Goal: Task Accomplishment & Management: Use online tool/utility

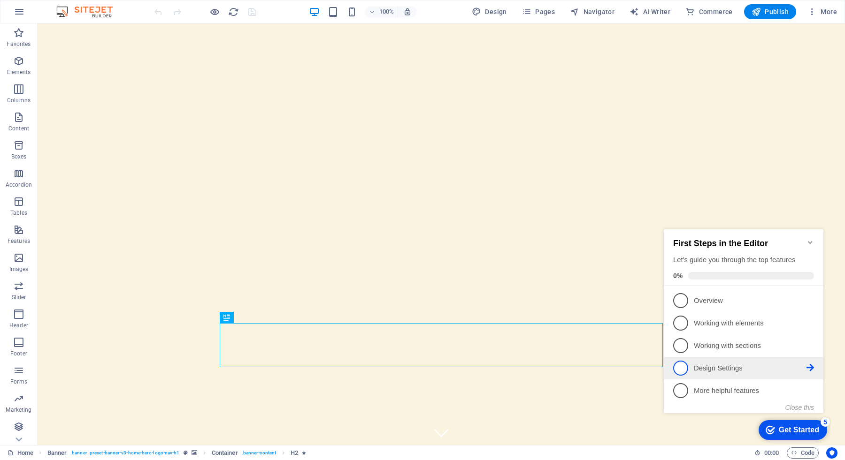
click at [777, 369] on p "Design Settings - incomplete" at bounding box center [750, 369] width 113 height 10
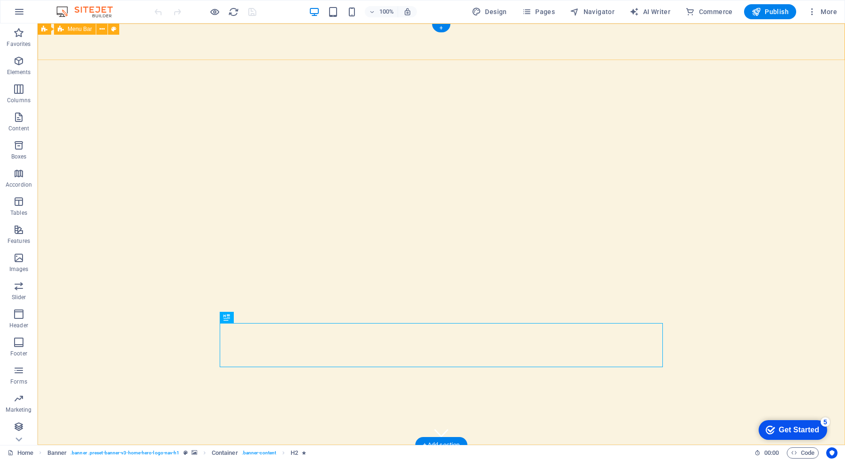
click at [132, 445] on div "Darbazovani Home About Services Menu Contact" at bounding box center [441, 469] width 807 height 48
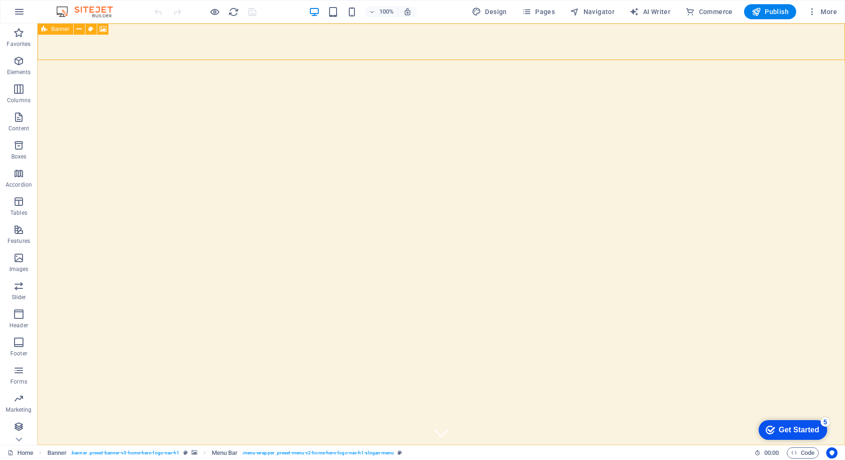
click at [61, 30] on span "Banner" at bounding box center [60, 29] width 18 height 6
click at [79, 30] on icon at bounding box center [78, 29] width 5 height 10
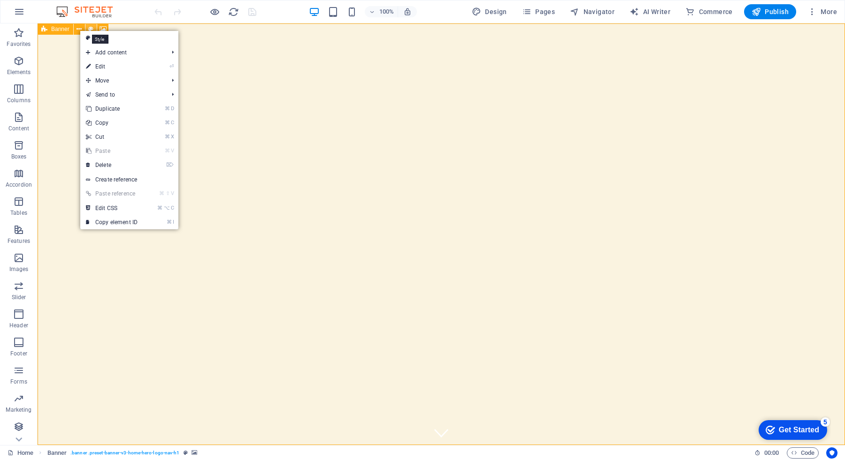
click at [92, 28] on icon at bounding box center [90, 29] width 5 height 10
select select "preset-banner-v3-home-hero-logo-nav-h1"
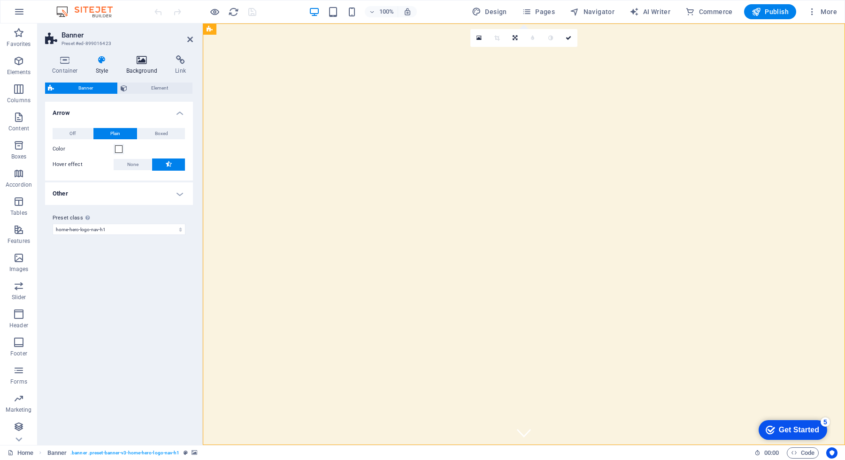
click at [148, 59] on icon at bounding box center [142, 59] width 46 height 9
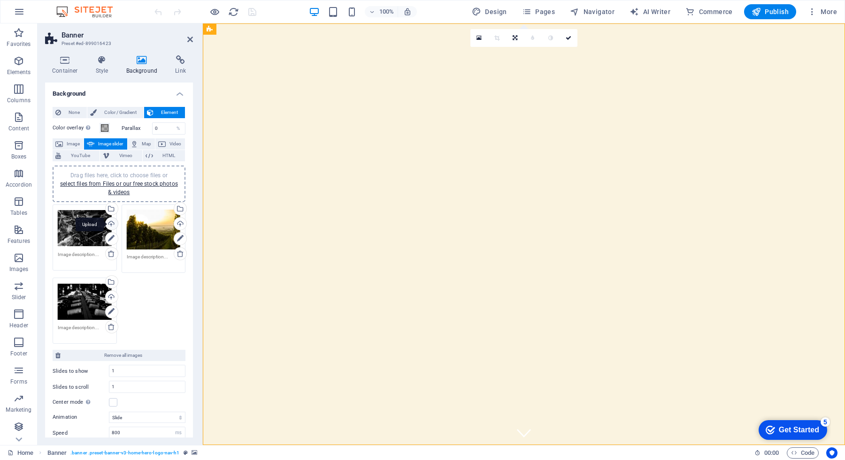
click at [113, 225] on div "Upload" at bounding box center [111, 225] width 14 height 14
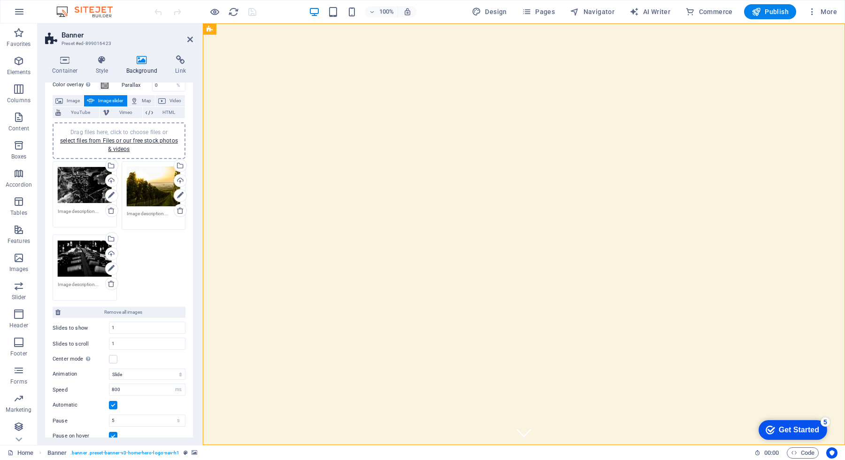
scroll to position [41, 0]
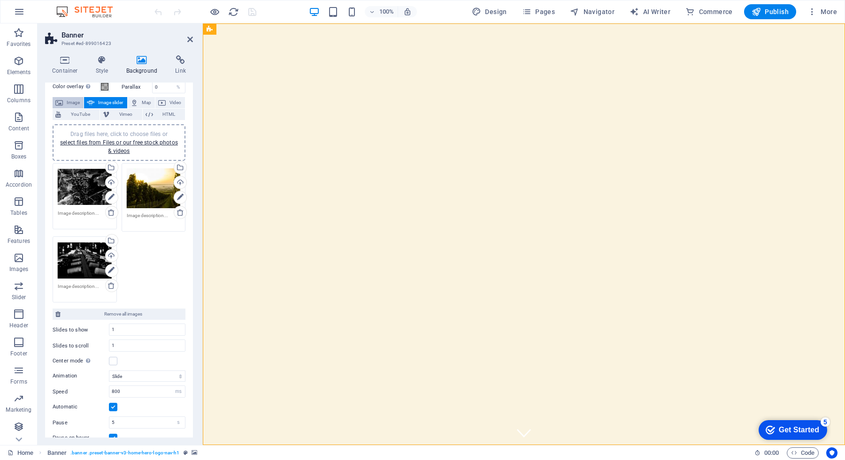
click at [72, 104] on span "Image" at bounding box center [73, 102] width 15 height 11
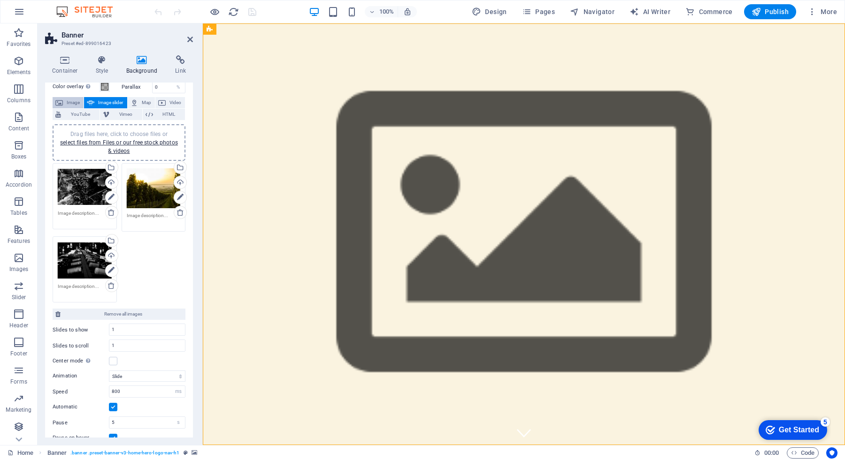
scroll to position [0, 0]
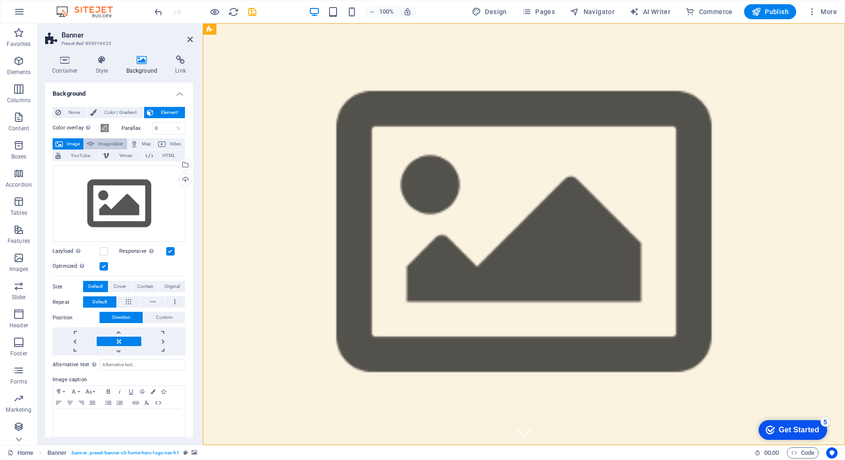
click at [104, 146] on span "Image slider" at bounding box center [110, 143] width 27 height 11
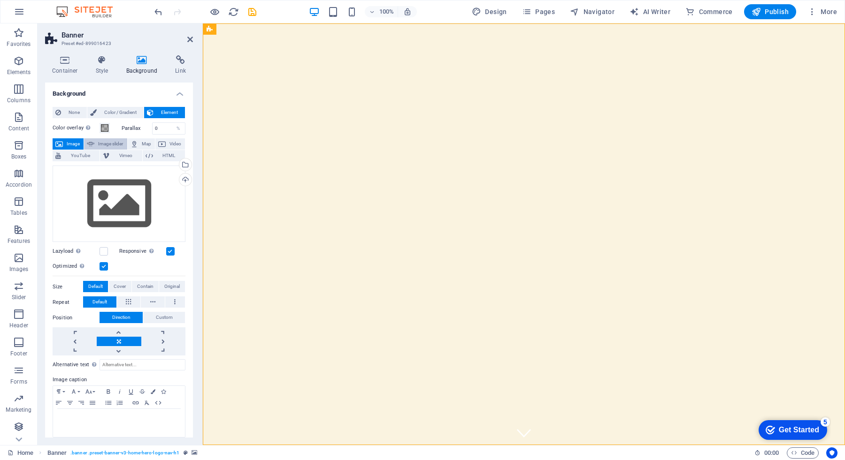
select select "ms"
select select "s"
select select "progressive"
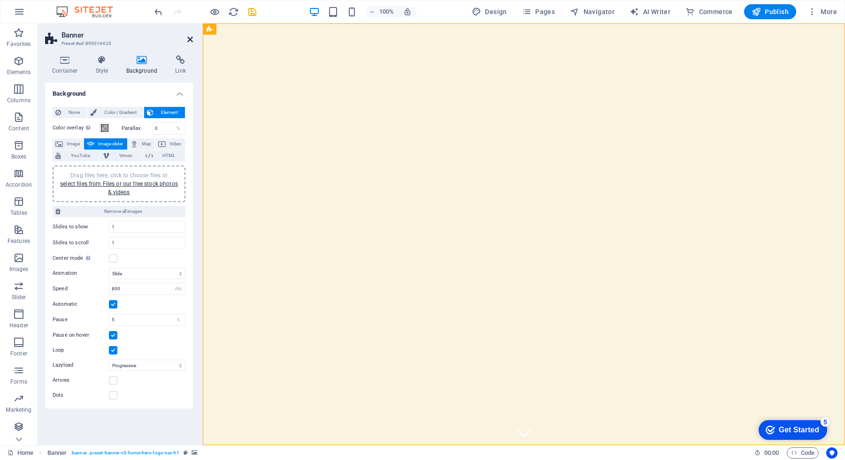
click at [191, 41] on icon at bounding box center [190, 40] width 6 height 8
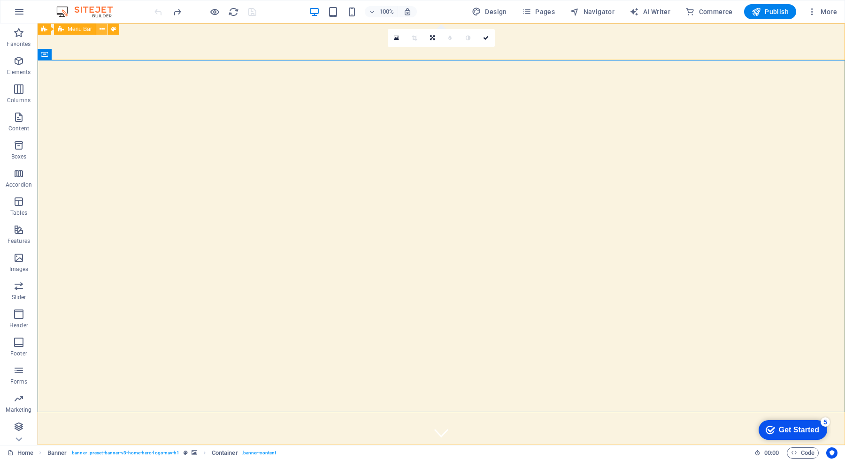
click at [104, 30] on icon at bounding box center [101, 29] width 5 height 10
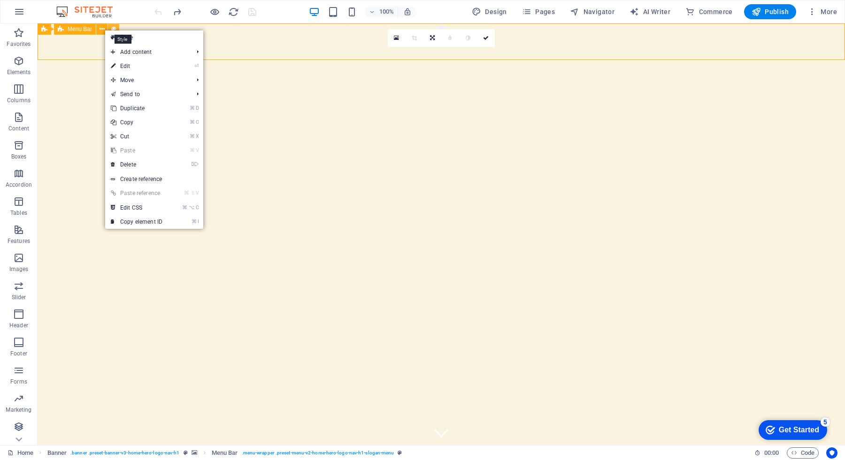
click at [116, 25] on button at bounding box center [113, 28] width 11 height 11
select select "rem"
select select "preset-menu-v2-home-hero-logo-nav-h1-slogan-menu"
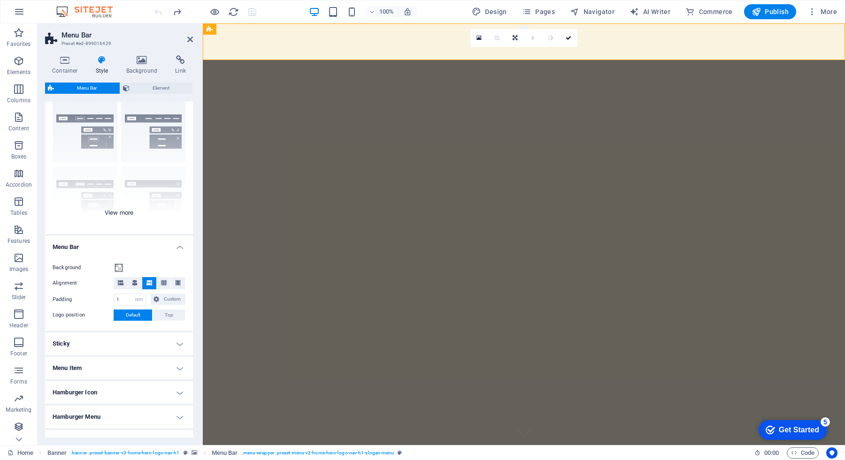
scroll to position [24, 0]
click at [122, 217] on div "Border Centered Default Fixed Loki Trigger Wide XXL" at bounding box center [119, 165] width 148 height 141
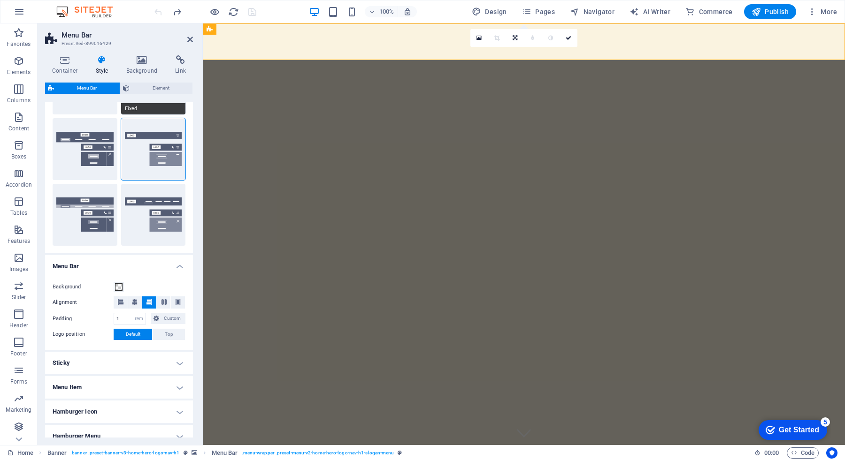
scroll to position [211, 0]
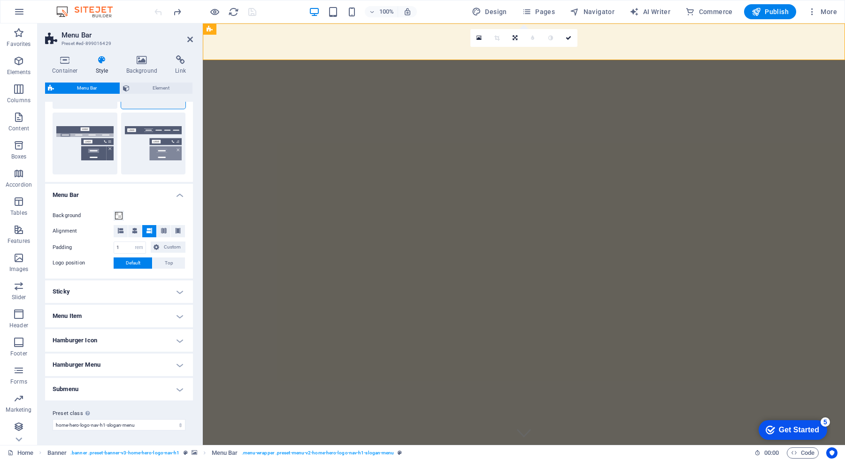
click at [171, 319] on h4 "Menu Item" at bounding box center [119, 316] width 148 height 23
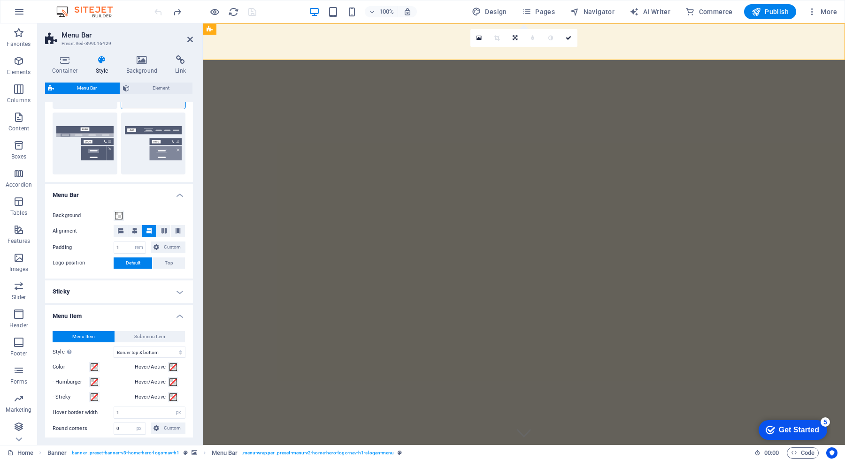
click at [178, 286] on h4 "Sticky" at bounding box center [119, 292] width 148 height 23
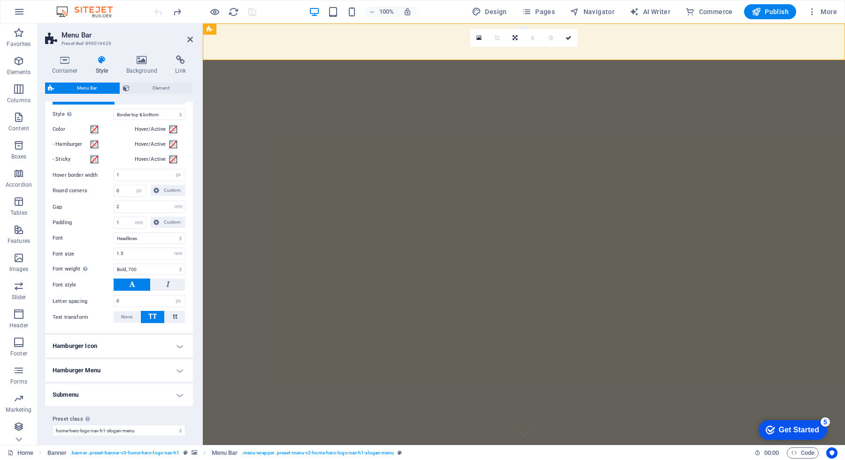
scroll to position [615, 0]
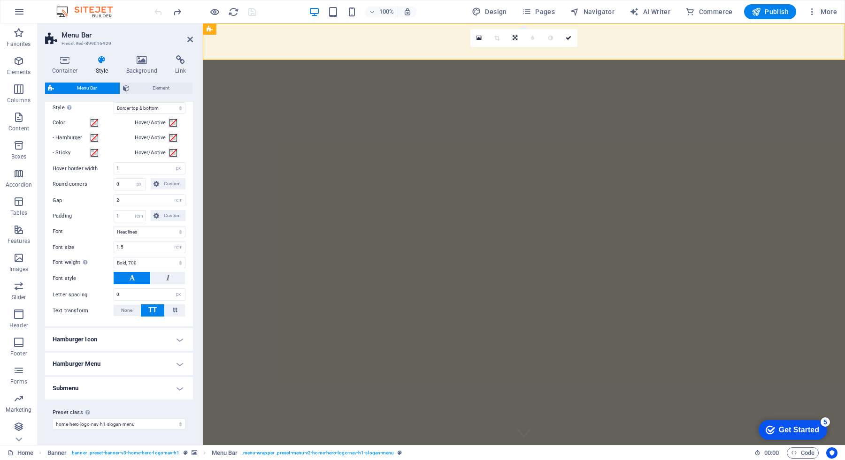
click at [168, 343] on h4 "Hamburger Icon" at bounding box center [119, 339] width 148 height 23
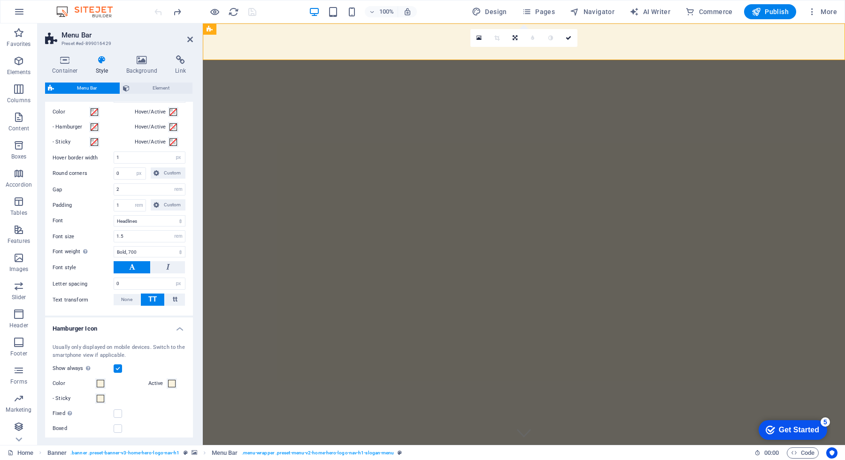
click at [168, 335] on h4 "Hamburger Icon" at bounding box center [119, 326] width 148 height 17
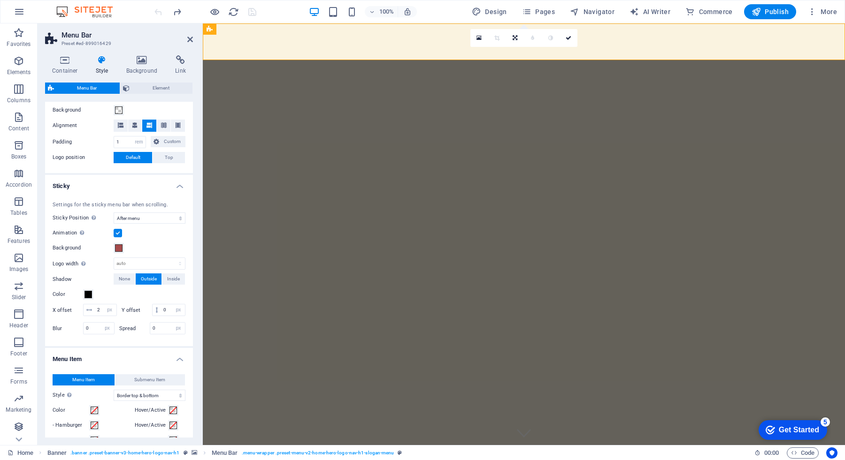
scroll to position [0, 0]
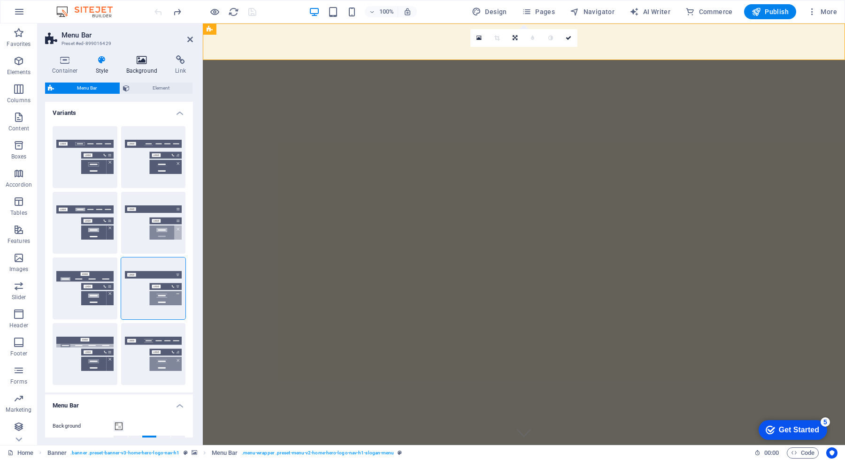
click at [142, 62] on icon at bounding box center [142, 59] width 46 height 9
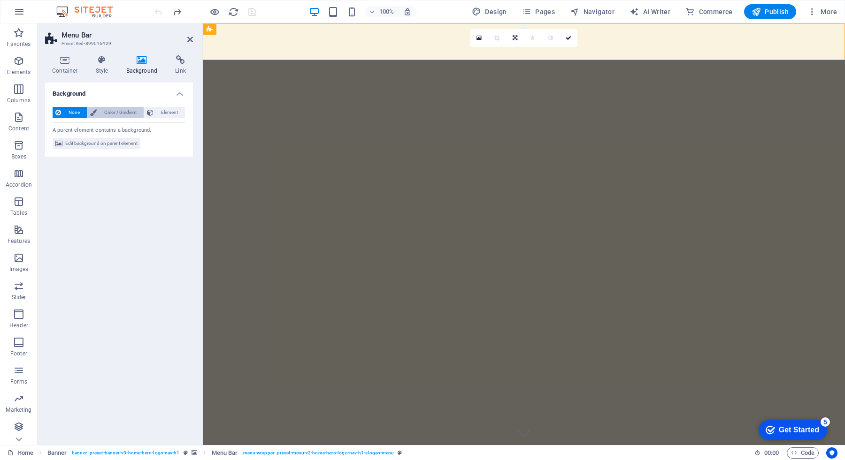
click at [115, 115] on span "Color / Gradient" at bounding box center [119, 112] width 41 height 11
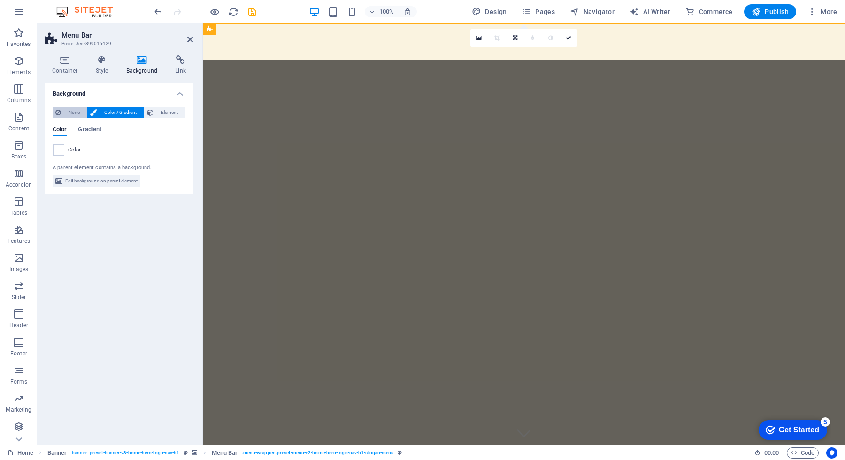
click at [76, 116] on span "None" at bounding box center [74, 112] width 20 height 11
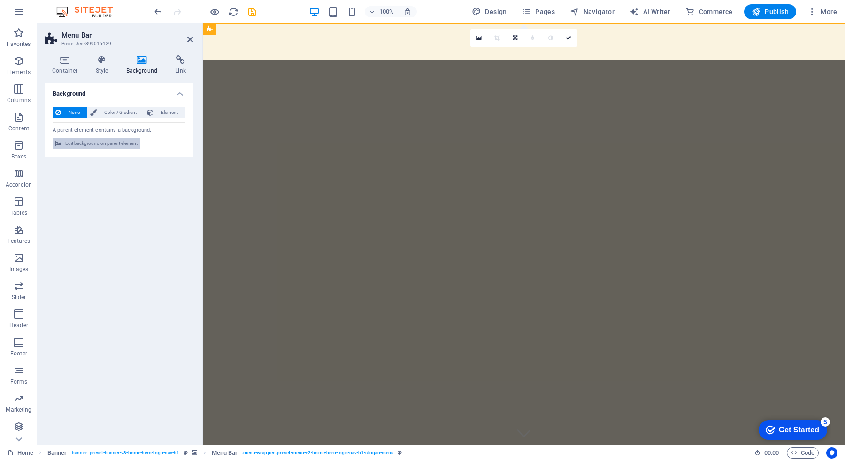
click at [95, 141] on span "Edit background on parent element" at bounding box center [101, 143] width 72 height 11
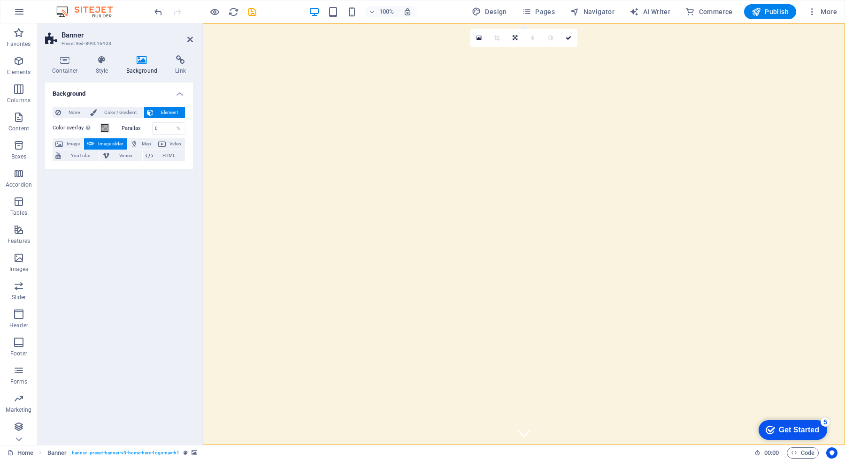
click at [112, 145] on span "Image slider" at bounding box center [110, 143] width 27 height 11
click at [113, 201] on div "Background None Color / Gradient Element Stretch background to full-width Color…" at bounding box center [119, 260] width 148 height 355
click at [77, 144] on span "Image" at bounding box center [73, 143] width 15 height 11
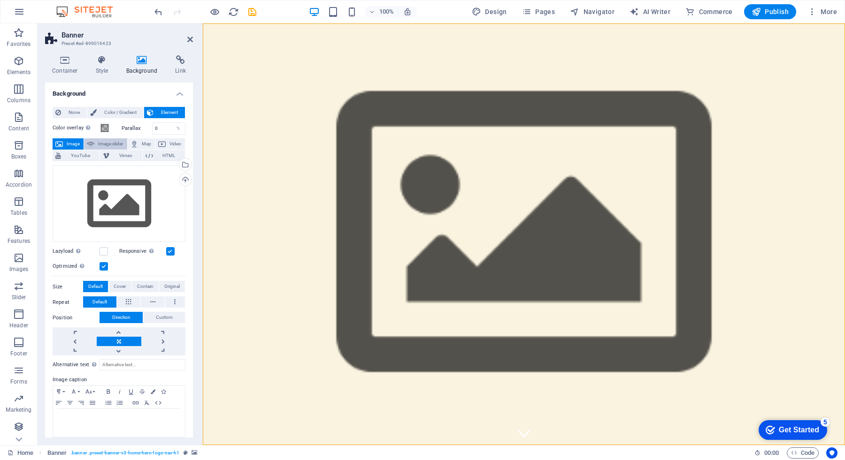
click at [110, 143] on span "Image slider" at bounding box center [110, 143] width 27 height 11
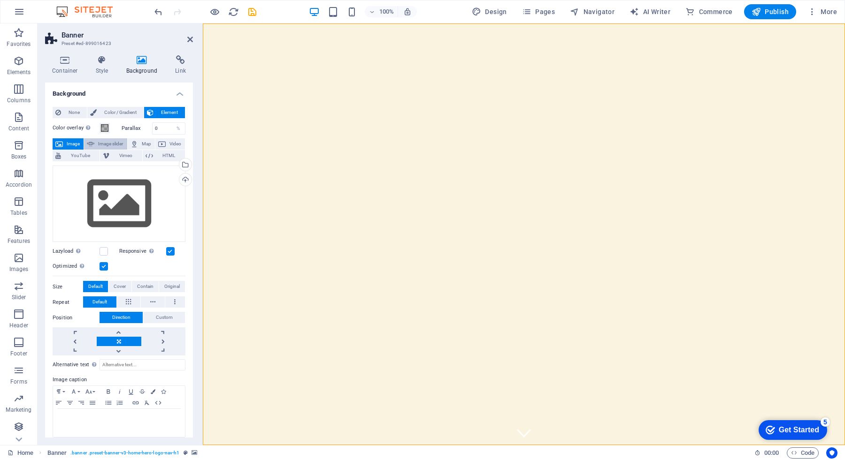
select select "ms"
select select "s"
select select "progressive"
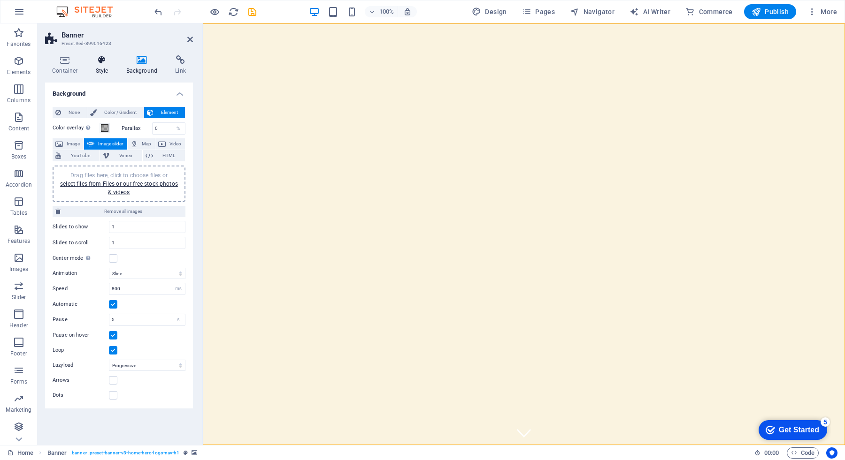
click at [102, 65] on h4 "Style" at bounding box center [104, 65] width 31 height 20
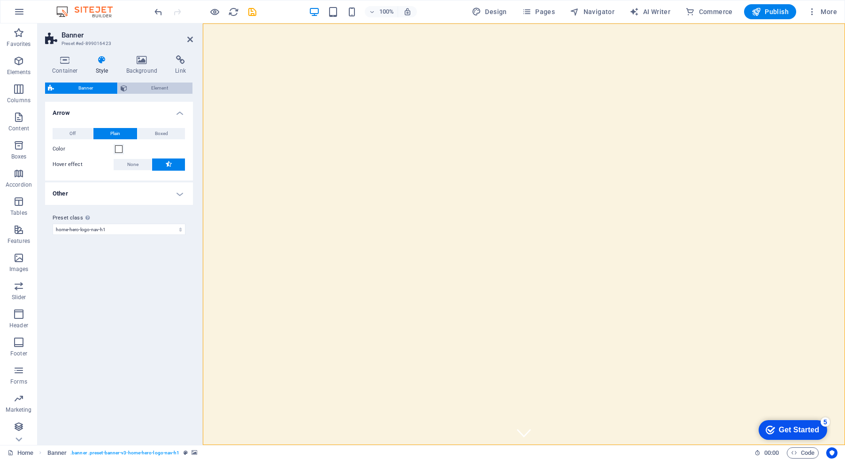
click at [164, 88] on span "Element" at bounding box center [160, 88] width 60 height 11
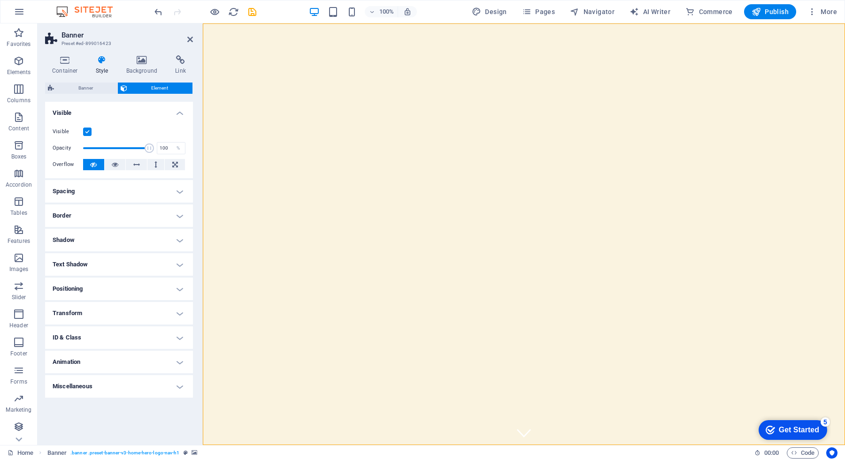
click at [192, 35] on h2 "Banner" at bounding box center [126, 35] width 131 height 8
click at [191, 41] on icon at bounding box center [190, 40] width 6 height 8
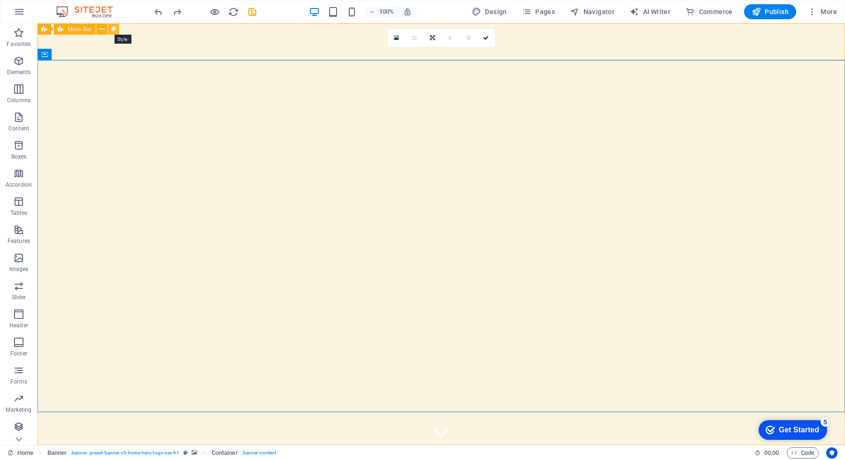
click at [117, 29] on button at bounding box center [113, 28] width 11 height 11
select select "rem"
select select "sticky_menu"
select select "px"
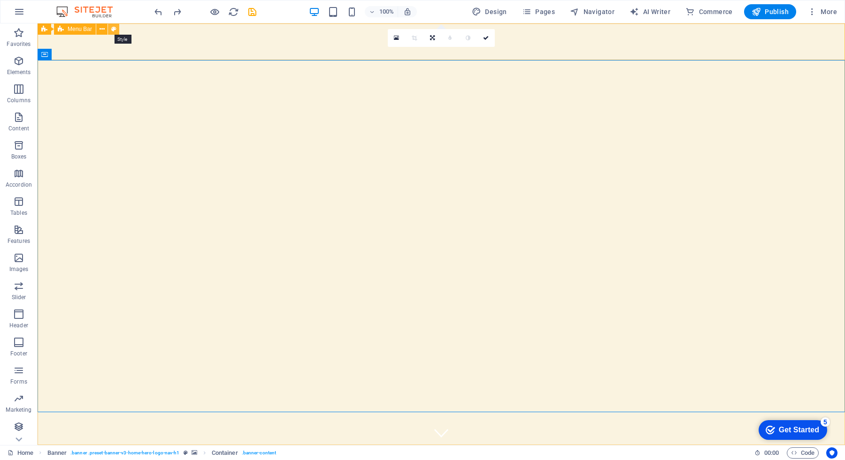
select select "px"
select select "hover_border_vertical"
select select "px"
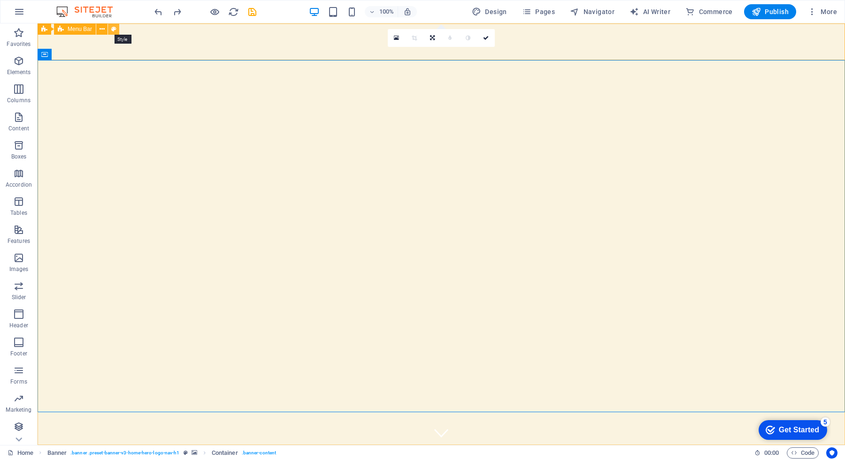
select select "rem"
select select "link-special-font"
select select "rem"
select select "700"
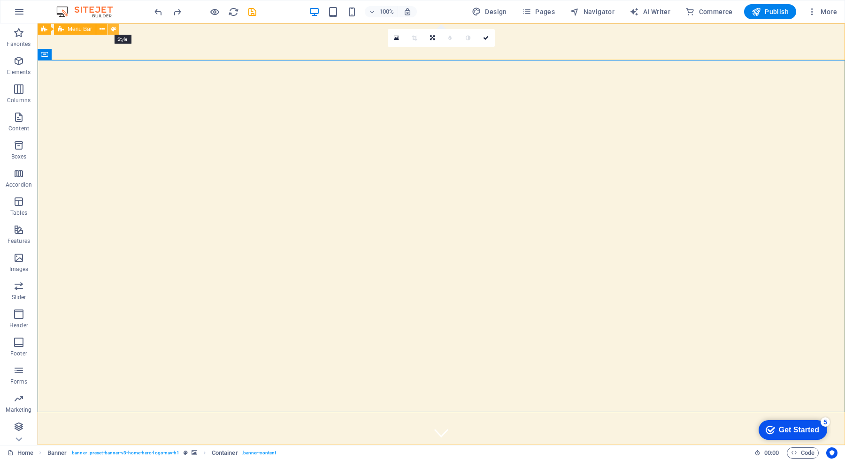
select select "px"
select select "preset-menu-v2-home-hero-logo-nav-h1-slogan-menu"
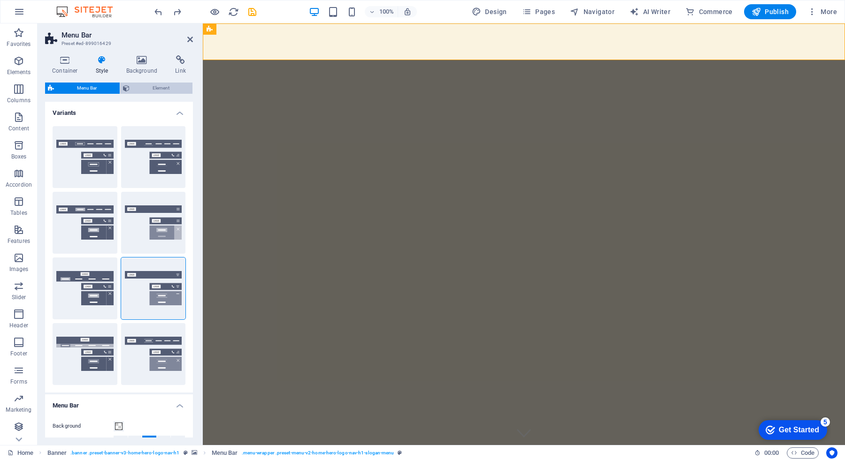
click at [131, 84] on button "Element" at bounding box center [156, 88] width 72 height 11
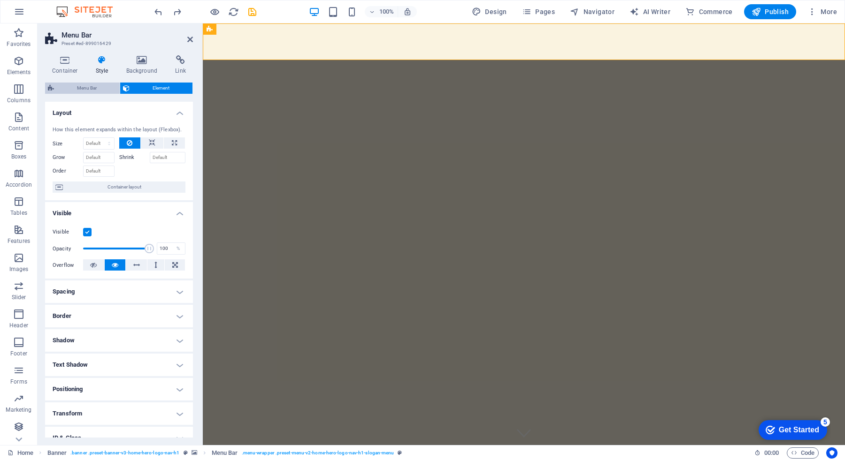
click at [94, 89] on span "Menu Bar" at bounding box center [87, 88] width 60 height 11
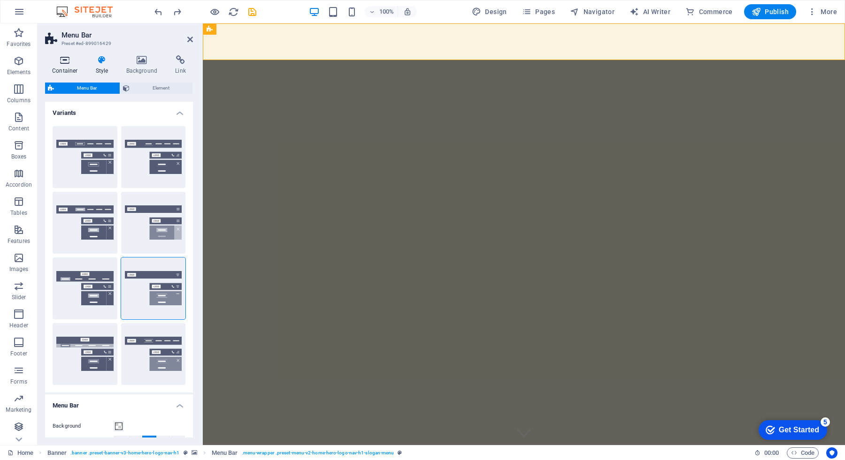
click at [69, 67] on h4 "Container" at bounding box center [67, 65] width 44 height 20
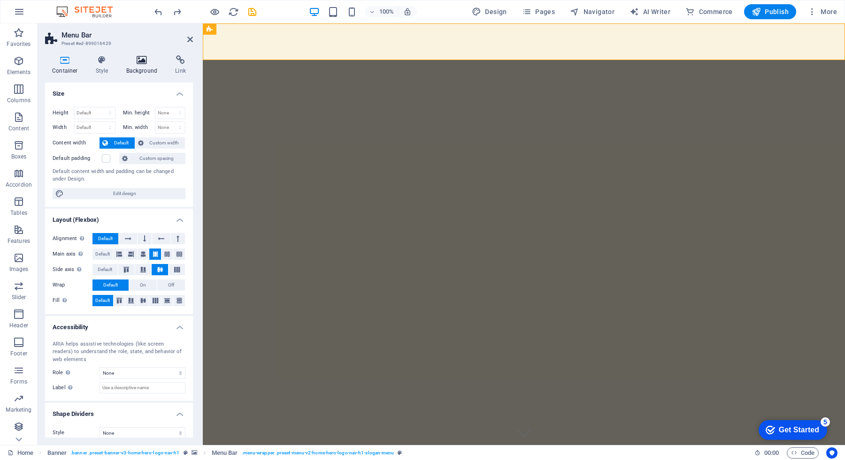
click at [136, 62] on icon at bounding box center [142, 59] width 46 height 9
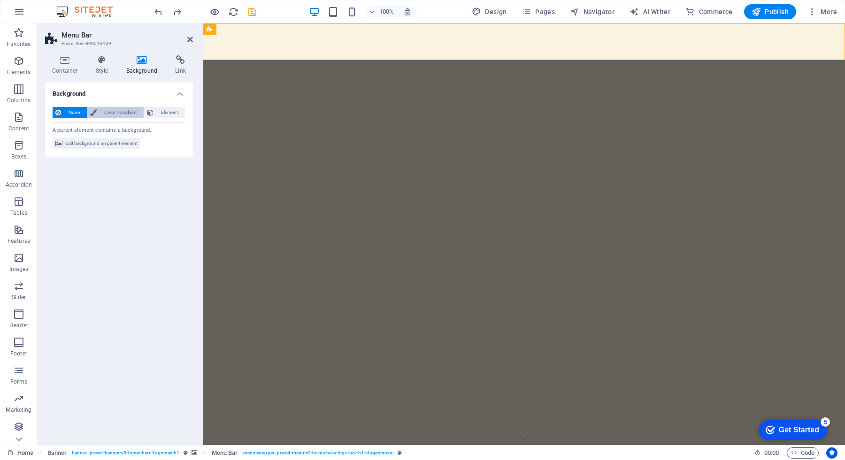
click at [129, 114] on span "Color / Gradient" at bounding box center [119, 112] width 41 height 11
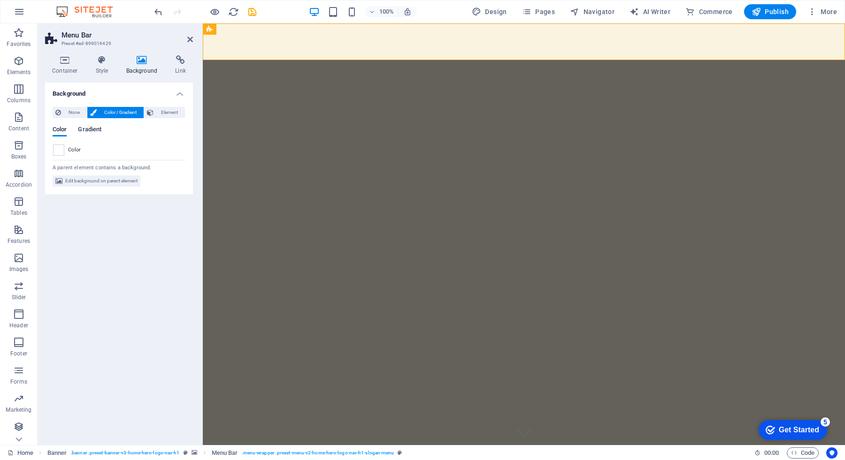
click at [92, 130] on span "Gradient" at bounding box center [89, 130] width 23 height 13
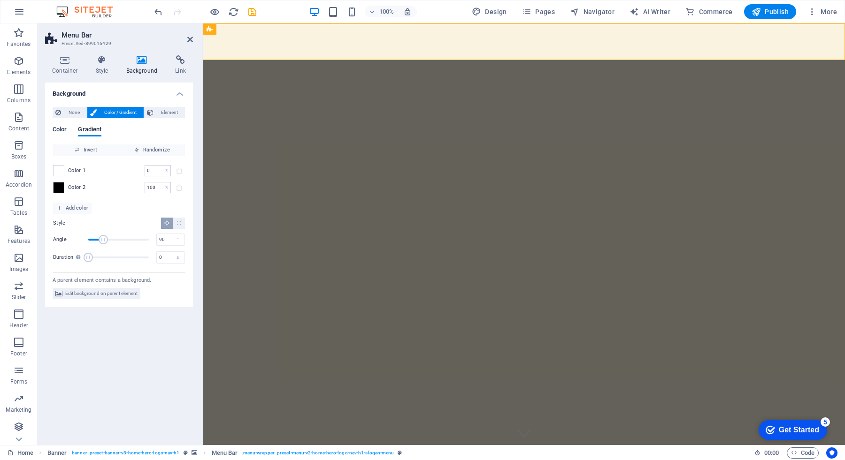
click at [65, 133] on span "Color" at bounding box center [60, 130] width 14 height 13
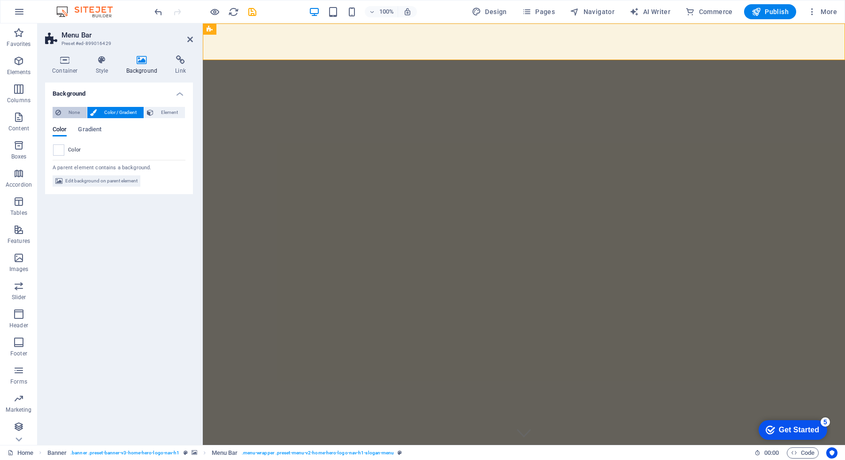
click at [70, 114] on span "None" at bounding box center [74, 112] width 20 height 11
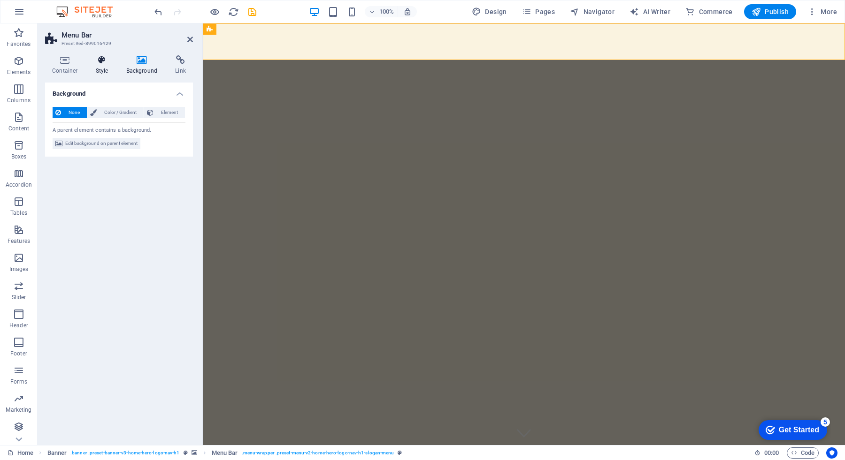
click at [106, 64] on icon at bounding box center [102, 59] width 27 height 9
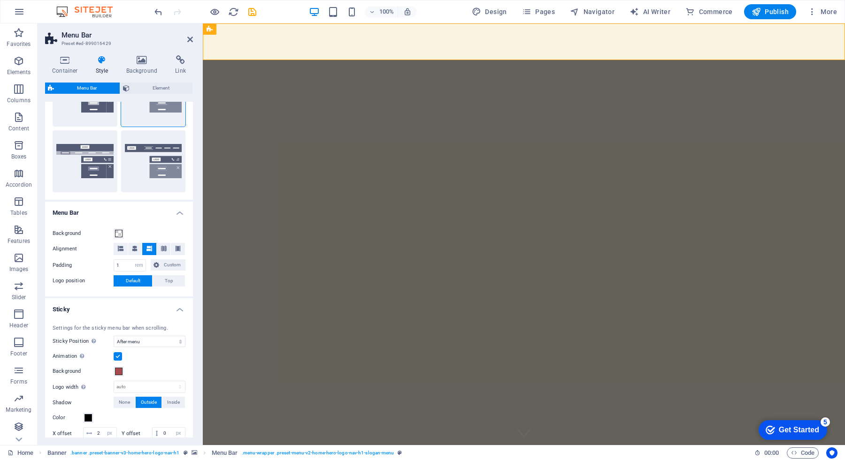
scroll to position [57, 0]
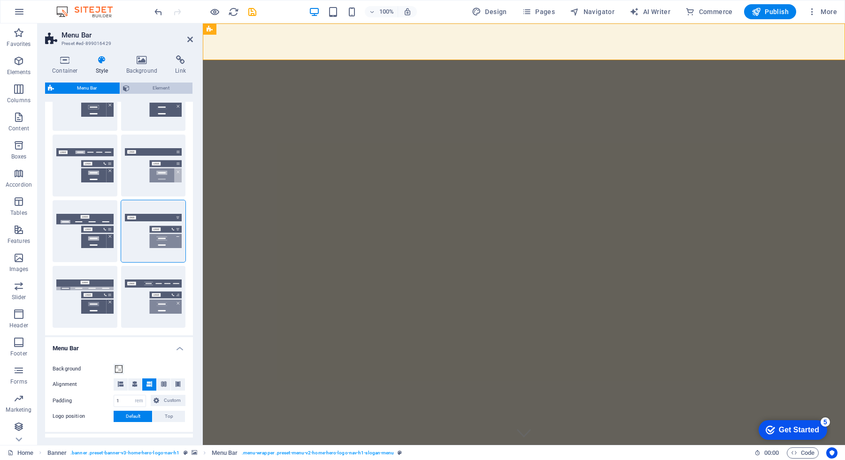
click at [149, 92] on span "Element" at bounding box center [160, 88] width 57 height 11
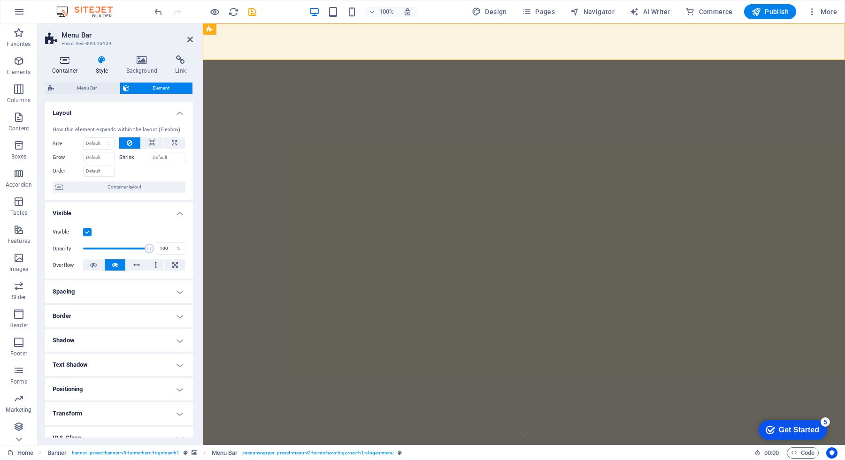
click at [62, 67] on h4 "Container" at bounding box center [67, 65] width 44 height 20
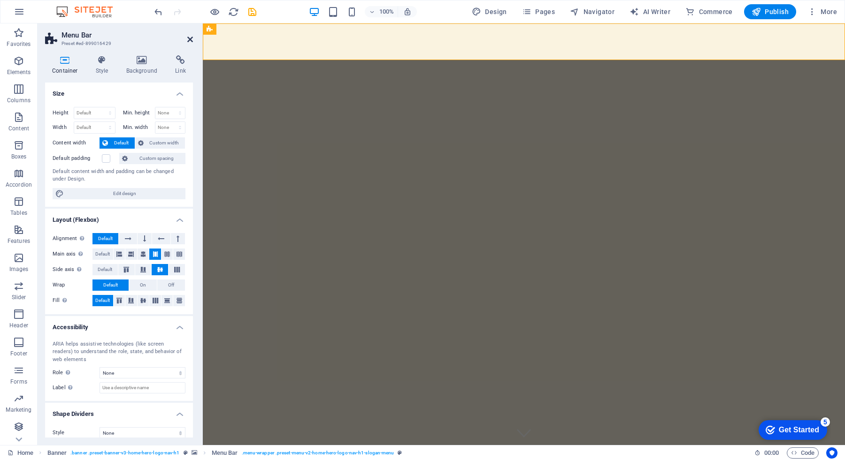
click at [192, 40] on icon at bounding box center [190, 40] width 6 height 8
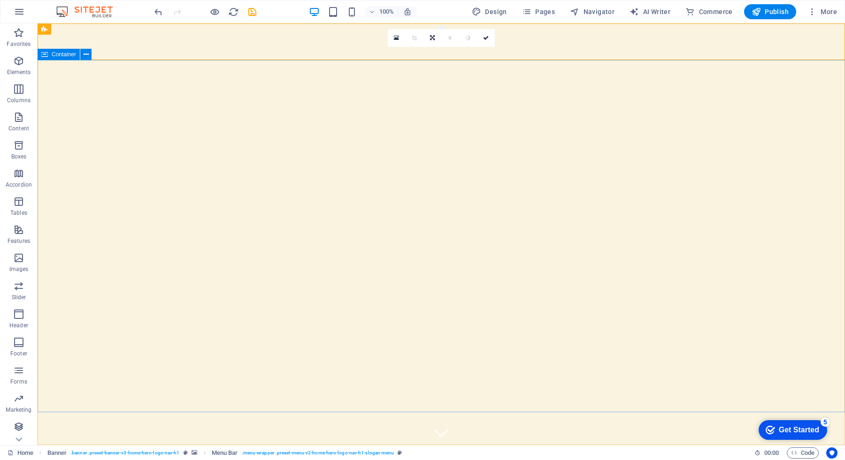
click at [85, 55] on icon at bounding box center [86, 55] width 5 height 10
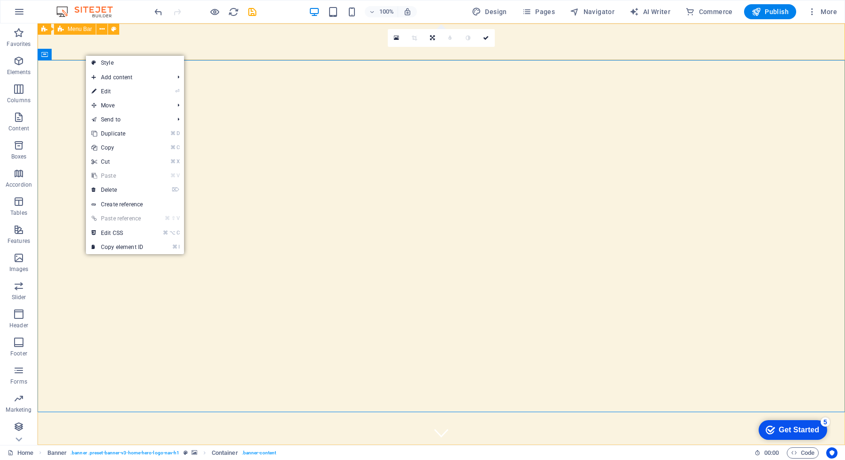
click at [99, 445] on div "Darbazovani Home About Services Menu Contact" at bounding box center [441, 469] width 807 height 48
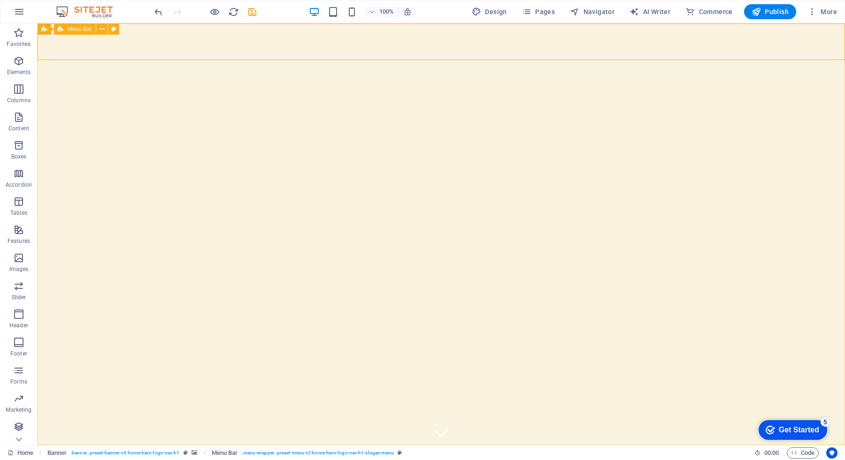
click at [86, 29] on span "Menu Bar" at bounding box center [80, 29] width 24 height 6
click at [46, 29] on icon at bounding box center [44, 28] width 6 height 11
click at [40, 27] on div "Banner" at bounding box center [56, 28] width 36 height 11
click at [101, 29] on icon at bounding box center [102, 29] width 7 height 10
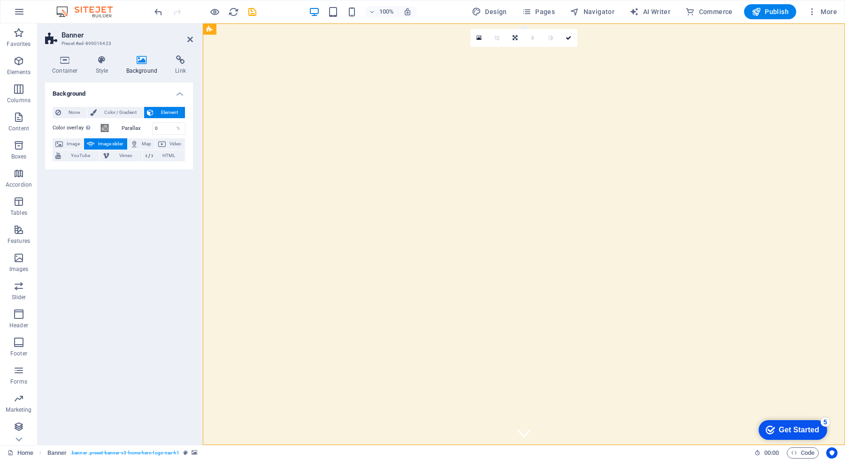
click at [106, 141] on span "Image slider" at bounding box center [110, 143] width 27 height 11
click at [100, 62] on icon at bounding box center [102, 59] width 27 height 9
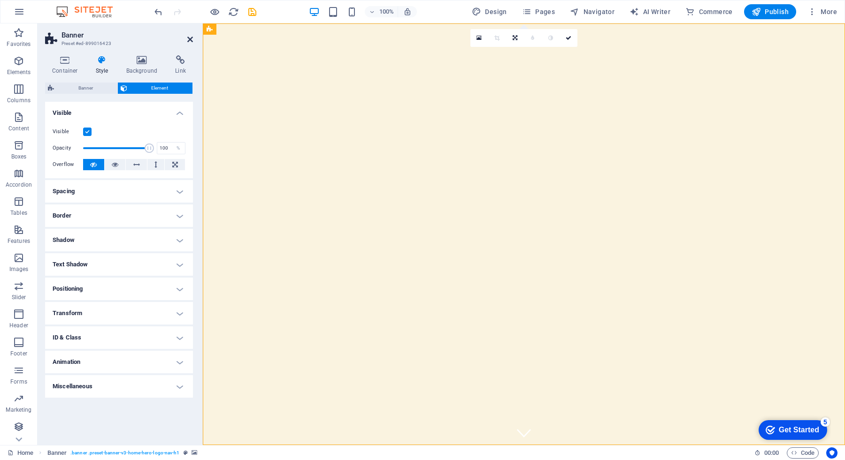
click at [187, 37] on icon at bounding box center [190, 40] width 6 height 8
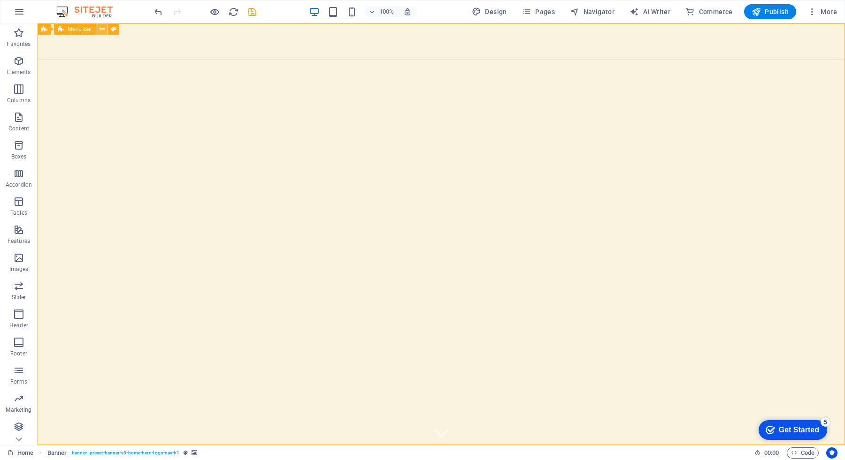
click at [101, 28] on icon at bounding box center [101, 29] width 5 height 10
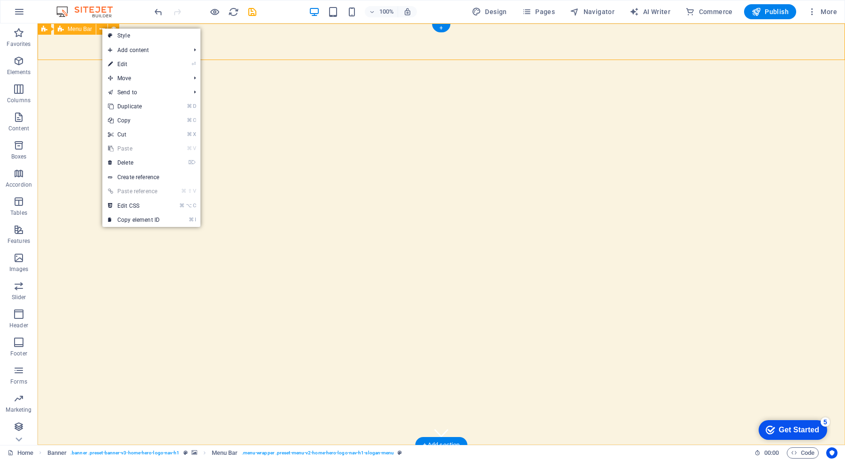
click at [128, 445] on div "Darbazovani Home About Services Menu Contact" at bounding box center [441, 469] width 807 height 48
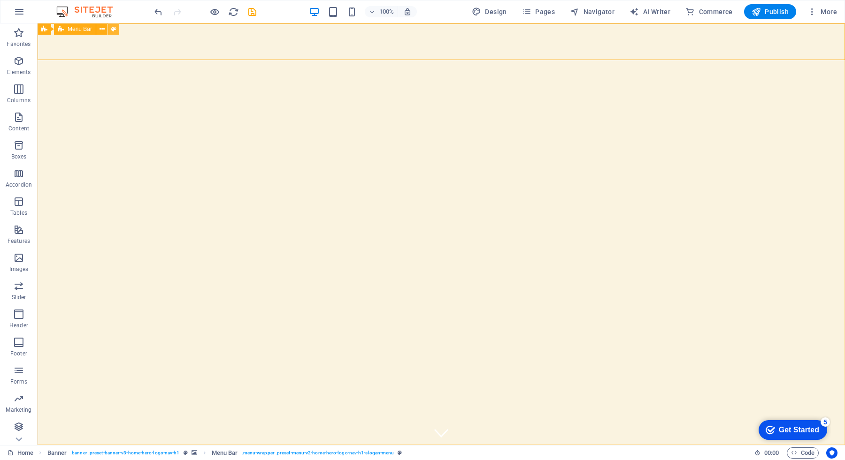
click at [114, 28] on icon at bounding box center [113, 29] width 5 height 10
select select "rem"
select select "sticky_menu"
select select "px"
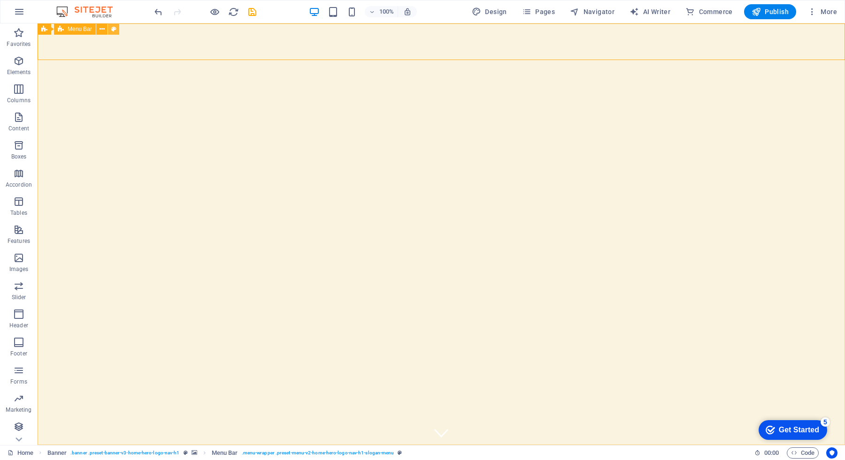
select select "px"
select select "hover_border_vertical"
select select "px"
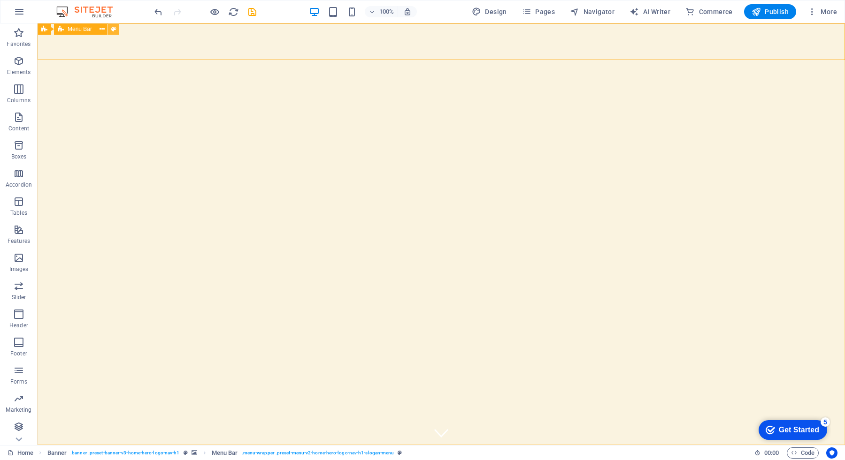
select select "rem"
select select "link-special-font"
select select "rem"
select select "700"
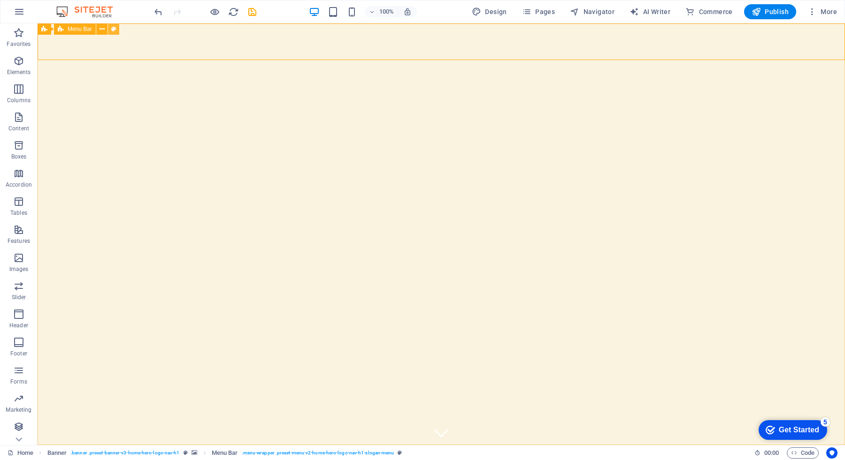
select select "px"
select select "preset-menu-v2-home-hero-logo-nav-h1-slogan-menu"
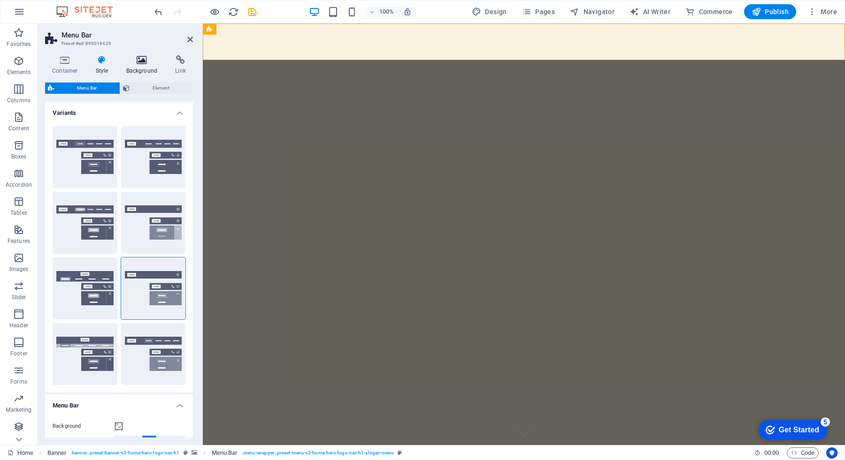
click at [143, 57] on icon at bounding box center [142, 59] width 46 height 9
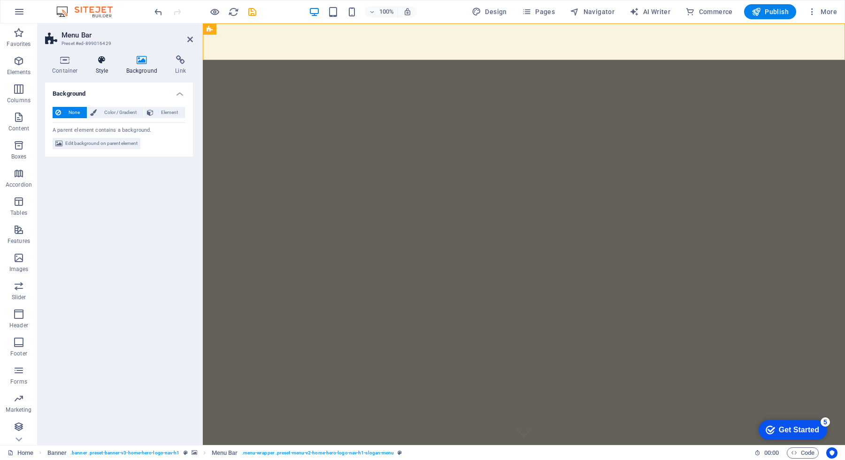
click at [103, 62] on icon at bounding box center [102, 59] width 27 height 9
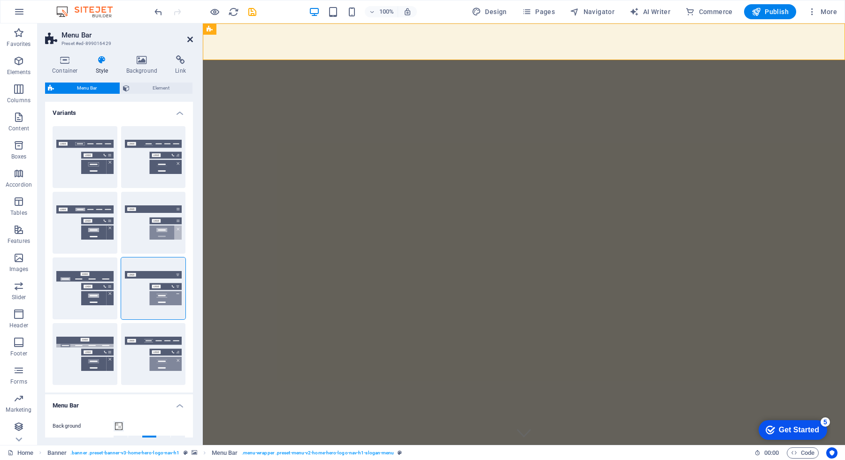
click at [190, 39] on icon at bounding box center [190, 40] width 6 height 8
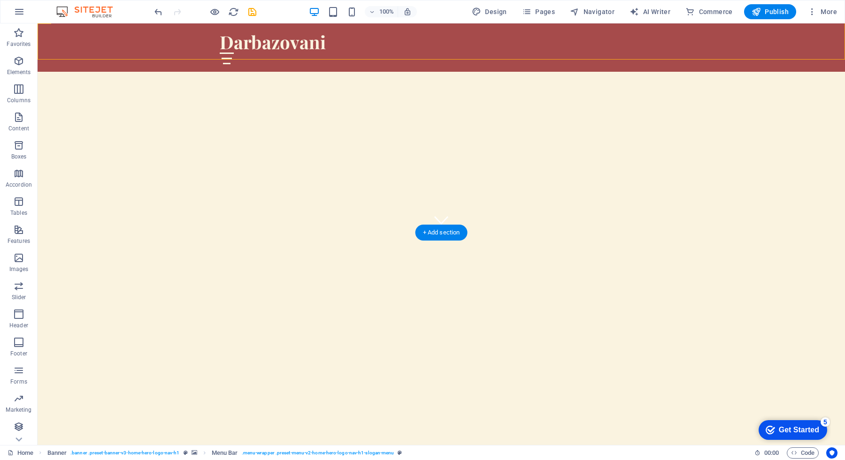
scroll to position [0, 0]
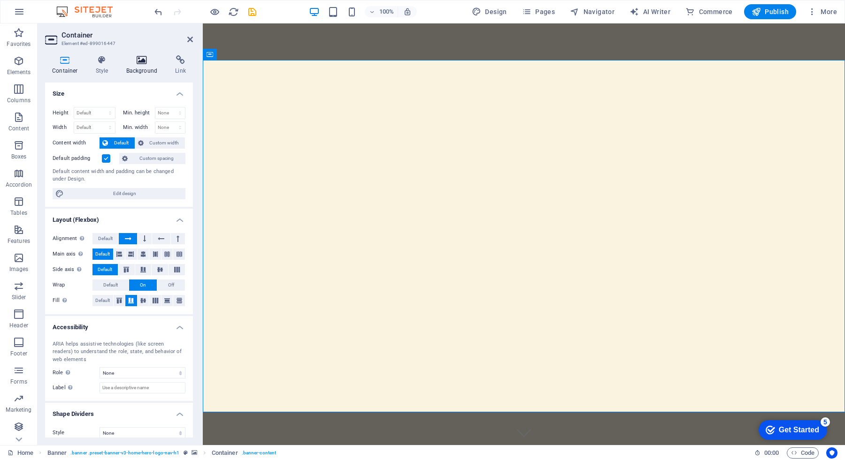
click at [146, 69] on h4 "Background" at bounding box center [143, 65] width 49 height 20
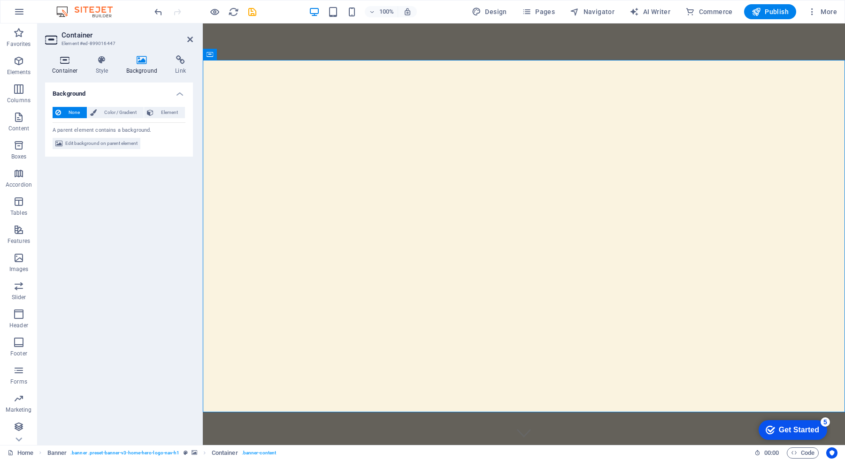
click at [62, 55] on icon at bounding box center [65, 59] width 40 height 9
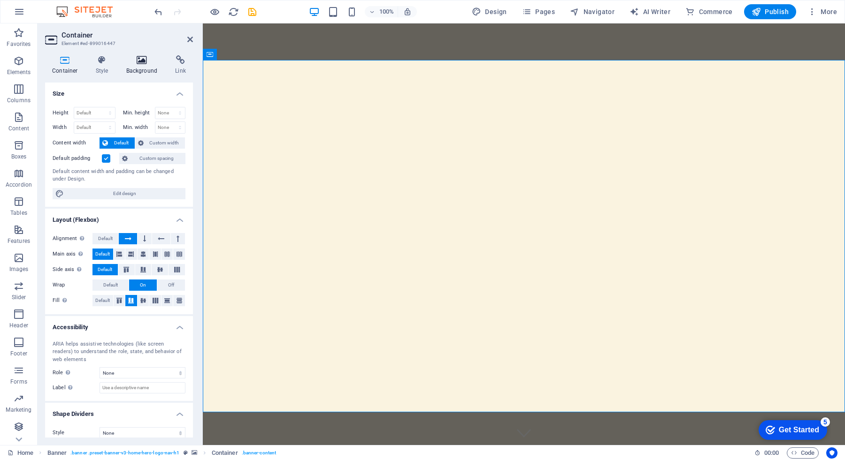
click at [144, 62] on icon at bounding box center [142, 59] width 46 height 9
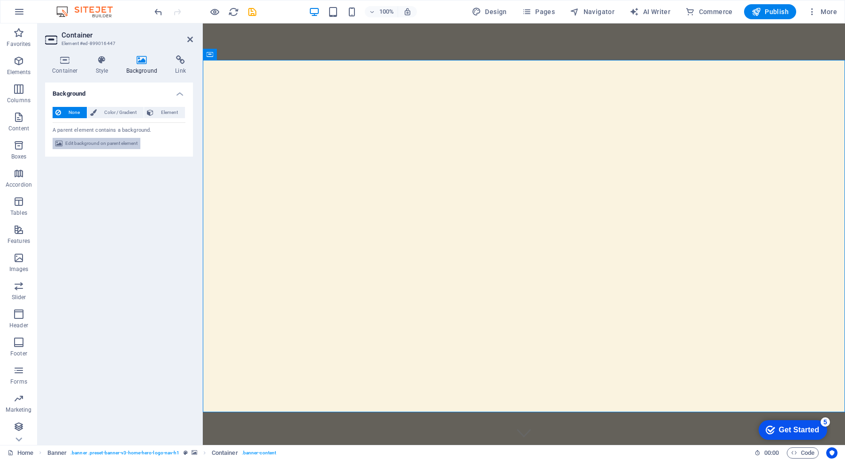
click at [124, 147] on span "Edit background on parent element" at bounding box center [101, 143] width 72 height 11
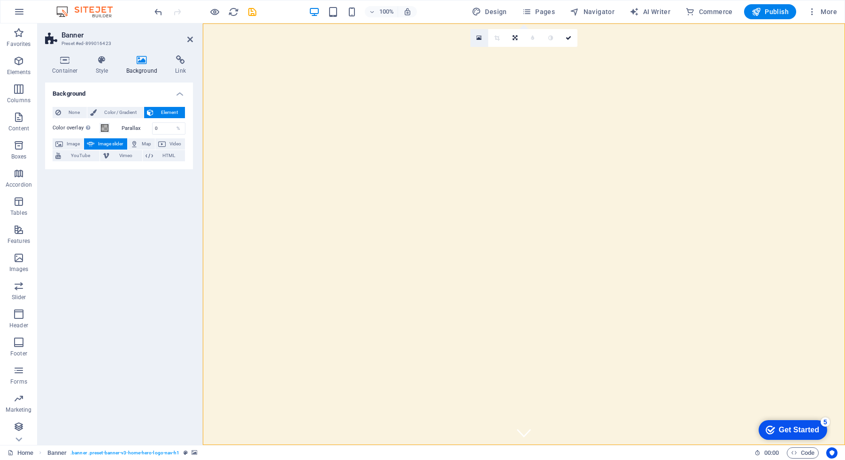
click at [478, 34] on link at bounding box center [479, 38] width 18 height 18
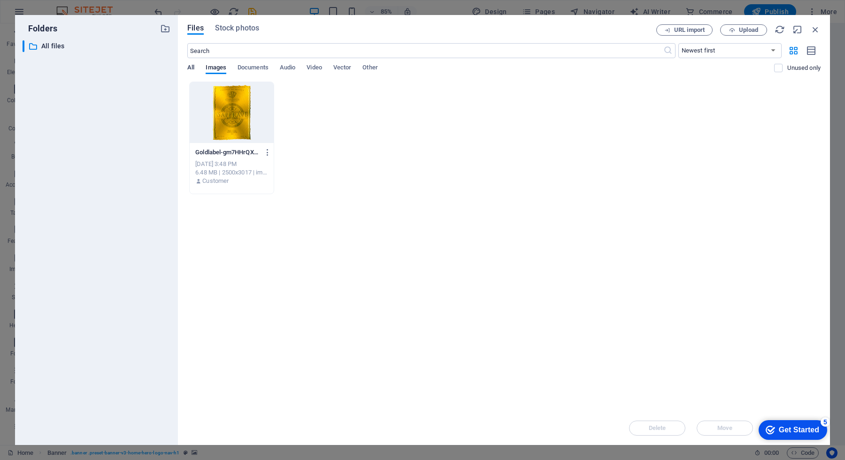
click at [190, 67] on span "All" at bounding box center [190, 68] width 7 height 13
click at [236, 27] on span "Stock photos" at bounding box center [237, 28] width 44 height 11
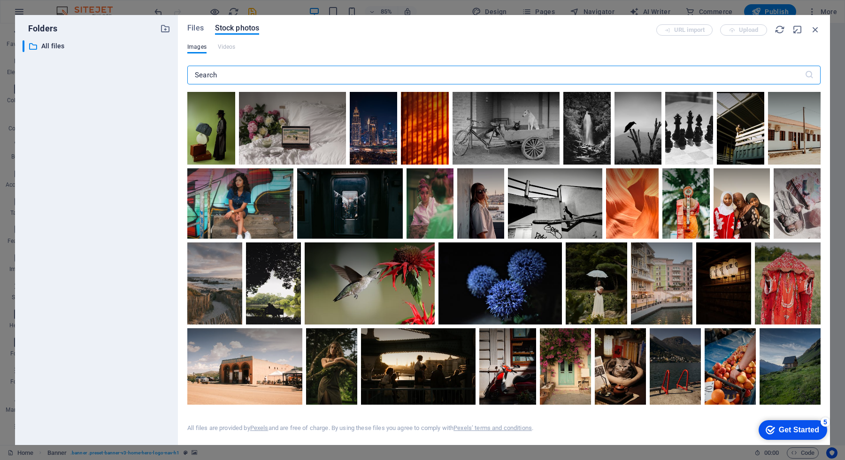
click at [257, 76] on input "text" at bounding box center [495, 75] width 617 height 19
type input "wine"
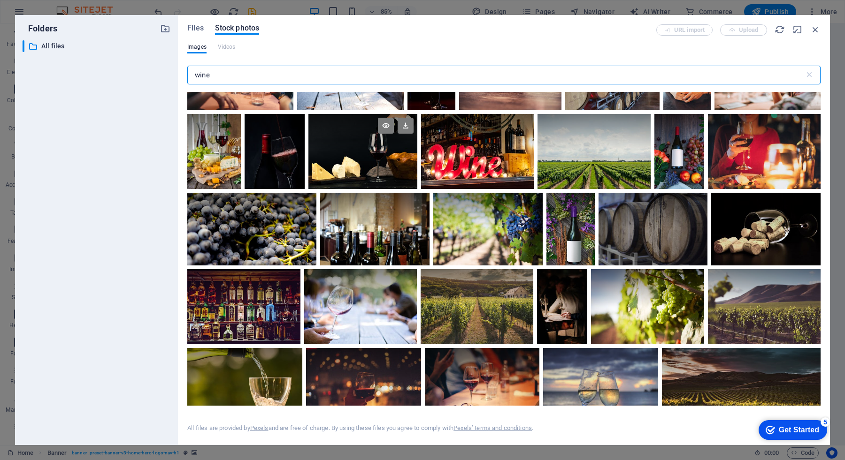
scroll to position [140, 0]
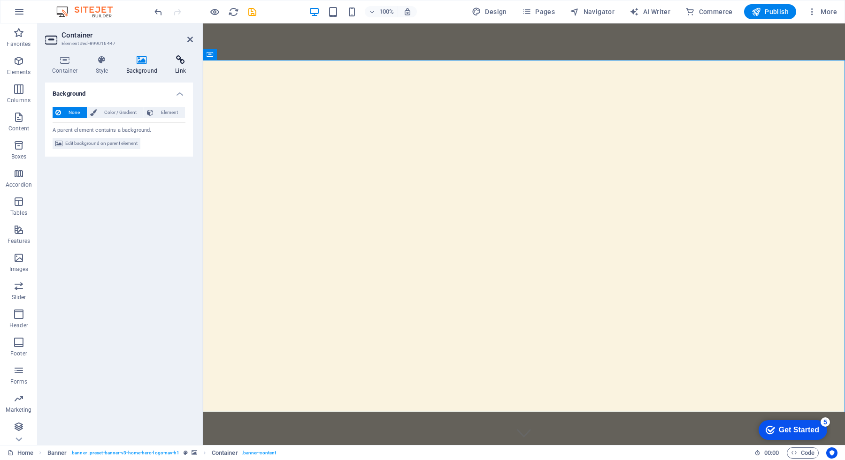
click at [180, 62] on icon at bounding box center [180, 59] width 25 height 9
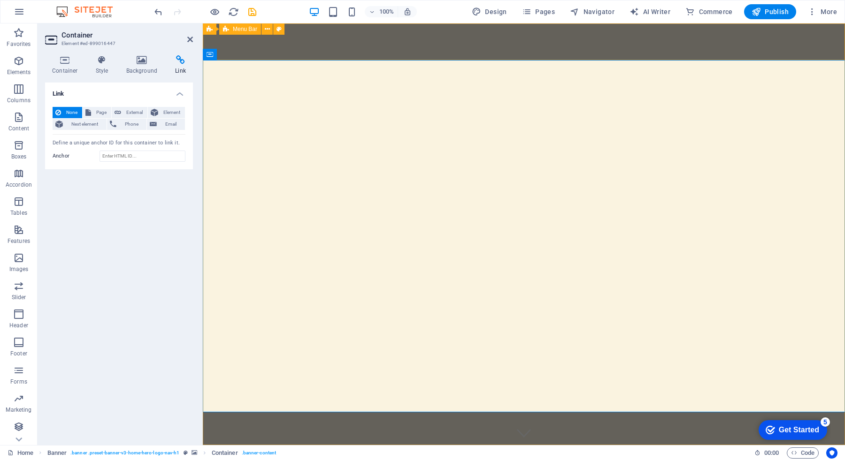
click at [476, 445] on div "Darbazovani Home About Services Menu Contact" at bounding box center [524, 469] width 642 height 48
select select "rem"
select select "sticky_menu"
select select "px"
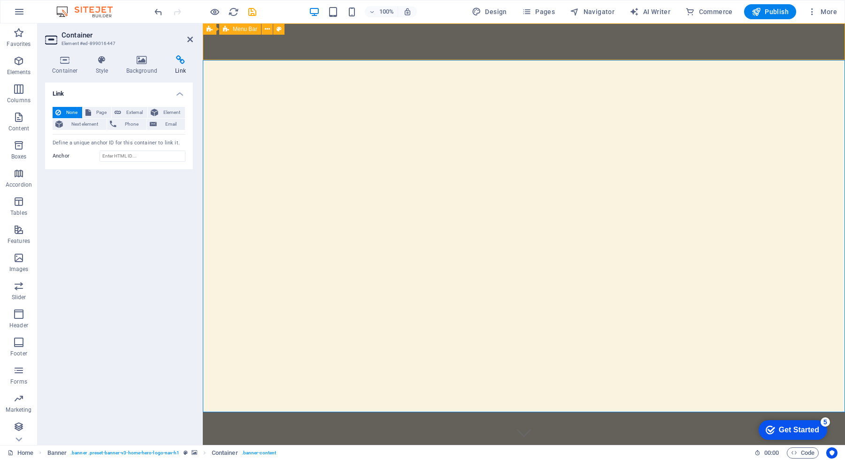
select select "px"
select select "hover_border_vertical"
select select "px"
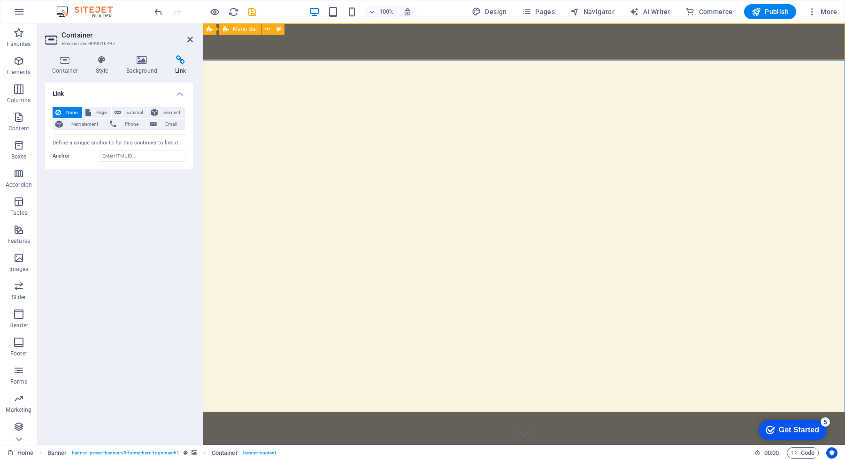
select select "px"
select select "rem"
select select "link-special-font"
select select "rem"
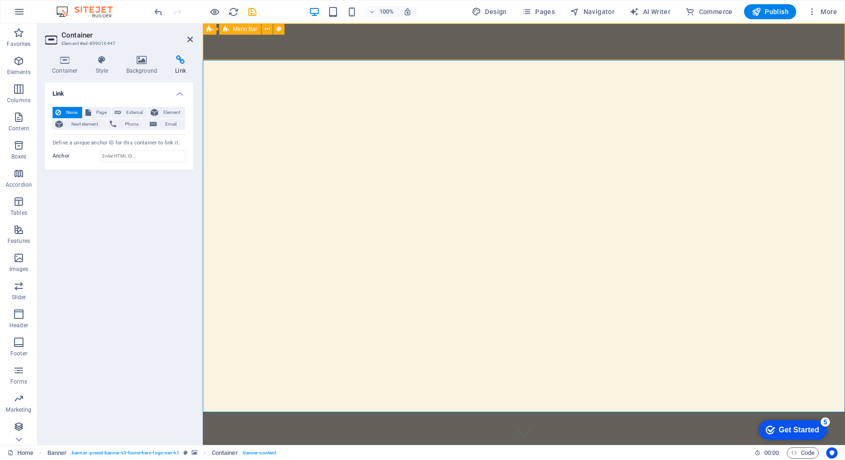
select select "700"
select select "px"
select select "preset-menu-v2-home-hero-logo-nav-h1-slogan-menu"
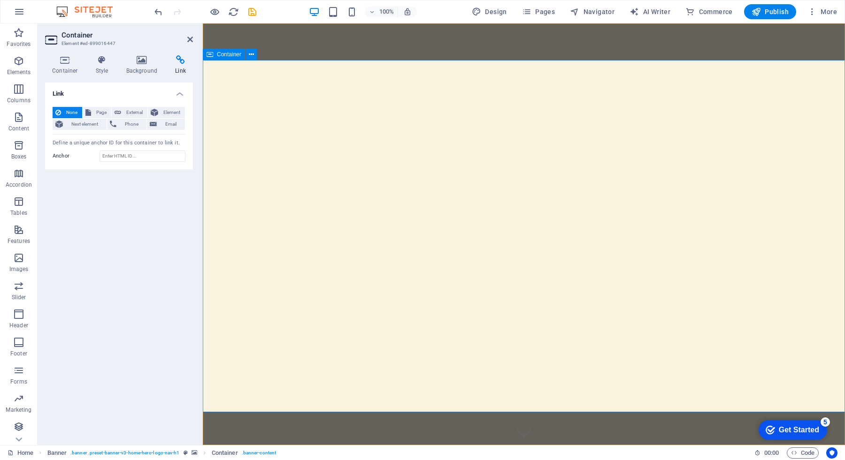
click at [145, 56] on icon at bounding box center [142, 59] width 46 height 9
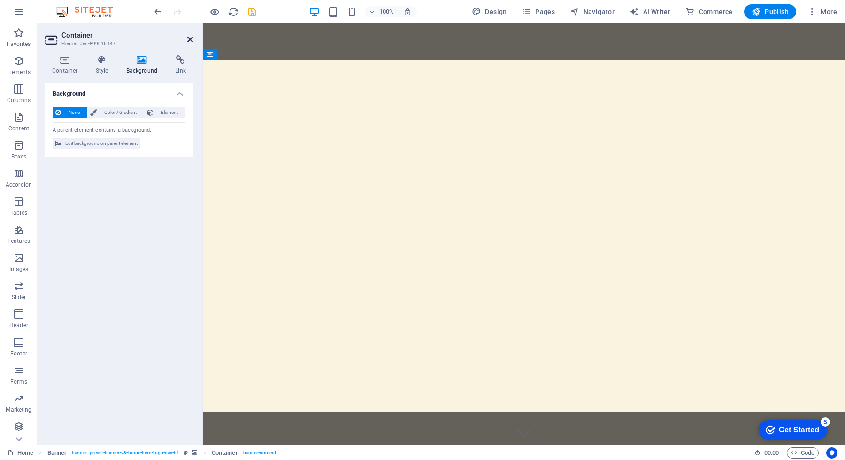
click at [191, 38] on icon at bounding box center [190, 40] width 6 height 8
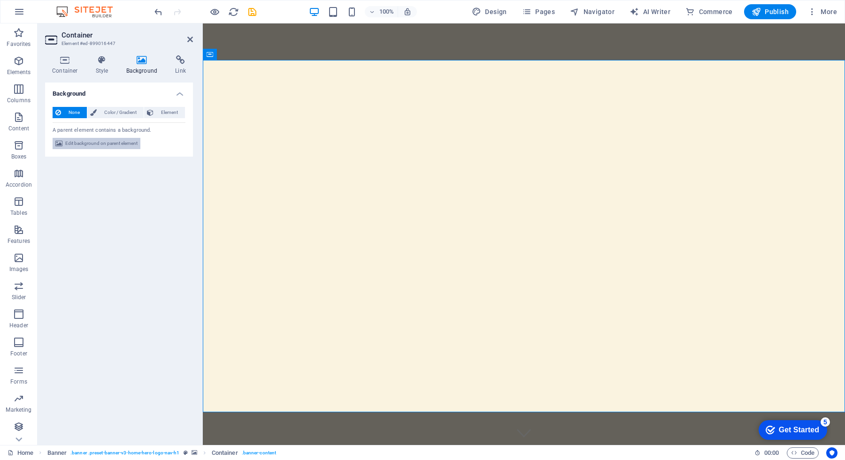
click at [115, 144] on span "Edit background on parent element" at bounding box center [101, 143] width 72 height 11
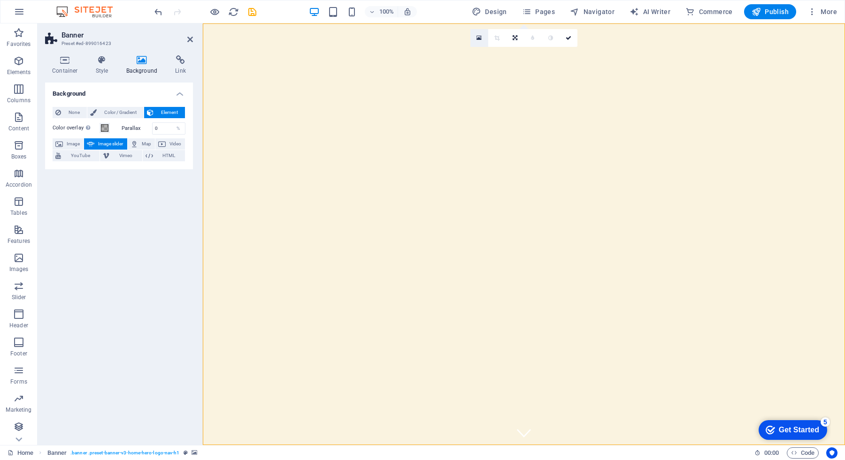
click at [475, 38] on link at bounding box center [479, 38] width 18 height 18
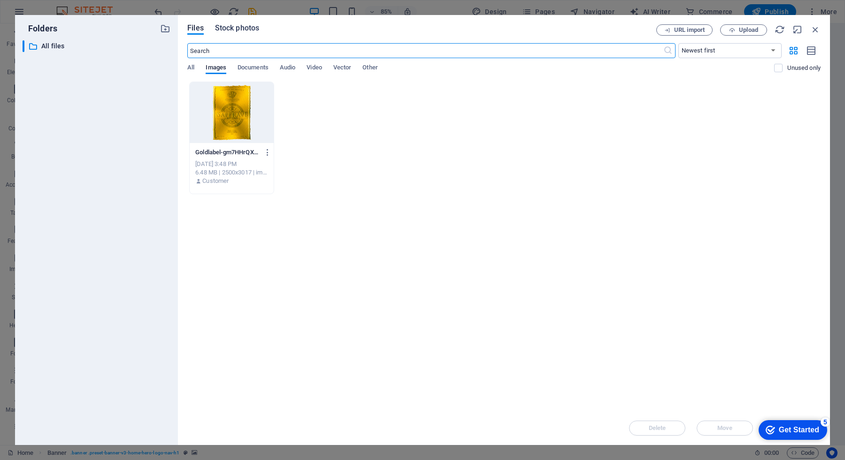
click at [244, 28] on span "Stock photos" at bounding box center [237, 28] width 44 height 11
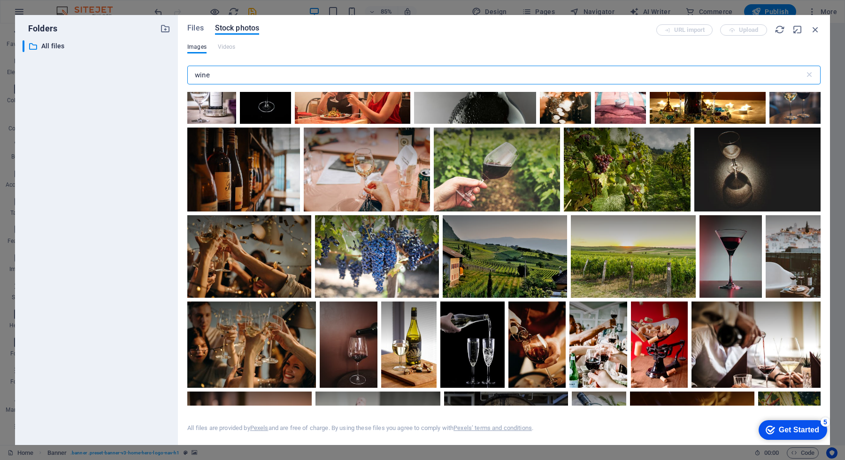
scroll to position [522, 0]
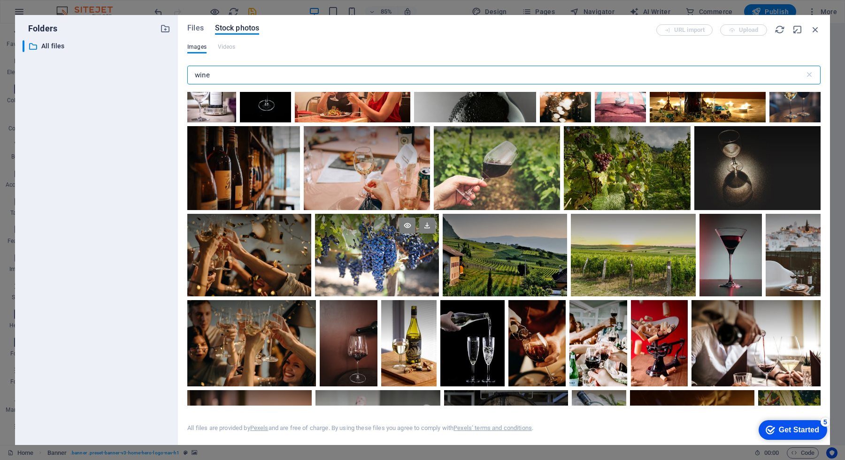
click at [366, 234] on div at bounding box center [377, 234] width 124 height 41
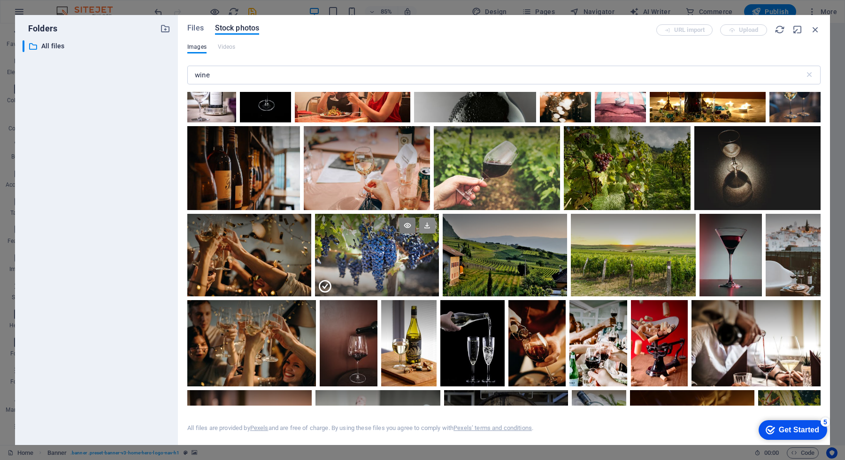
click at [424, 226] on icon at bounding box center [427, 226] width 16 height 16
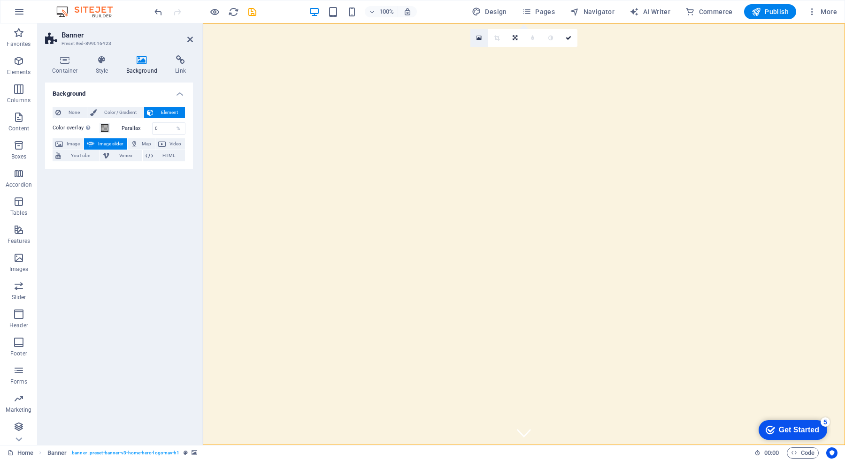
click at [477, 38] on icon at bounding box center [478, 38] width 5 height 7
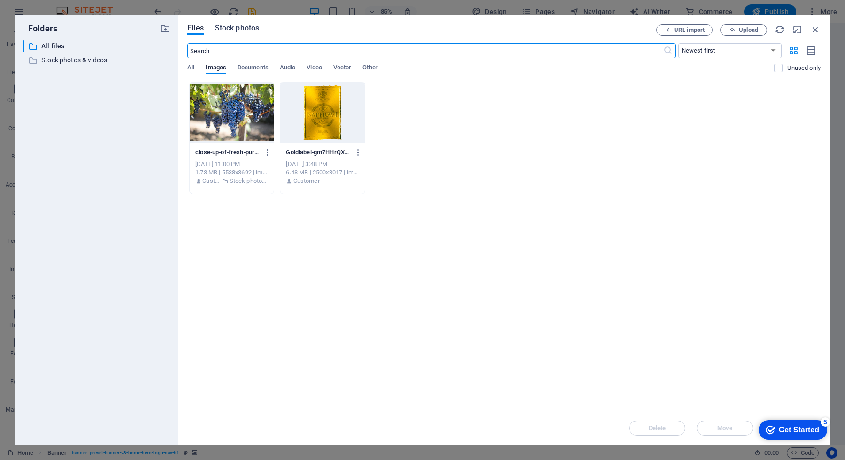
click at [241, 29] on span "Stock photos" at bounding box center [237, 28] width 44 height 11
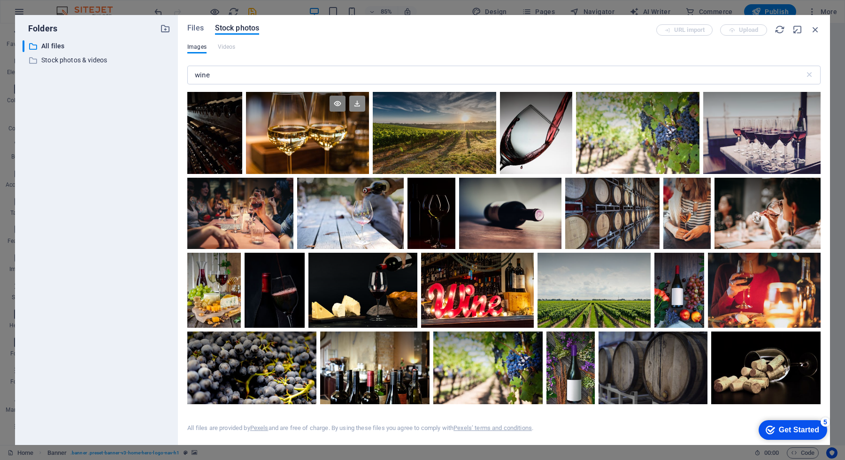
click at [357, 104] on icon at bounding box center [357, 104] width 16 height 16
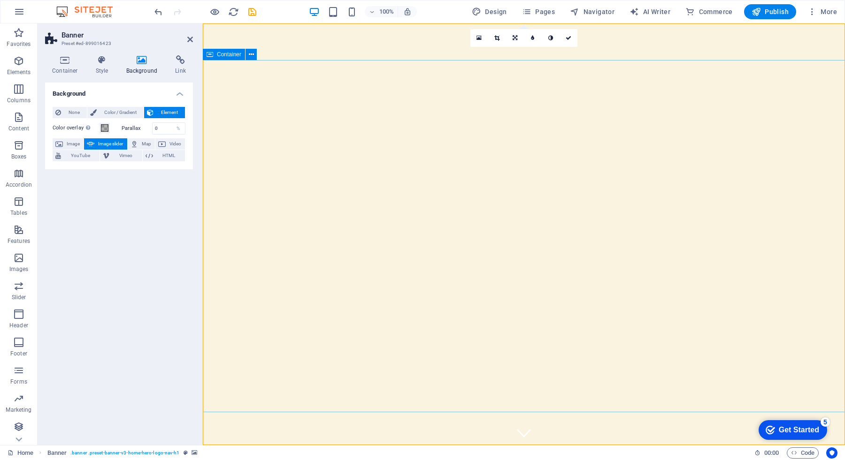
click at [116, 268] on div "Background None Color / Gradient Element Stretch background to full-width Color…" at bounding box center [119, 260] width 148 height 355
click at [102, 144] on span "Image slider" at bounding box center [110, 143] width 27 height 11
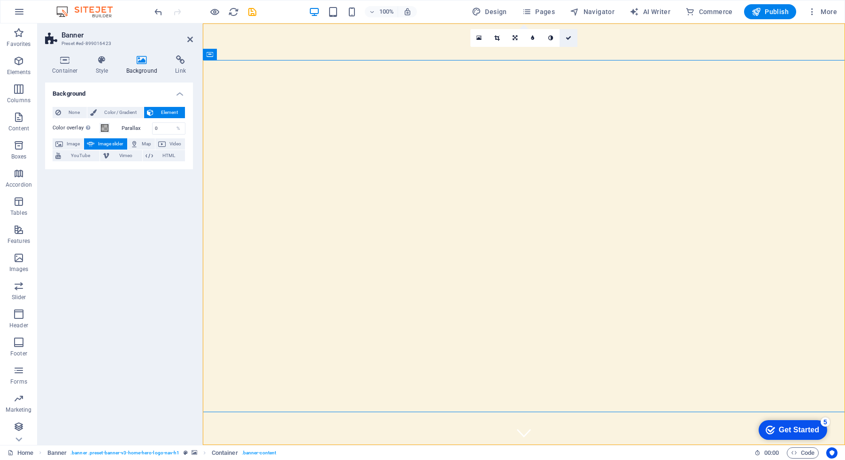
click at [567, 44] on link at bounding box center [568, 38] width 18 height 18
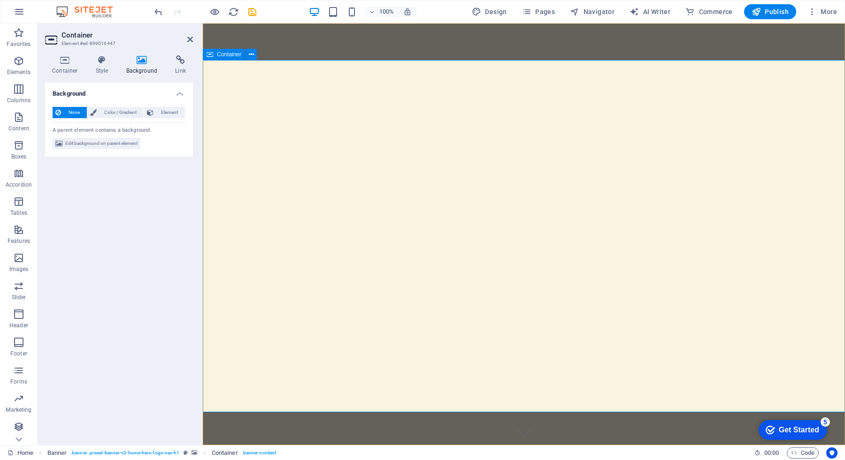
click at [115, 144] on span "Edit background on parent element" at bounding box center [101, 143] width 72 height 11
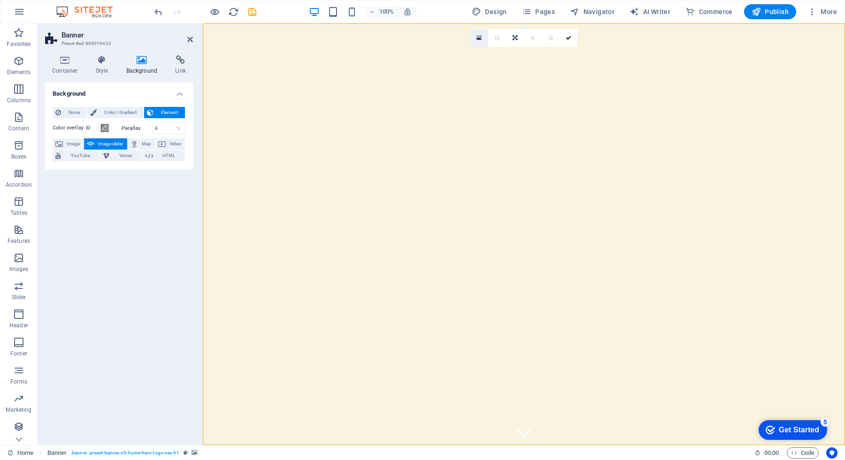
click at [479, 39] on icon at bounding box center [478, 38] width 5 height 7
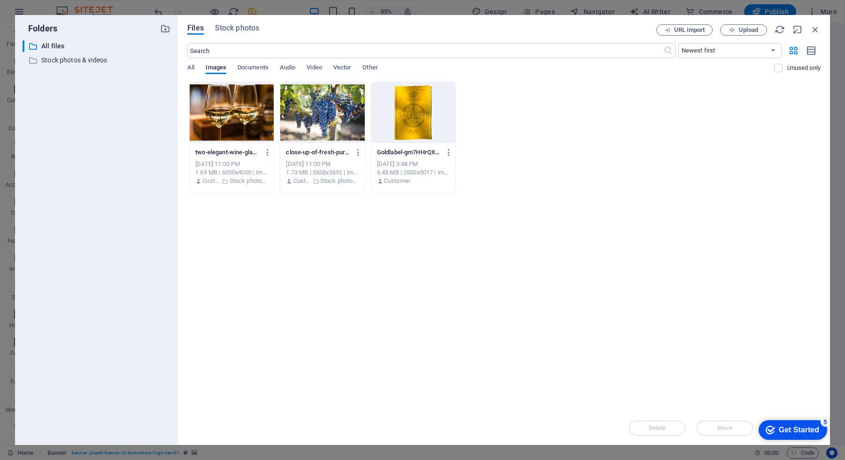
click at [258, 114] on div at bounding box center [232, 112] width 84 height 61
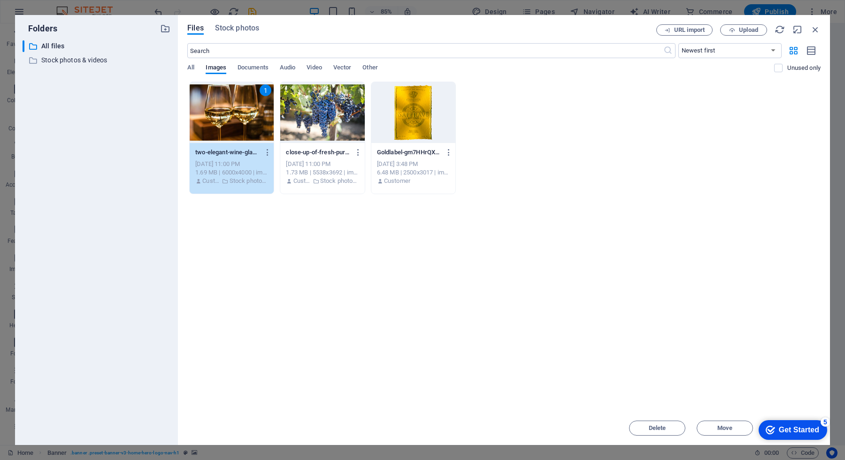
click at [254, 114] on div "1" at bounding box center [232, 112] width 84 height 61
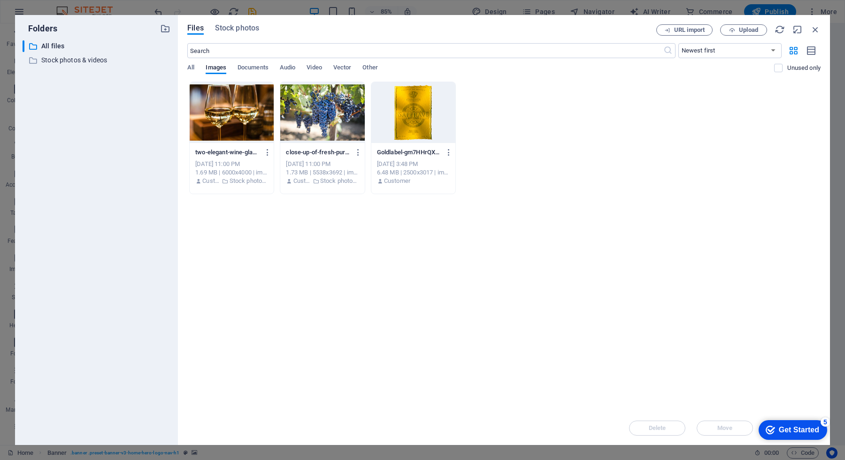
click at [254, 114] on div at bounding box center [232, 112] width 84 height 61
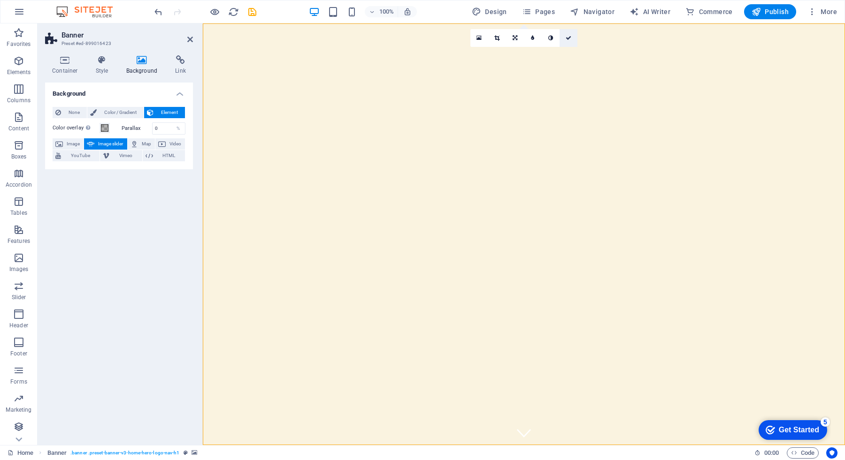
click at [568, 41] on link at bounding box center [568, 38] width 18 height 18
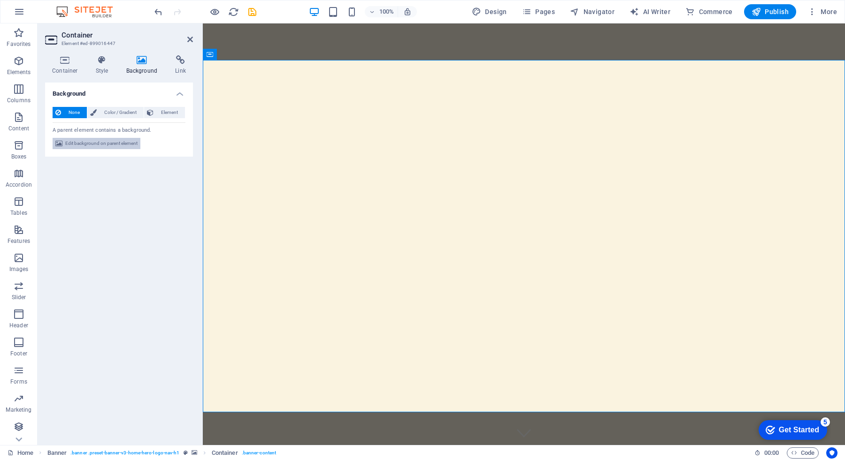
click at [103, 142] on span "Edit background on parent element" at bounding box center [101, 143] width 72 height 11
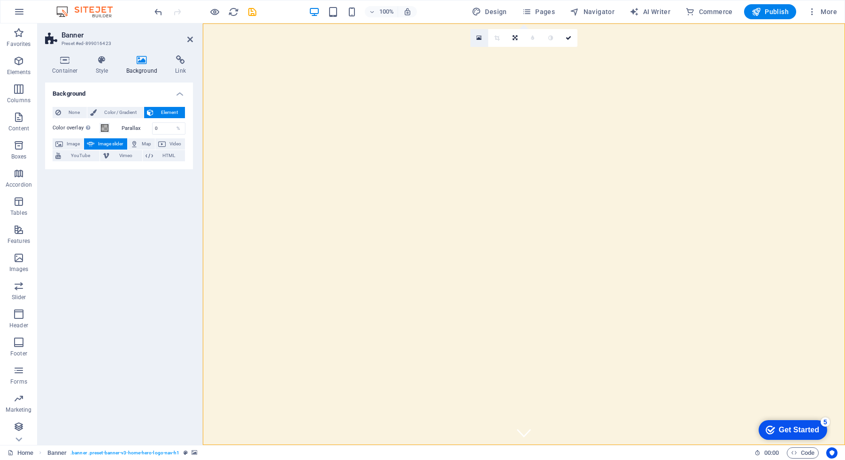
click at [478, 38] on icon at bounding box center [478, 38] width 5 height 7
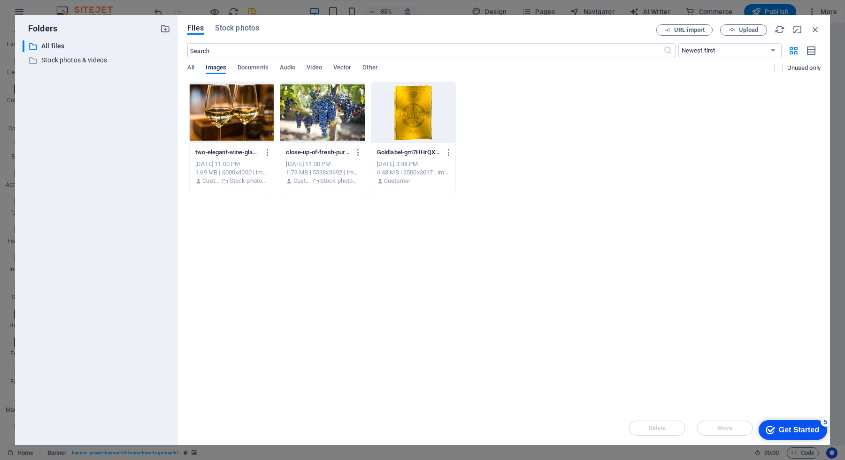
click at [310, 132] on div at bounding box center [322, 112] width 84 height 61
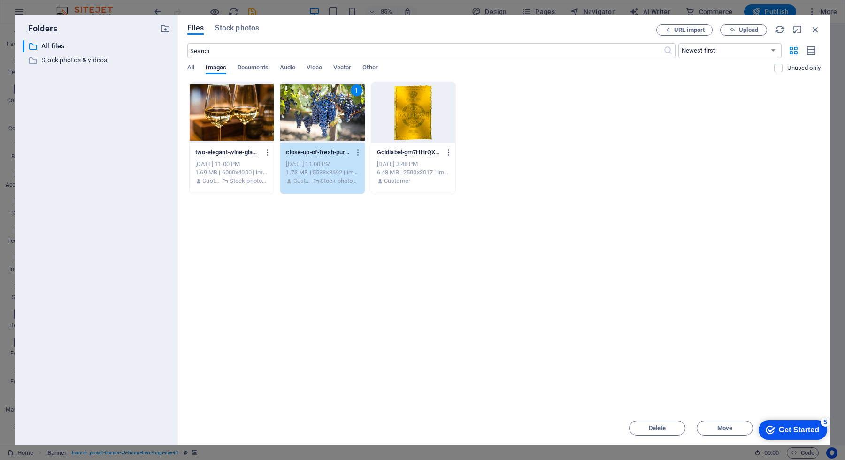
click at [234, 127] on div at bounding box center [232, 112] width 84 height 61
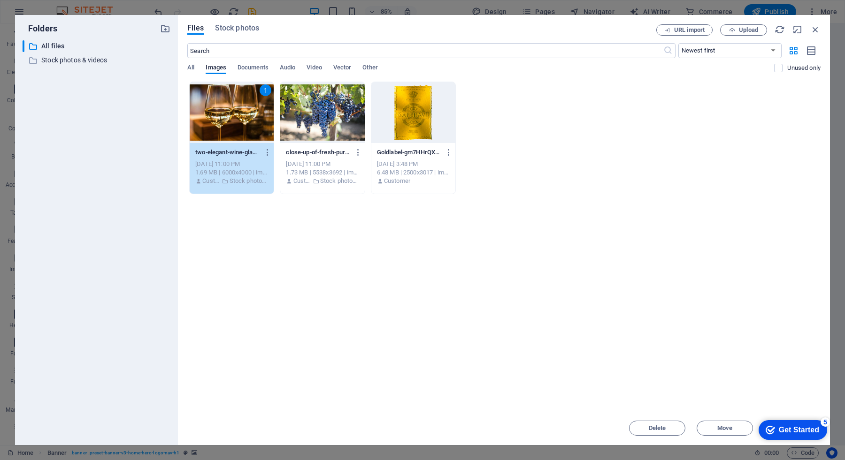
click at [304, 115] on div at bounding box center [322, 112] width 84 height 61
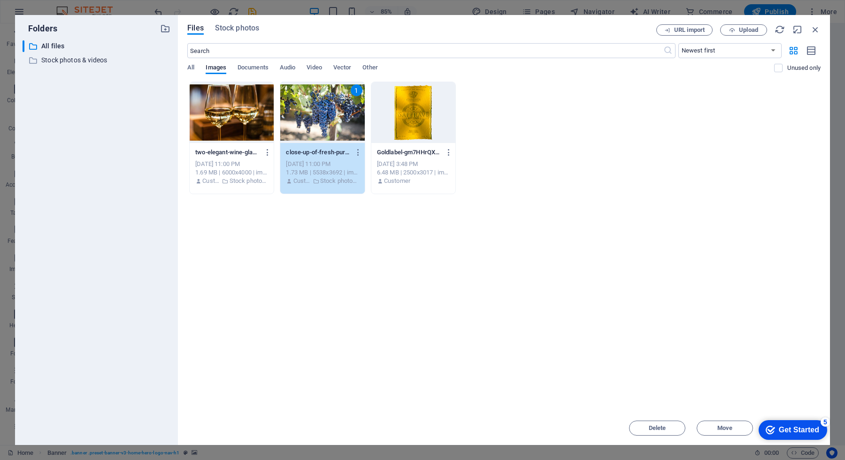
click at [255, 107] on div at bounding box center [232, 112] width 84 height 61
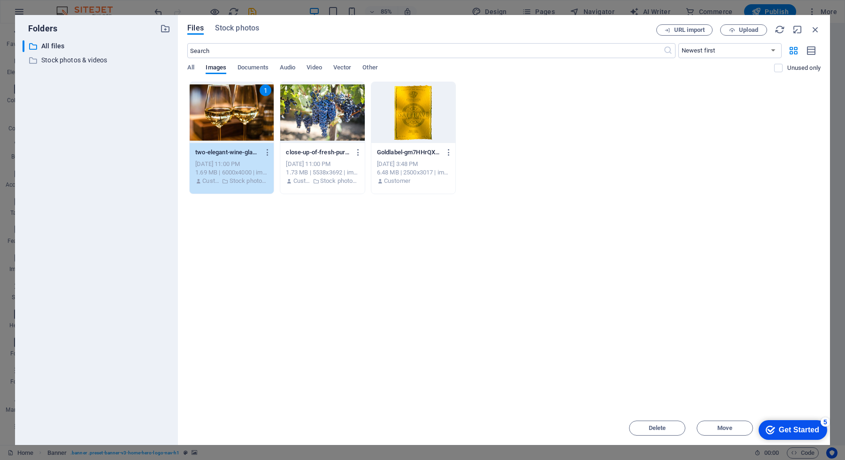
click at [307, 103] on div at bounding box center [322, 112] width 84 height 61
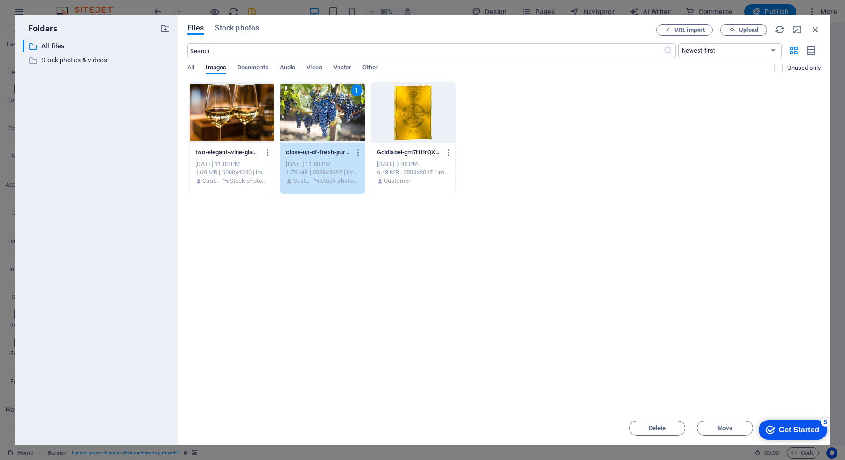
click at [225, 107] on div at bounding box center [232, 112] width 84 height 61
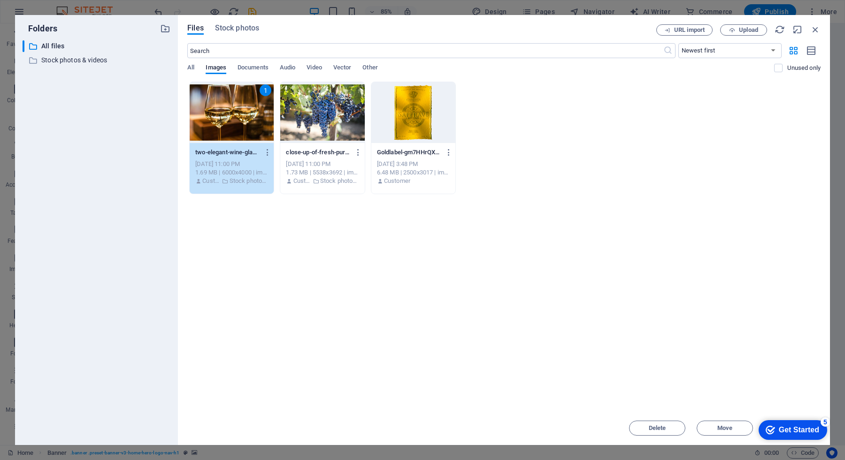
click at [303, 109] on div at bounding box center [322, 112] width 84 height 61
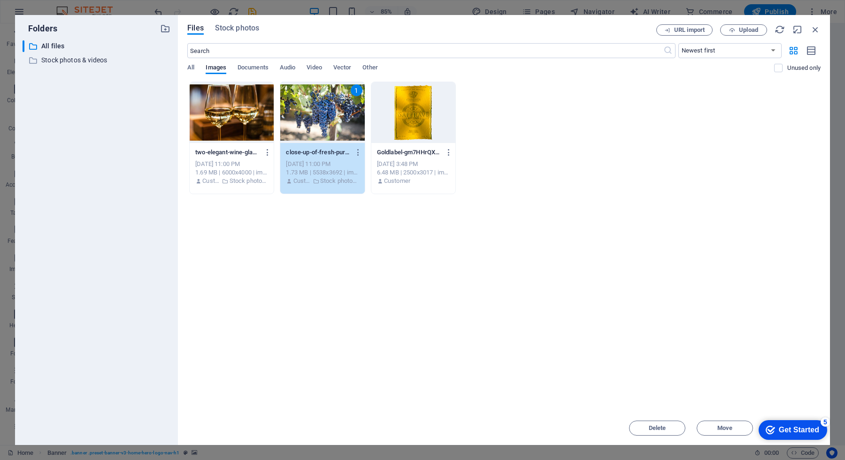
click at [244, 134] on div at bounding box center [232, 112] width 84 height 61
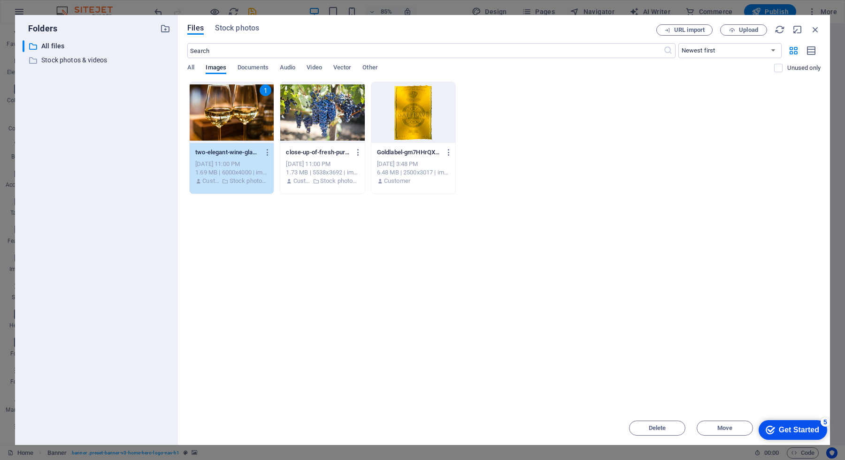
click at [309, 127] on div at bounding box center [322, 112] width 84 height 61
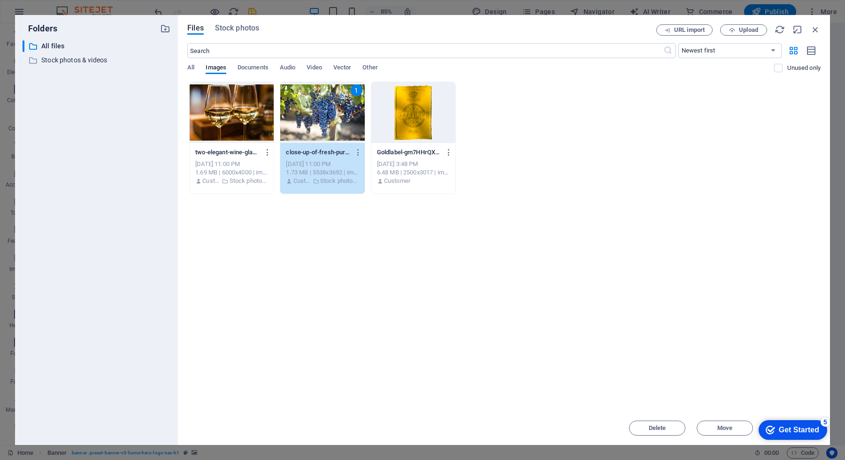
click at [309, 127] on div "1" at bounding box center [322, 112] width 84 height 61
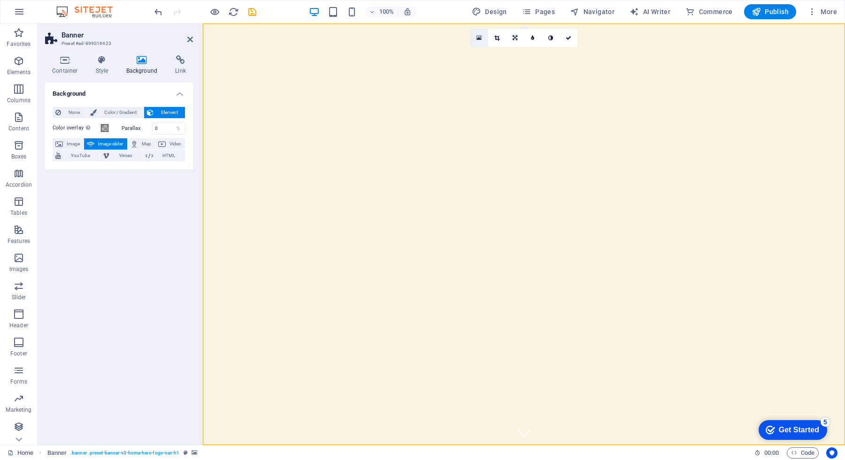
click at [480, 39] on icon at bounding box center [478, 38] width 5 height 7
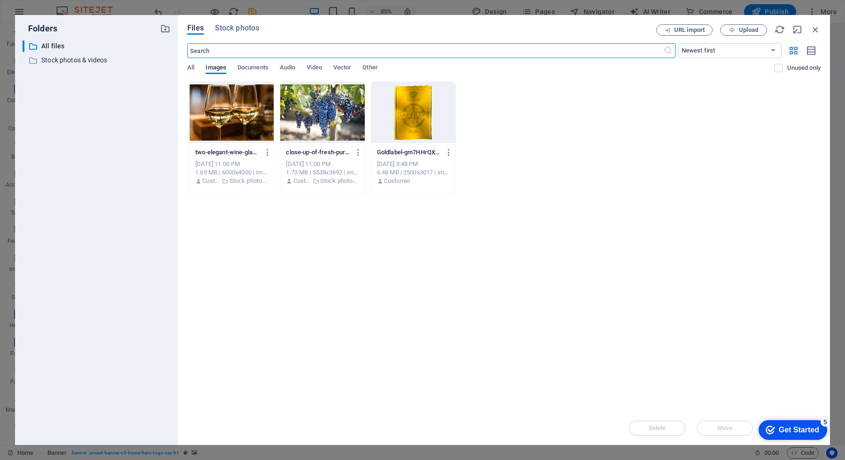
click at [236, 115] on div at bounding box center [232, 112] width 84 height 61
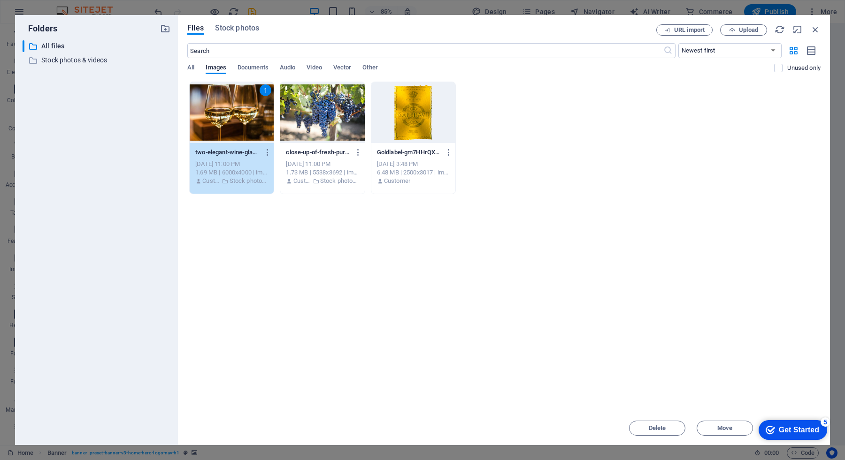
click at [306, 116] on div at bounding box center [322, 112] width 84 height 61
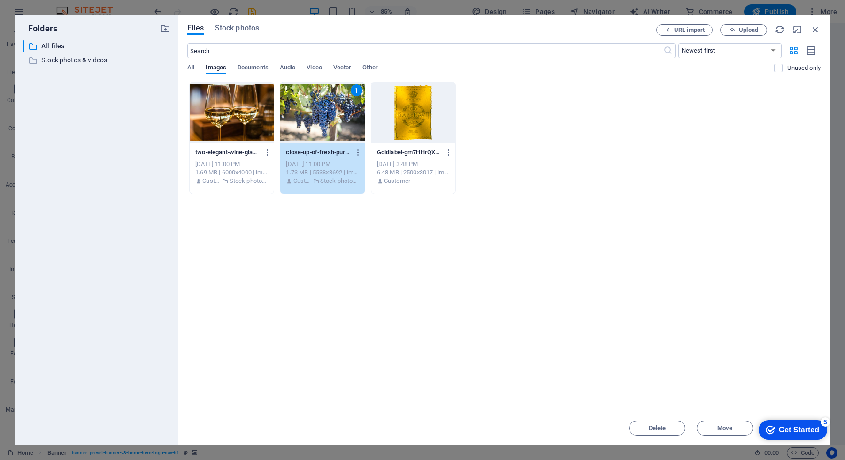
click at [311, 114] on div "1" at bounding box center [322, 112] width 84 height 61
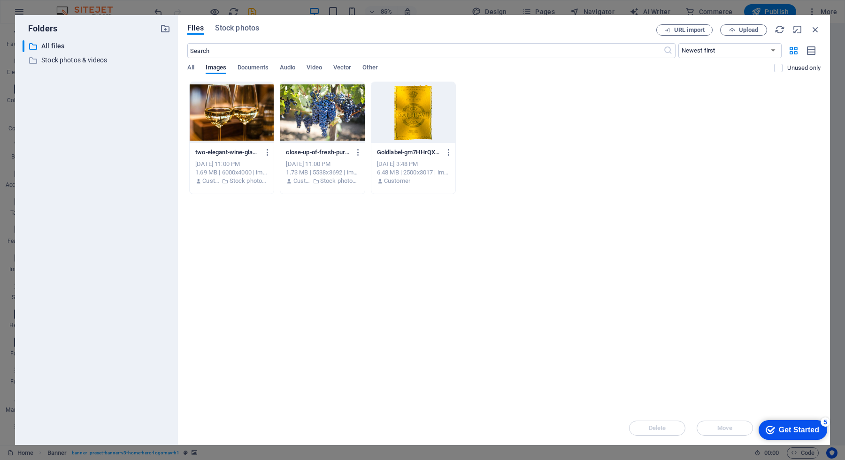
click at [311, 114] on div at bounding box center [322, 112] width 84 height 61
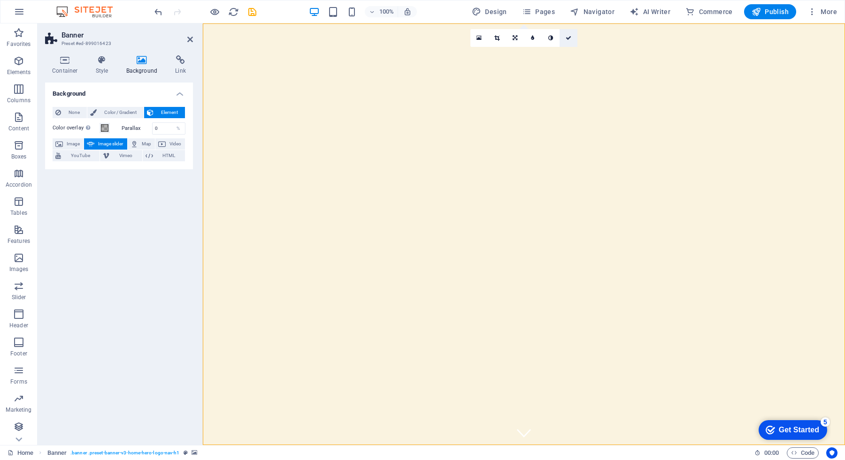
click at [565, 36] on link at bounding box center [568, 38] width 18 height 18
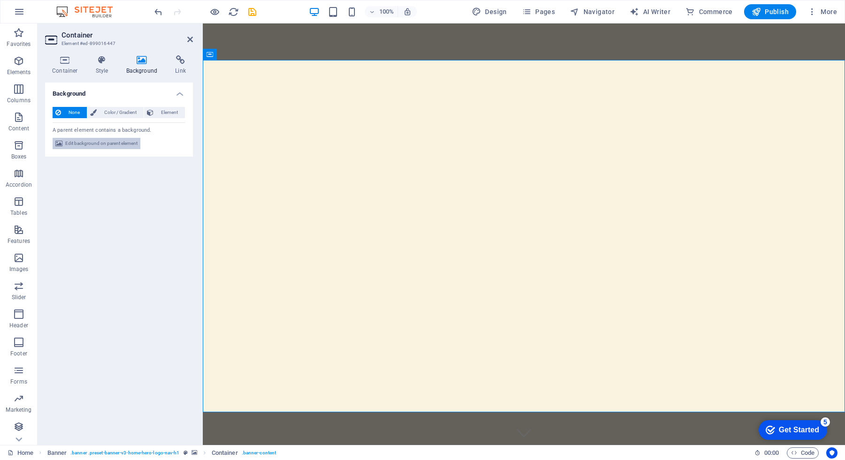
click at [116, 146] on span "Edit background on parent element" at bounding box center [101, 143] width 72 height 11
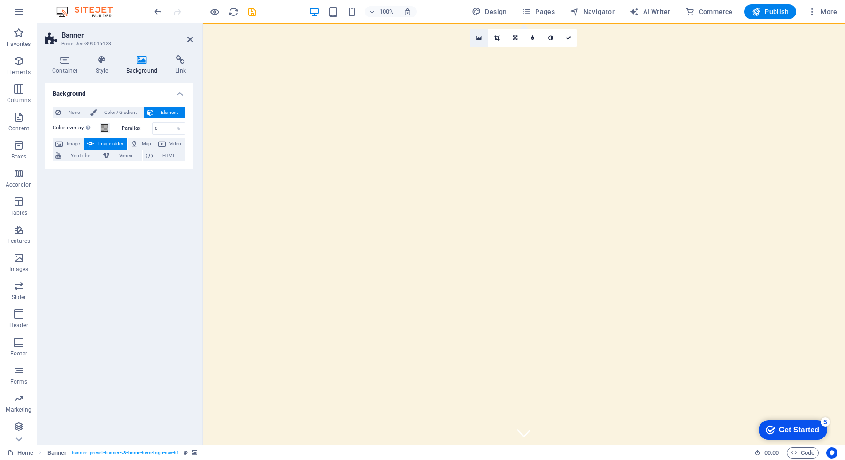
click at [479, 38] on icon at bounding box center [478, 38] width 5 height 7
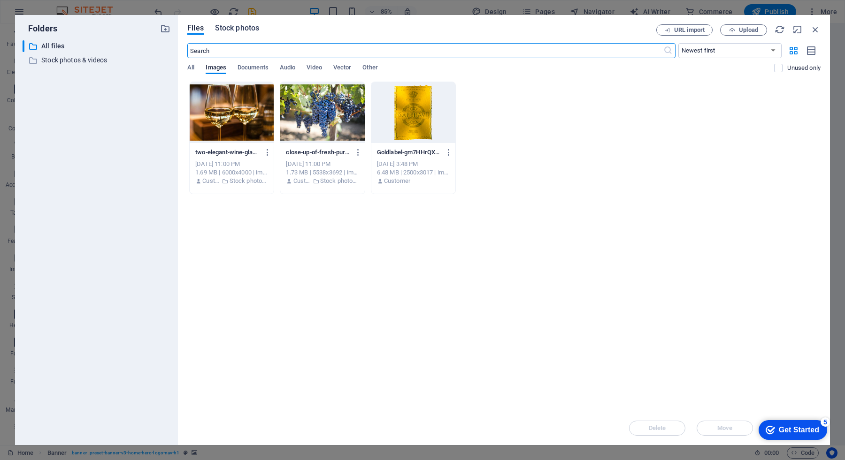
click at [244, 28] on span "Stock photos" at bounding box center [237, 28] width 44 height 11
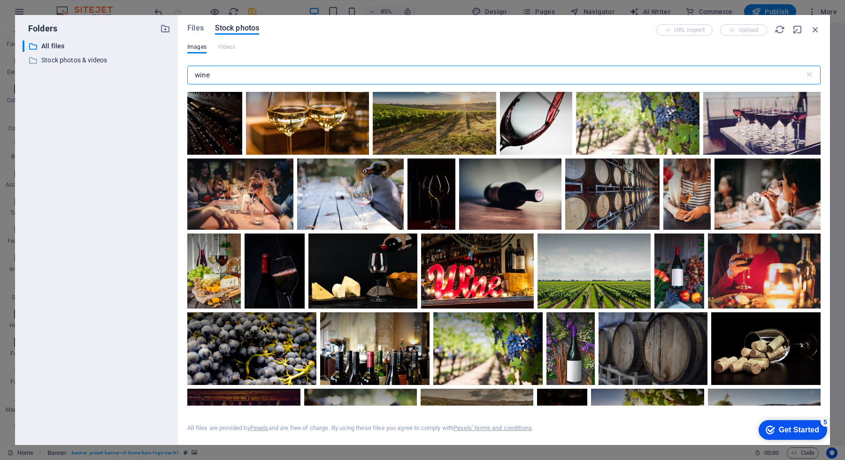
scroll to position [0, 0]
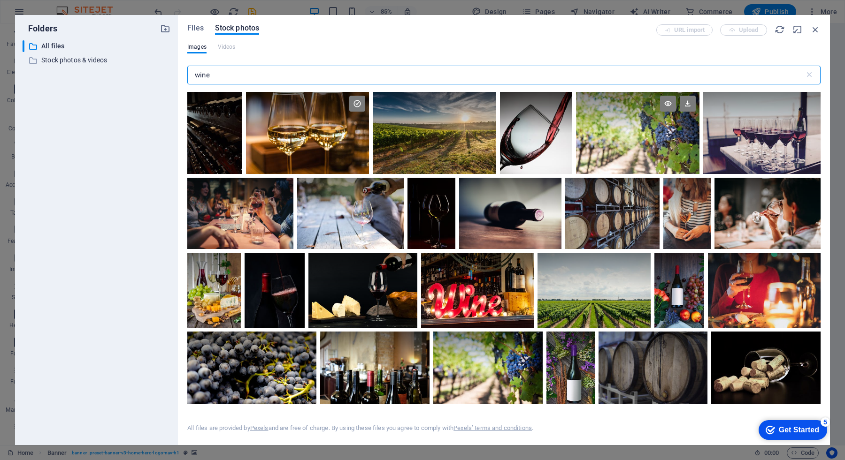
click at [621, 115] on div at bounding box center [637, 112] width 123 height 41
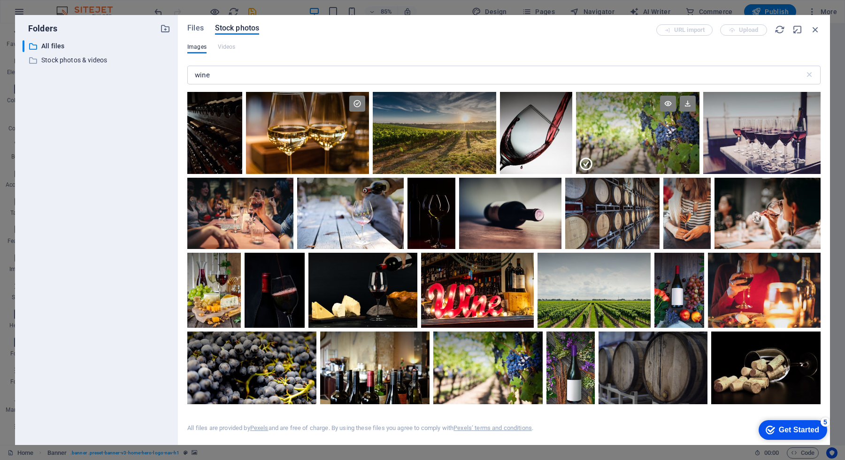
click at [621, 115] on div at bounding box center [637, 112] width 123 height 41
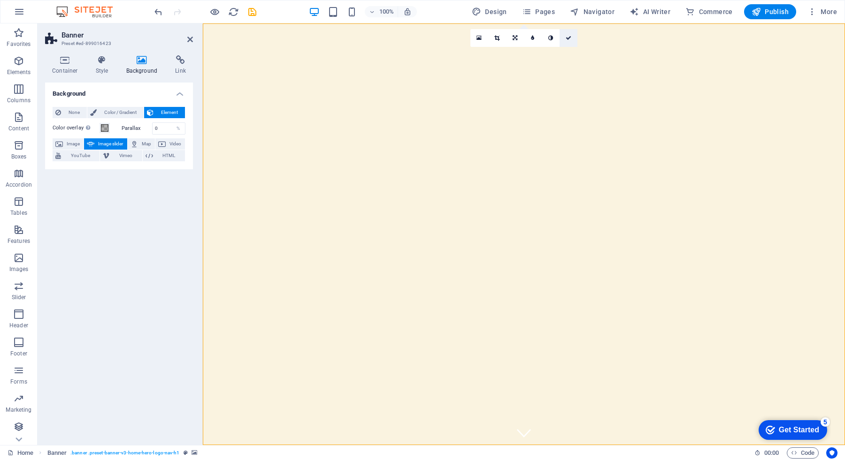
click at [565, 38] on icon at bounding box center [568, 38] width 6 height 6
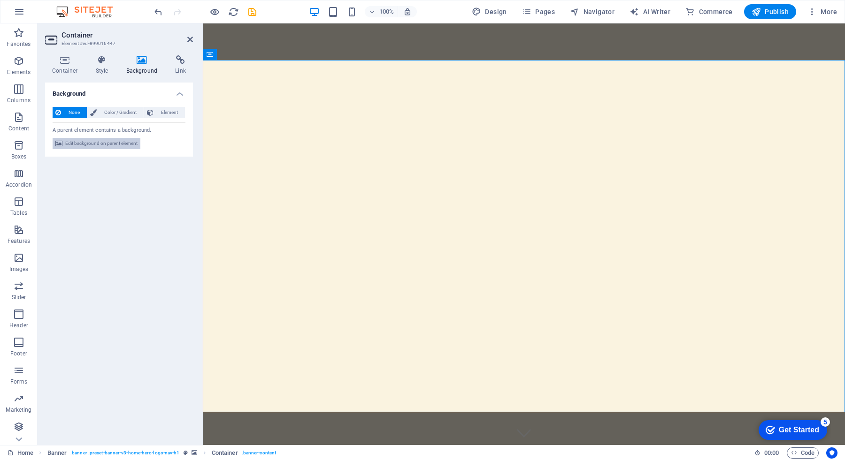
click at [118, 145] on span "Edit background on parent element" at bounding box center [101, 143] width 72 height 11
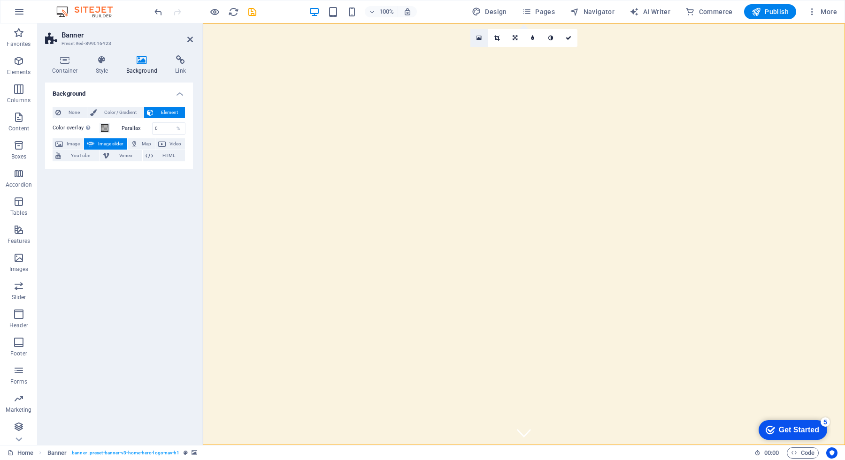
click at [479, 38] on icon at bounding box center [478, 38] width 5 height 7
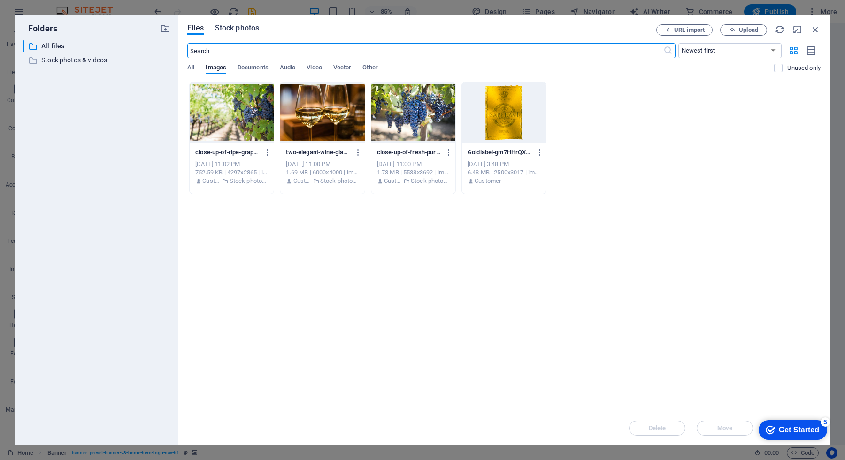
click at [249, 31] on span "Stock photos" at bounding box center [237, 28] width 44 height 11
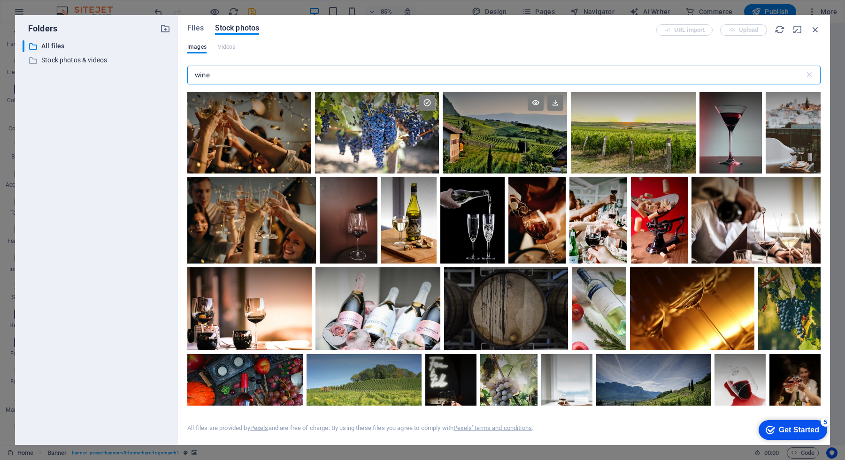
scroll to position [774, 0]
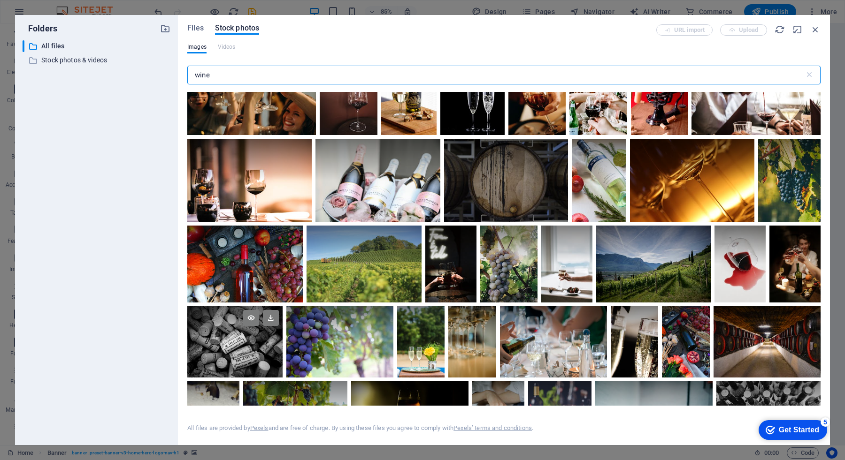
click at [244, 330] on div at bounding box center [234, 324] width 95 height 36
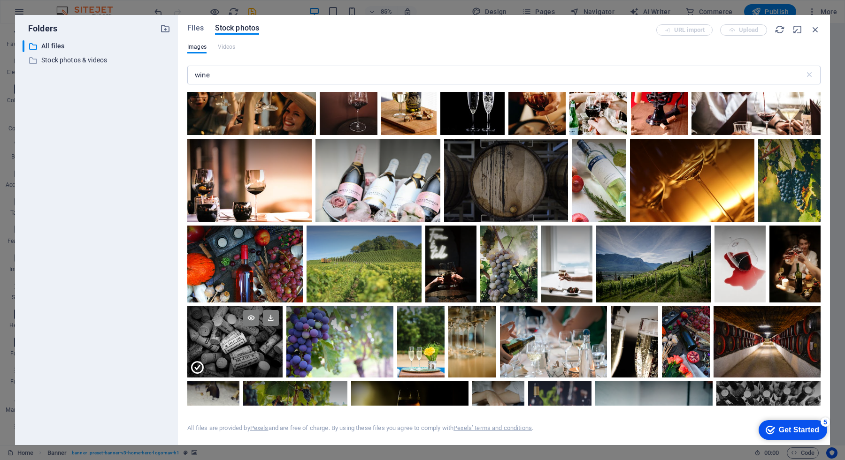
click at [244, 330] on div at bounding box center [234, 324] width 95 height 36
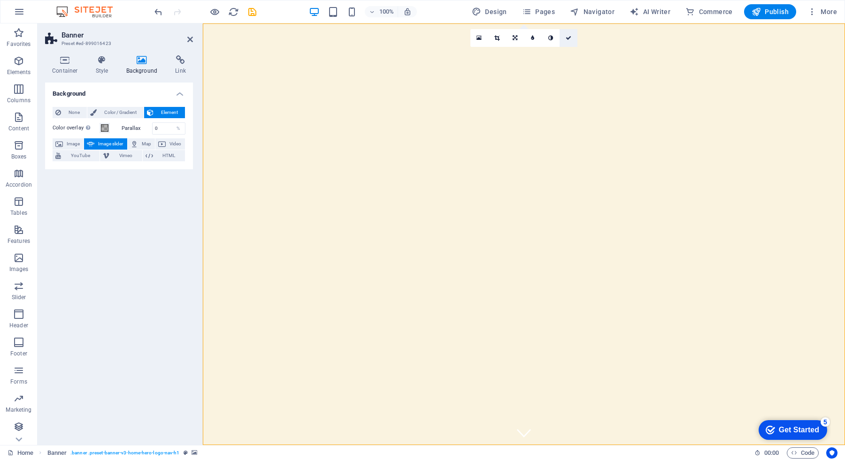
click at [569, 38] on icon at bounding box center [568, 38] width 6 height 6
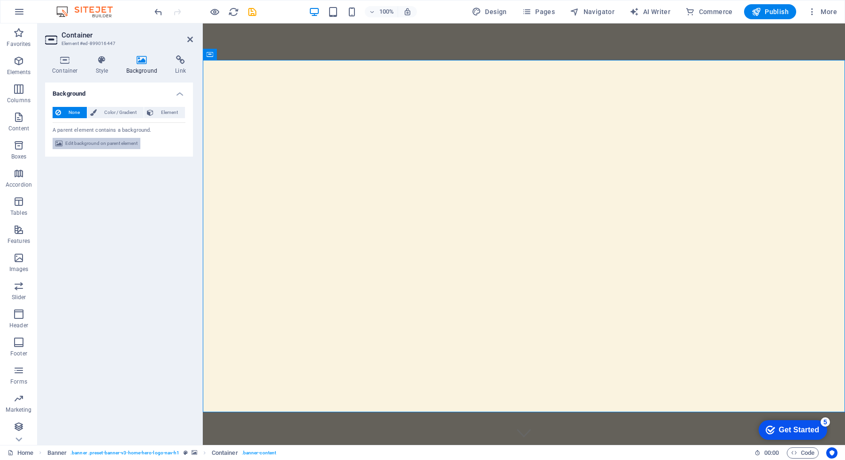
click at [117, 141] on span "Edit background on parent element" at bounding box center [101, 143] width 72 height 11
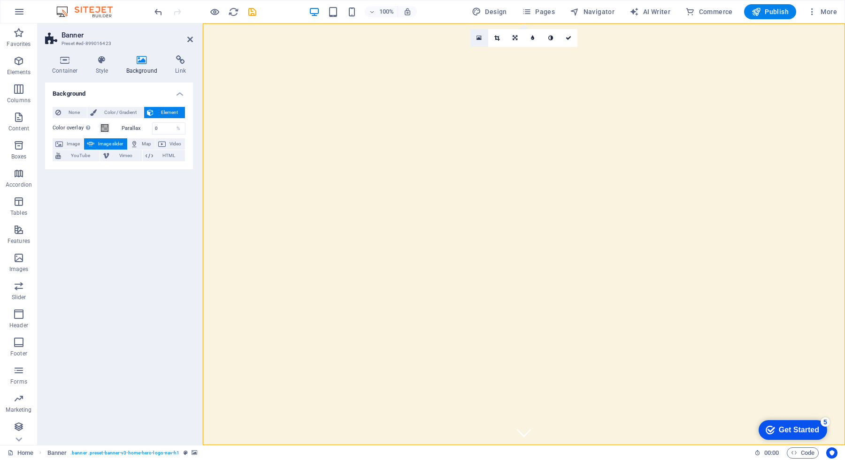
click at [482, 39] on link at bounding box center [479, 38] width 18 height 18
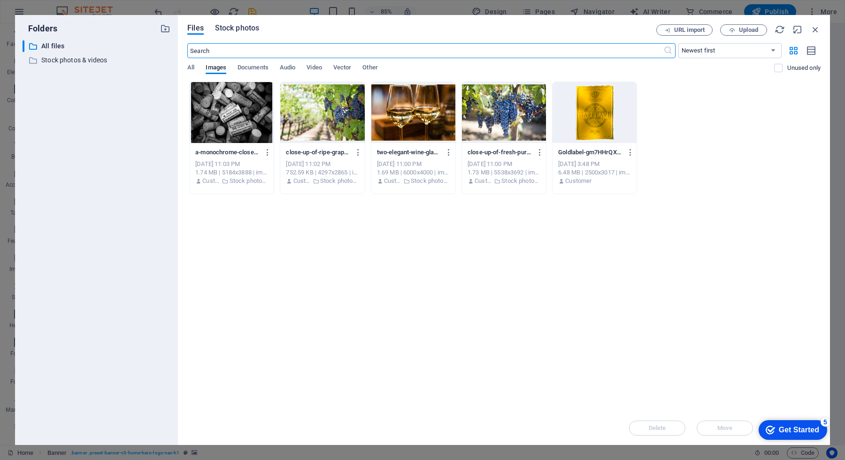
click at [236, 26] on span "Stock photos" at bounding box center [237, 28] width 44 height 11
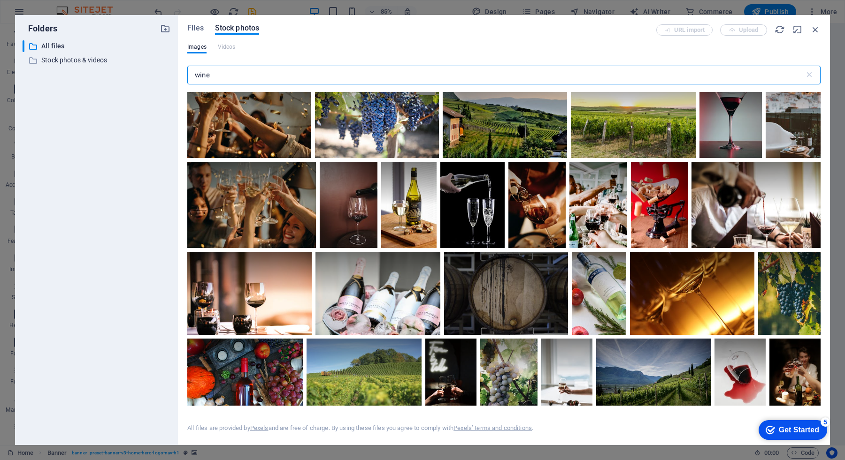
scroll to position [660, 0]
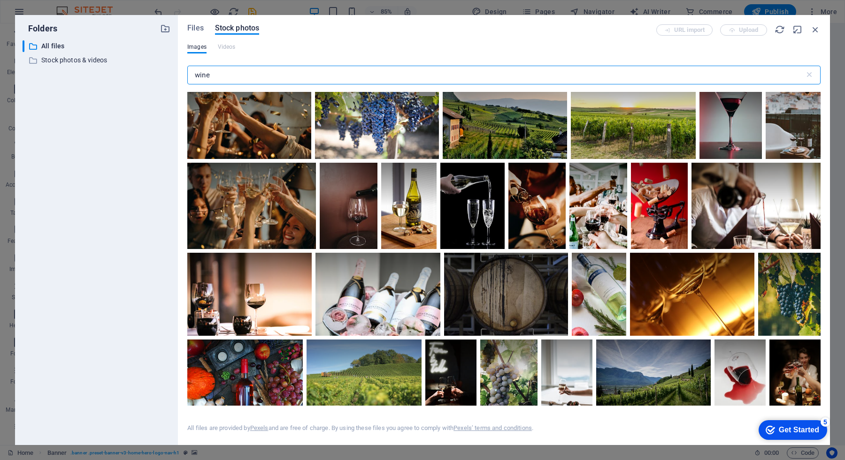
click at [276, 76] on input "wine" at bounding box center [495, 75] width 617 height 19
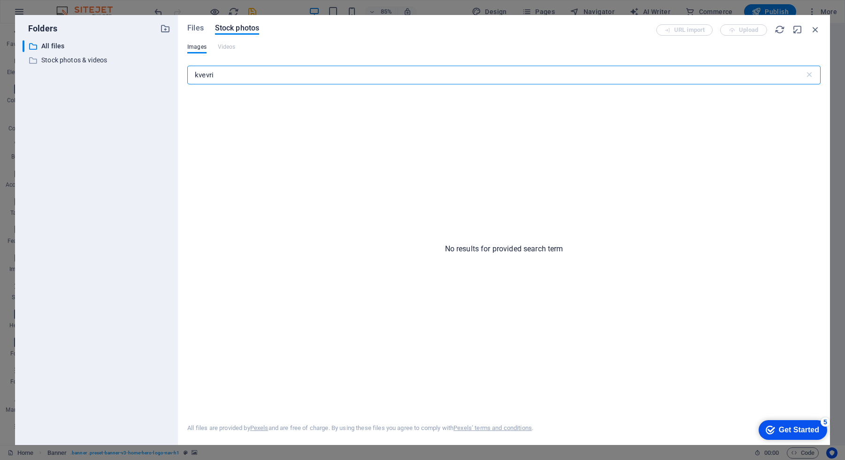
click at [210, 81] on input "kvevri" at bounding box center [495, 75] width 617 height 19
type input "wine"
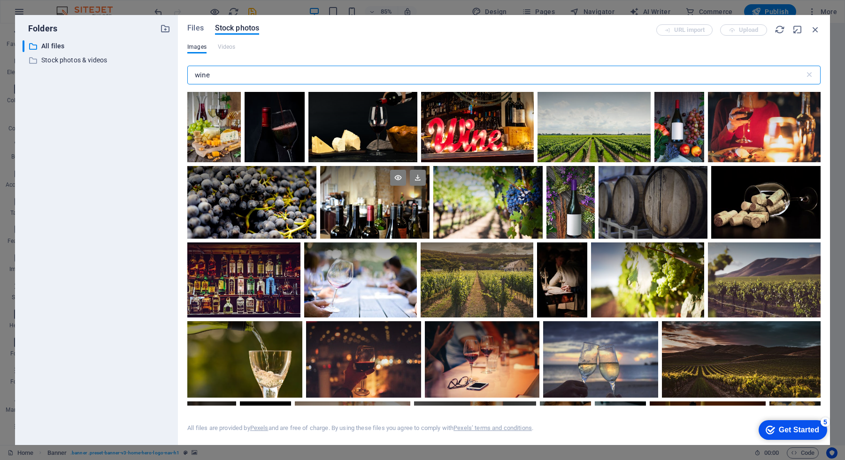
scroll to position [177, 0]
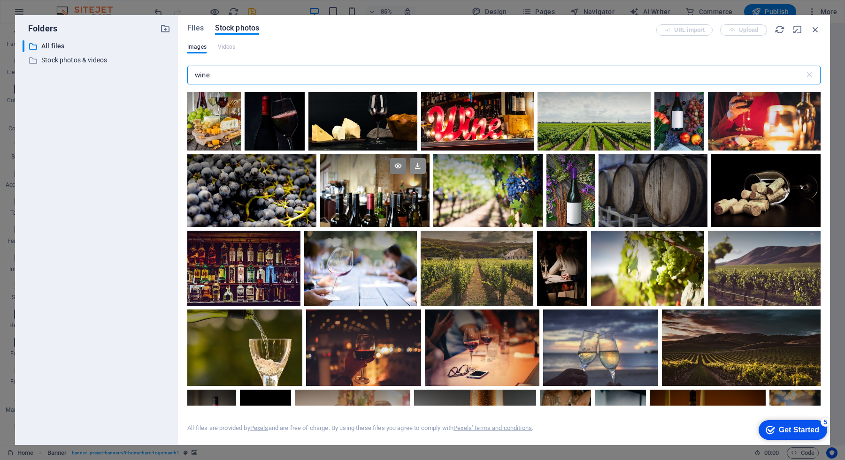
click at [419, 164] on icon at bounding box center [418, 166] width 16 height 16
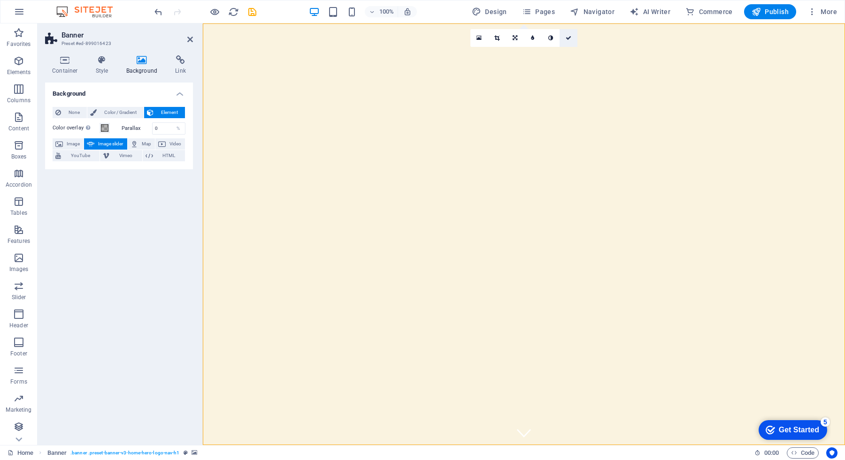
click at [568, 38] on icon at bounding box center [568, 38] width 6 height 6
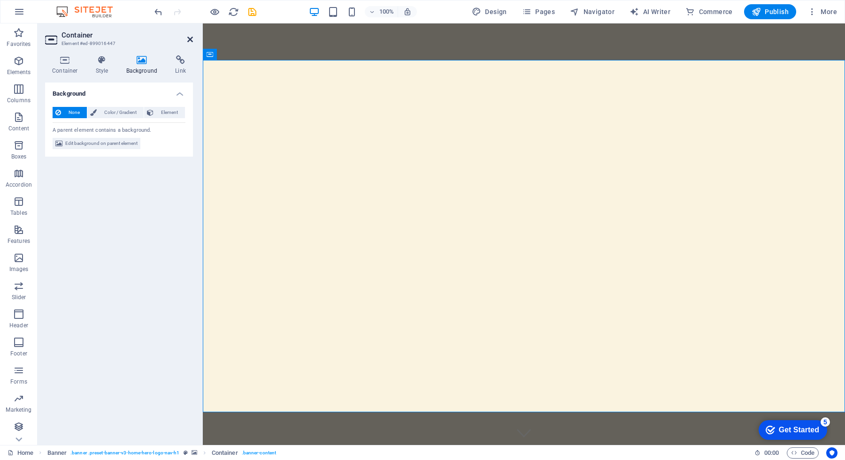
click at [187, 39] on icon at bounding box center [190, 40] width 6 height 8
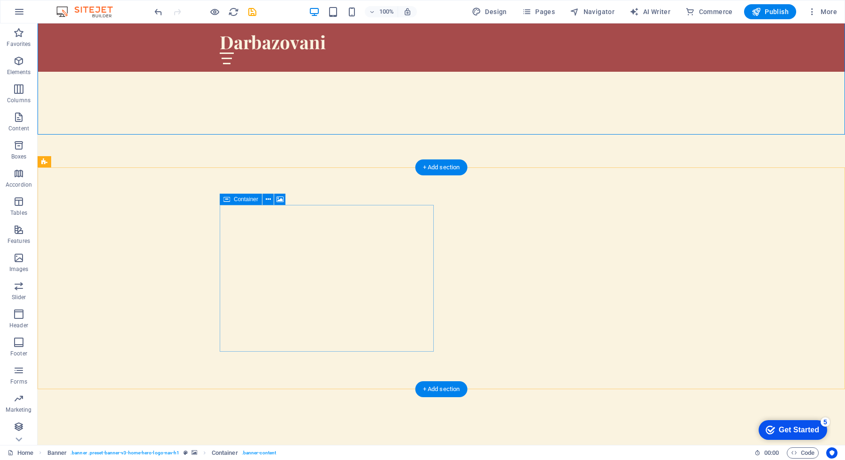
scroll to position [0, 0]
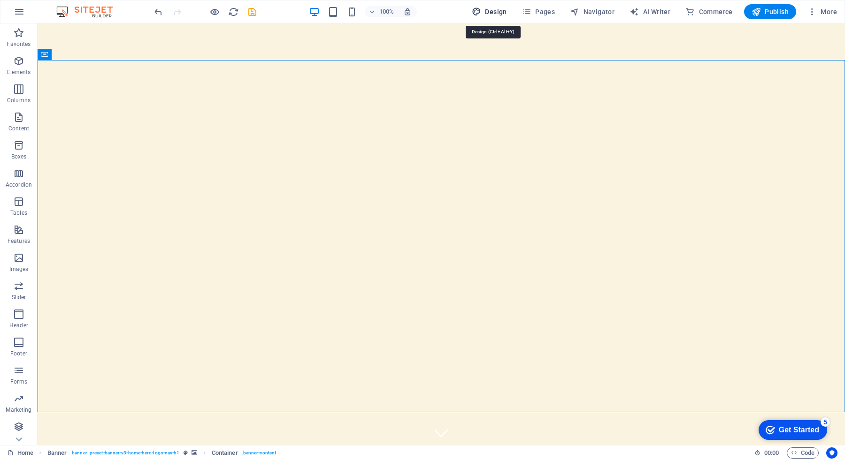
click at [481, 11] on icon "button" at bounding box center [476, 11] width 9 height 9
select select "px"
select select "200"
select select "px"
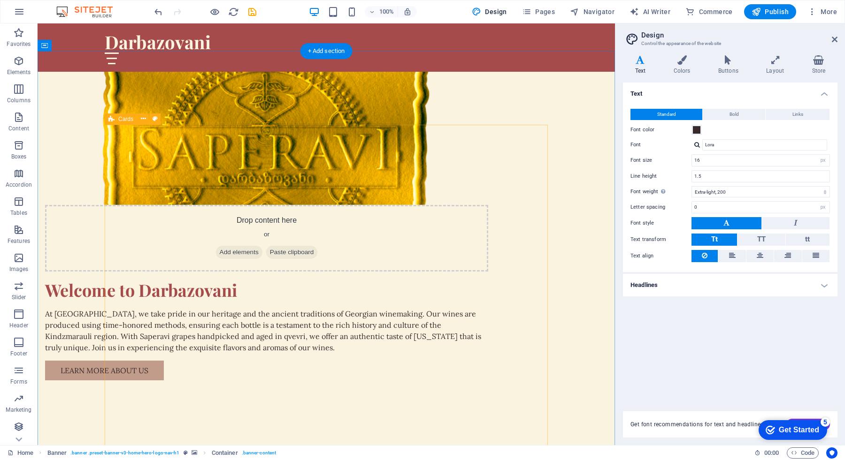
scroll to position [635, 0]
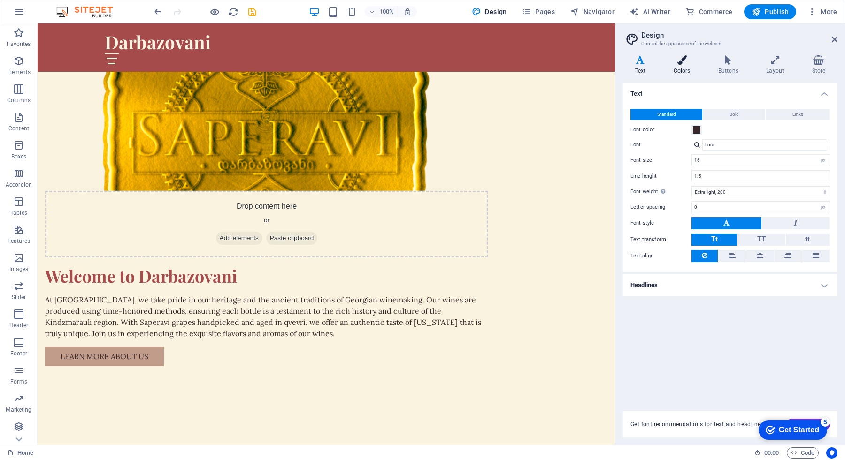
click at [690, 61] on icon at bounding box center [681, 59] width 41 height 9
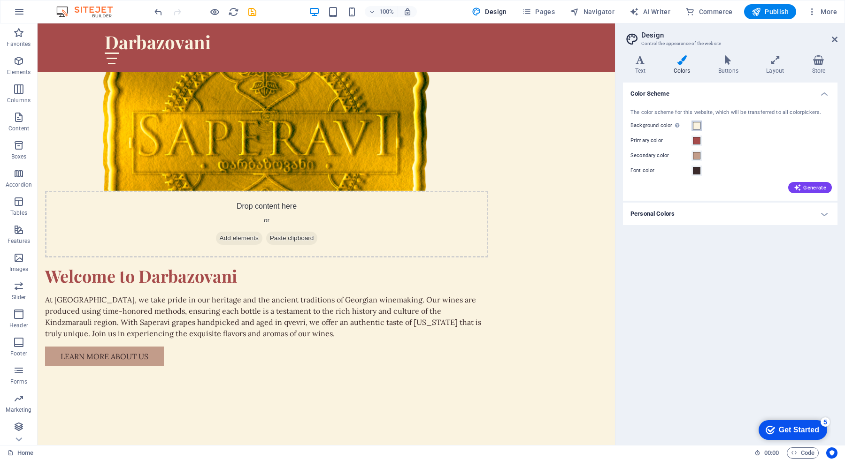
click at [696, 125] on span at bounding box center [697, 126] width 8 height 8
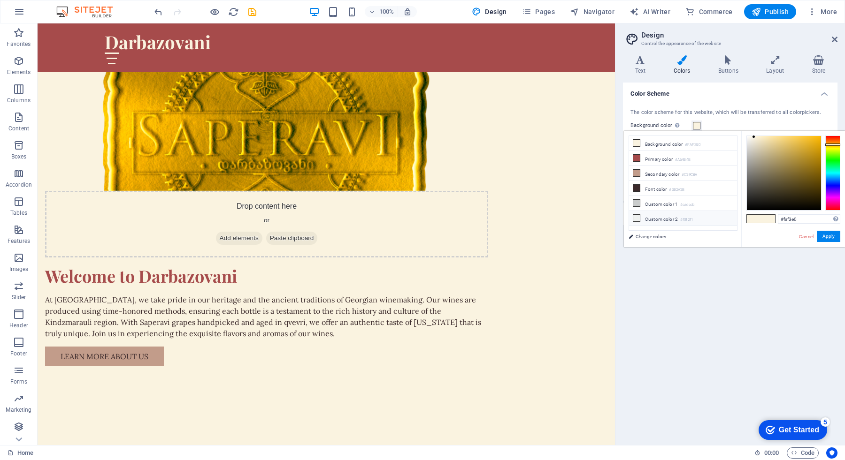
click at [678, 220] on li "Custom color 2 #f0f2f1" at bounding box center [683, 218] width 108 height 15
type input "#f0f2f1"
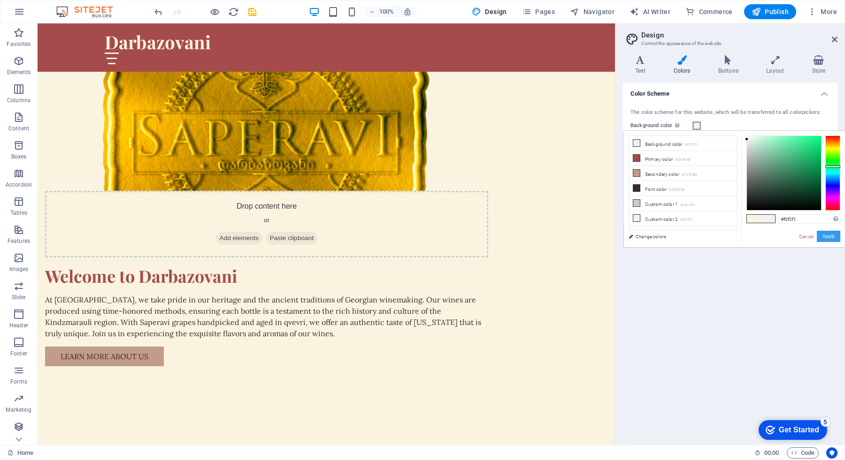
click at [831, 238] on button "Apply" at bounding box center [827, 236] width 23 height 11
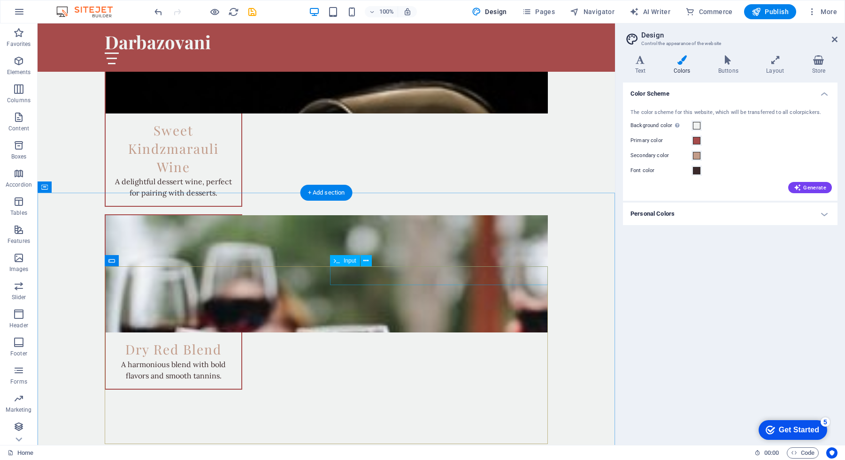
scroll to position [1979, 0]
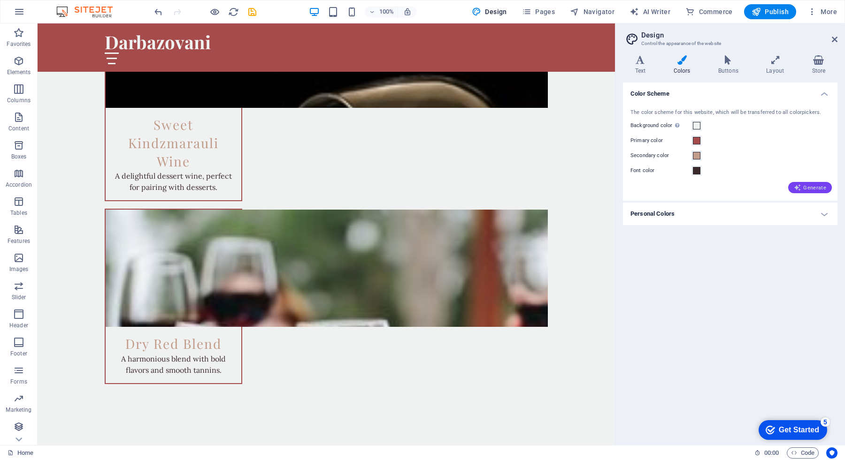
click at [807, 192] on button "Generate" at bounding box center [810, 187] width 44 height 11
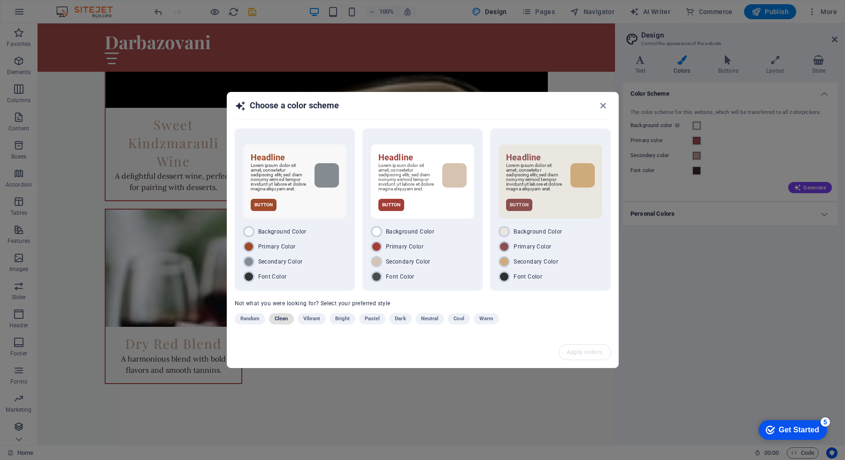
click at [279, 320] on span "Clean" at bounding box center [281, 318] width 13 height 11
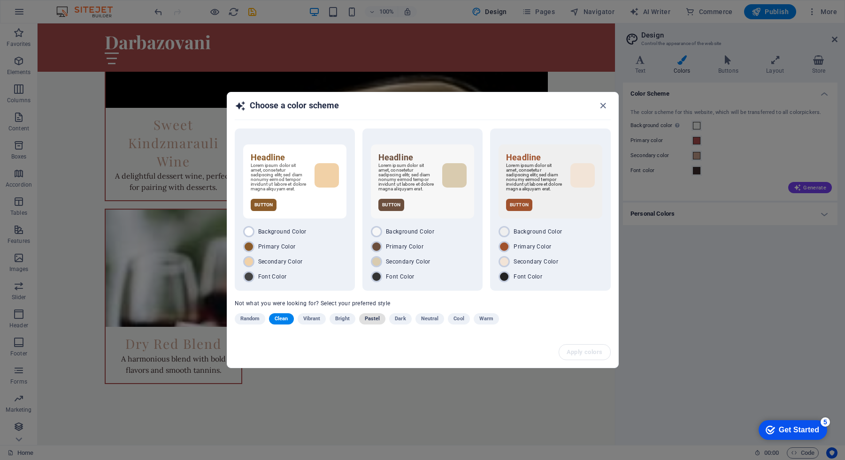
click at [378, 319] on span "Pastel" at bounding box center [372, 318] width 15 height 11
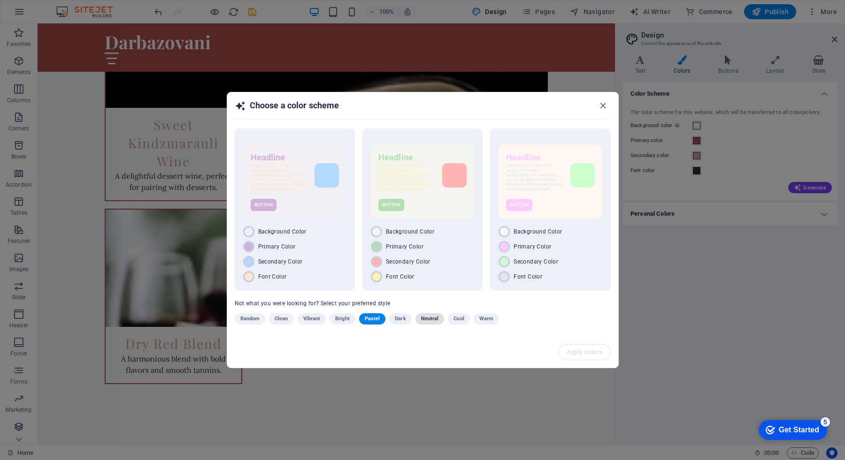
click at [430, 322] on span "Neutral" at bounding box center [430, 318] width 18 height 11
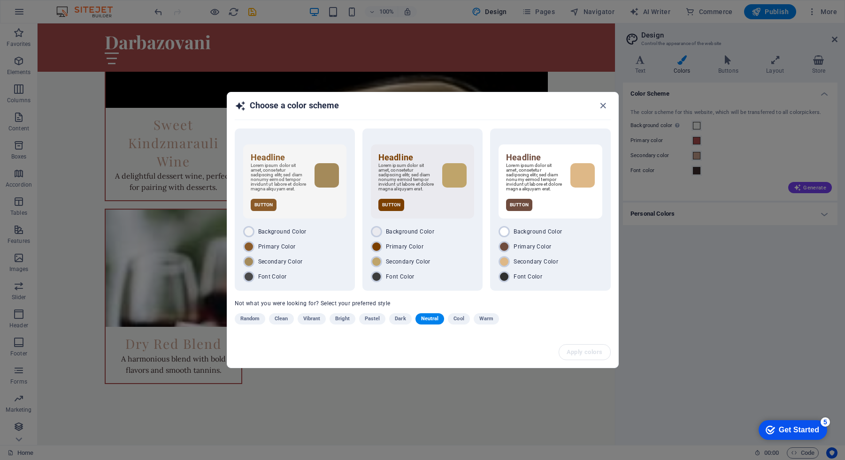
click at [460, 320] on span "Cool" at bounding box center [458, 318] width 10 height 11
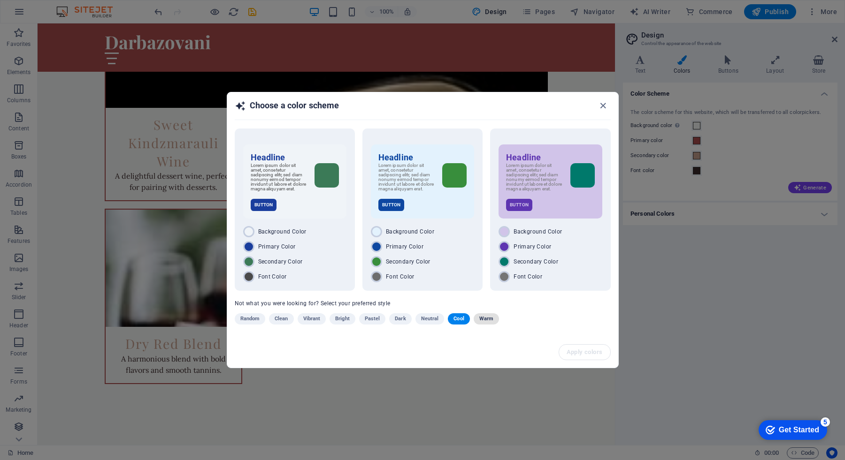
click at [481, 324] on span "Warm" at bounding box center [486, 318] width 14 height 11
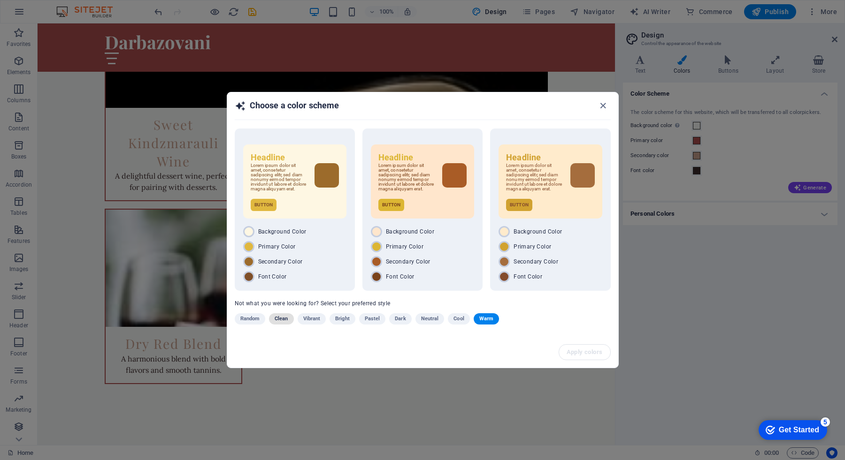
click at [287, 319] on span "Clean" at bounding box center [281, 318] width 13 height 11
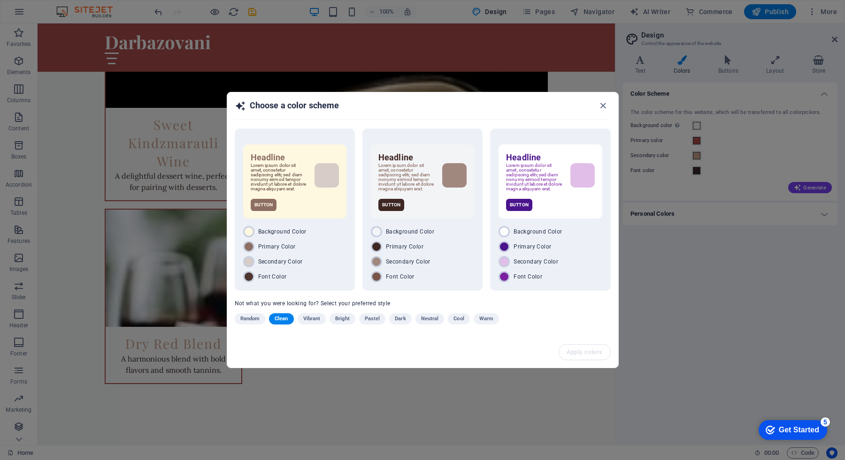
click at [280, 324] on span "Clean" at bounding box center [281, 318] width 13 height 11
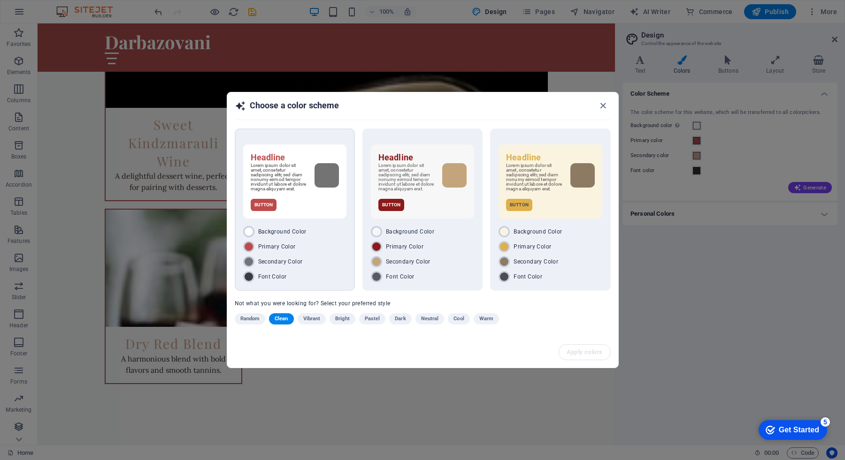
click at [306, 202] on div "Button" at bounding box center [295, 205] width 88 height 12
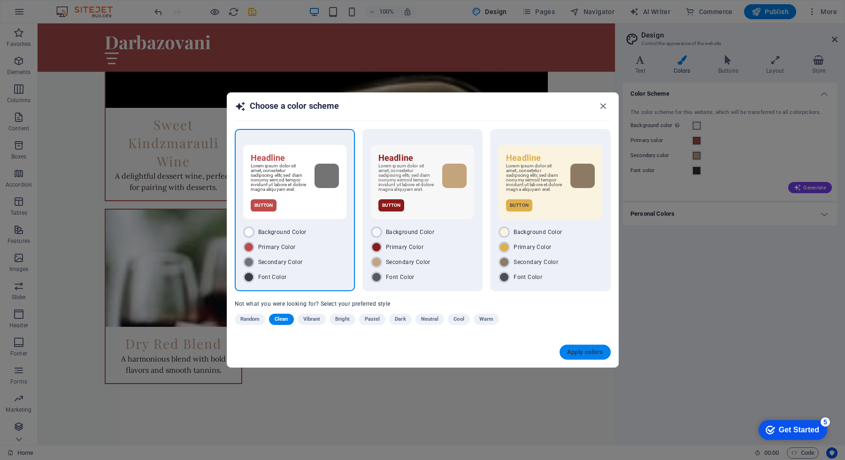
click at [581, 352] on span "Apply colors" at bounding box center [585, 353] width 36 height 8
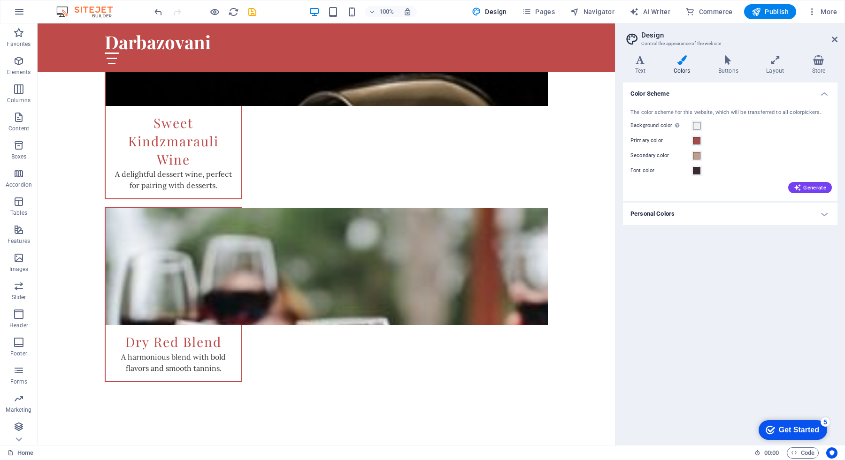
scroll to position [1976, 0]
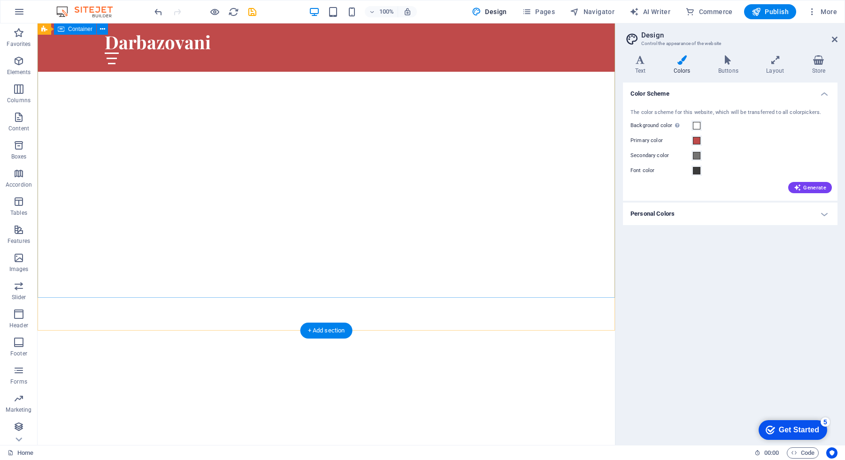
scroll to position [0, 0]
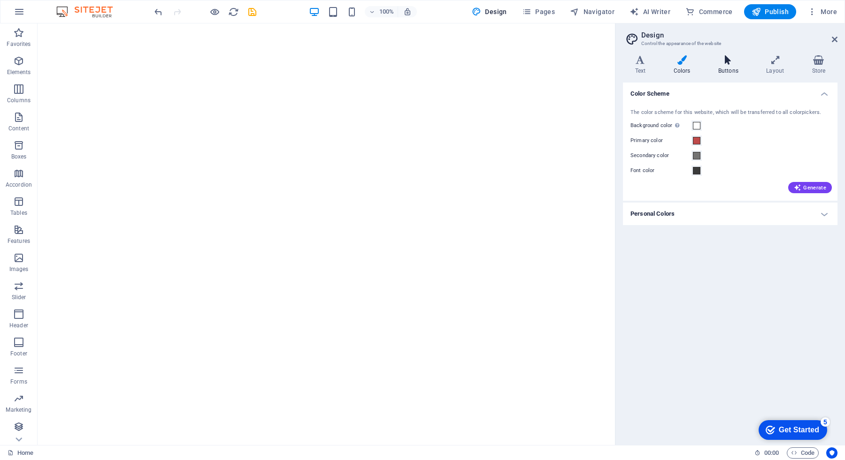
click at [722, 59] on icon at bounding box center [728, 59] width 44 height 9
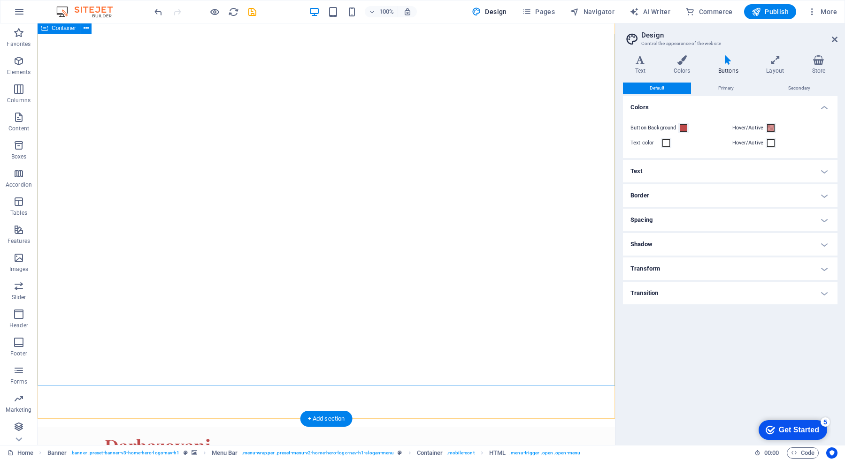
scroll to position [31, 0]
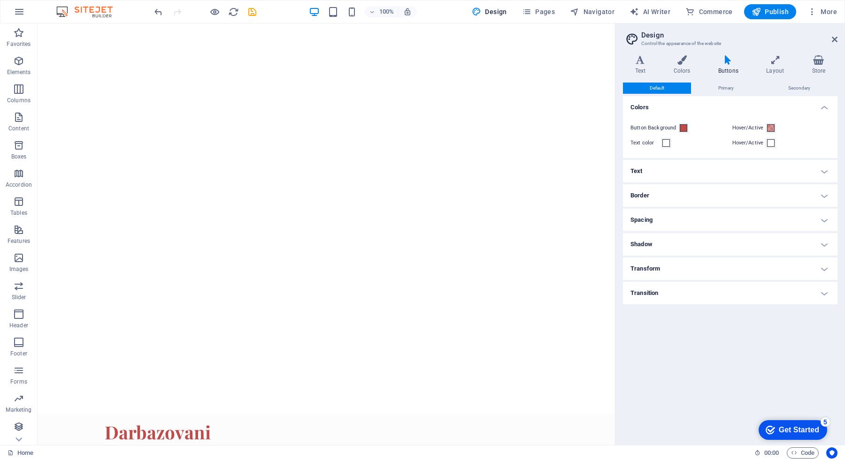
click at [831, 40] on header "Design Control the appearance of the website" at bounding box center [731, 35] width 213 height 24
click at [835, 40] on icon at bounding box center [834, 40] width 6 height 8
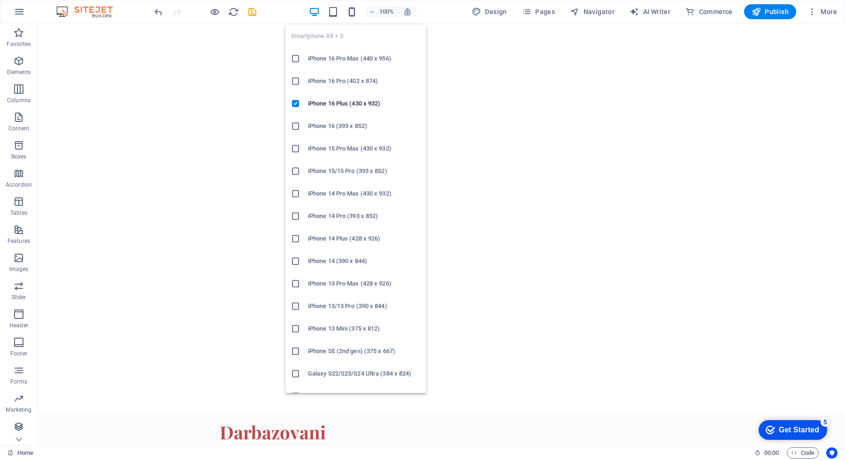
click at [351, 8] on icon "button" at bounding box center [351, 12] width 11 height 11
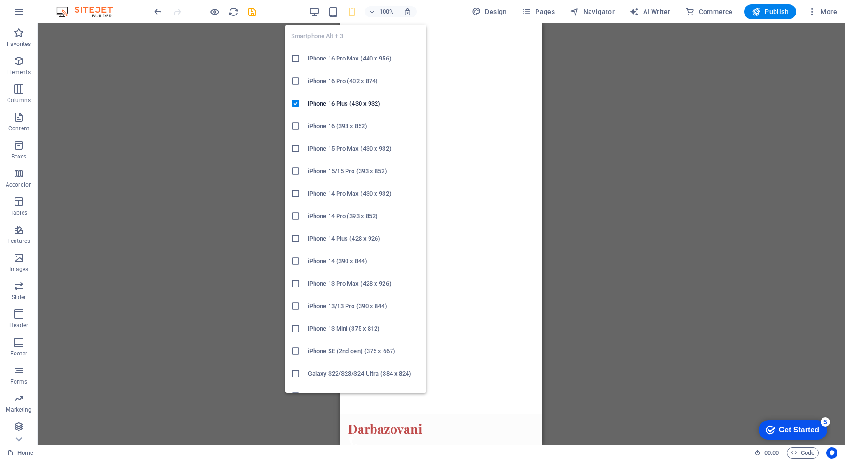
click at [360, 61] on h6 "iPhone 16 Pro Max (440 x 956)" at bounding box center [364, 58] width 113 height 11
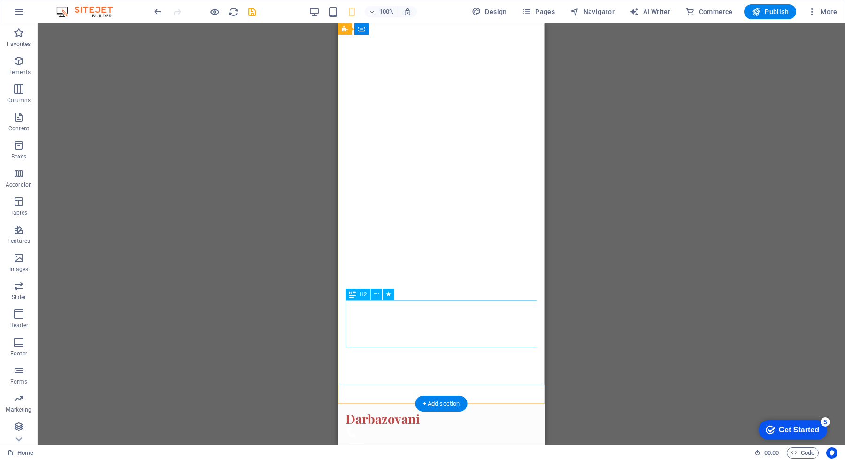
scroll to position [0, 0]
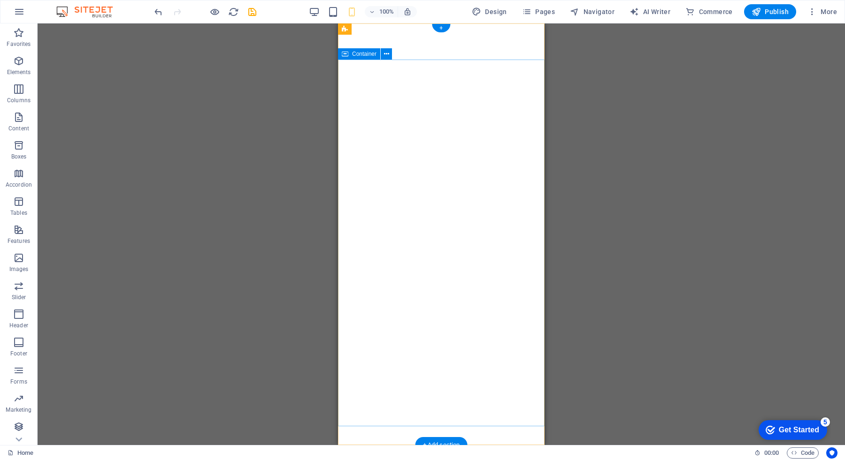
drag, startPoint x: 542, startPoint y: 427, endPoint x: 543, endPoint y: 422, distance: 5.2
click at [543, 422] on div "Darbazovani Home About Services Menu Contact Welcome to Darbazovani Winery - Th…" at bounding box center [441, 332] width 206 height 619
click at [18, 174] on icon "button" at bounding box center [18, 173] width 11 height 11
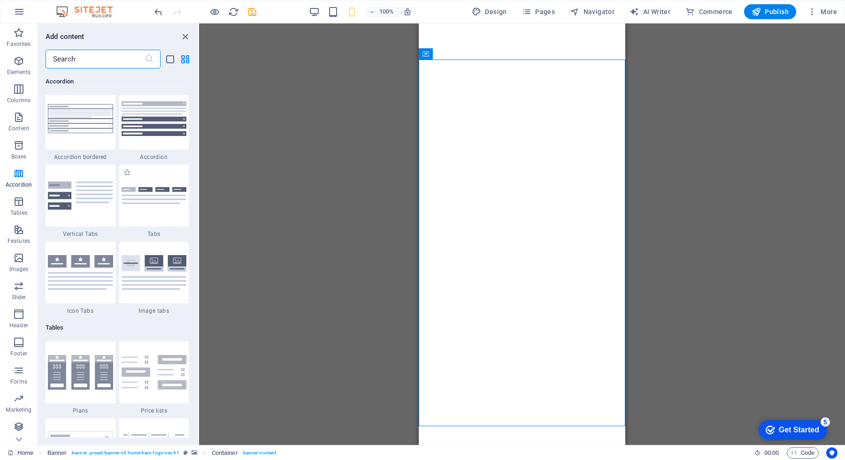
scroll to position [2998, 0]
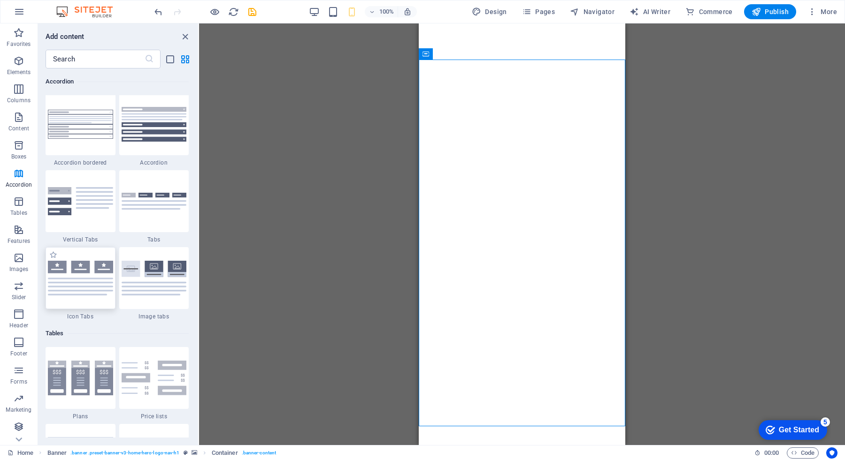
click at [91, 271] on img at bounding box center [80, 278] width 65 height 35
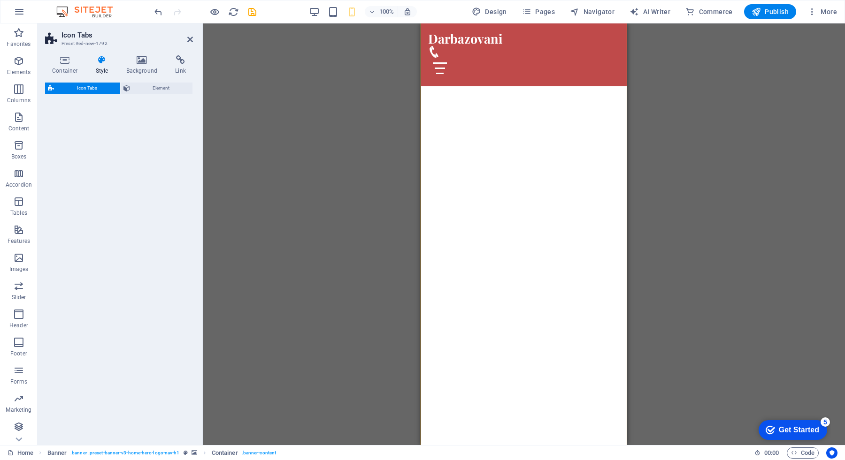
select select "rem"
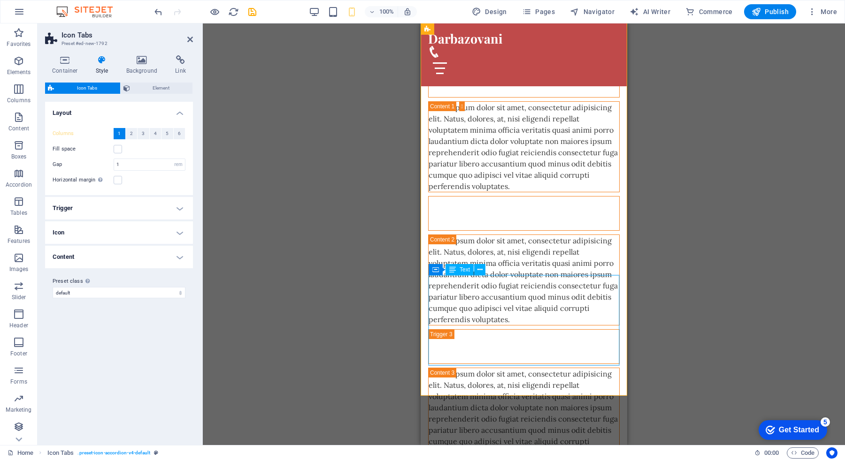
scroll to position [584, 0]
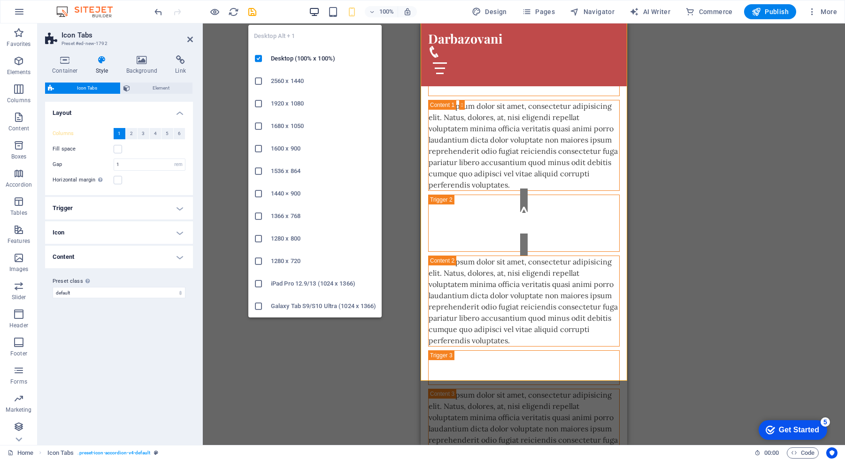
click at [317, 9] on icon "button" at bounding box center [314, 12] width 11 height 11
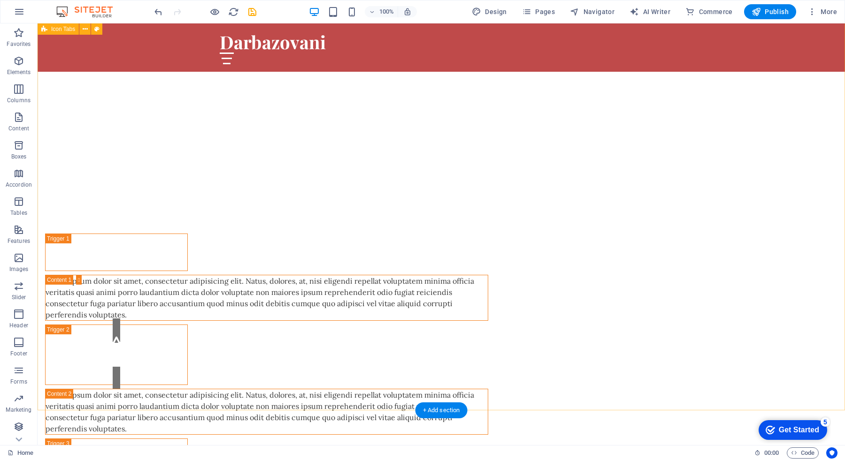
scroll to position [421, 0]
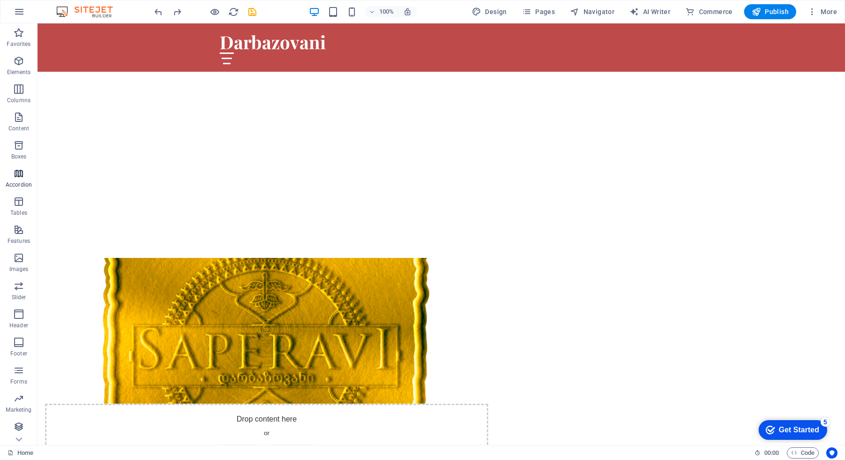
click at [23, 173] on icon "button" at bounding box center [18, 173] width 11 height 11
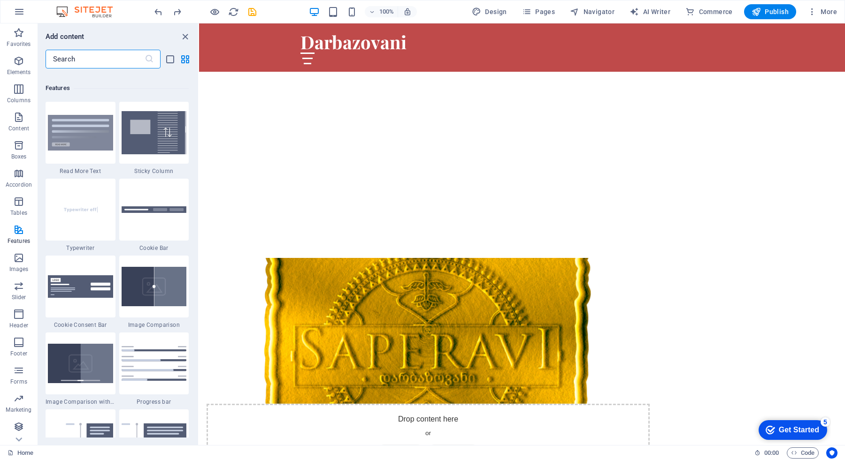
scroll to position [3634, 0]
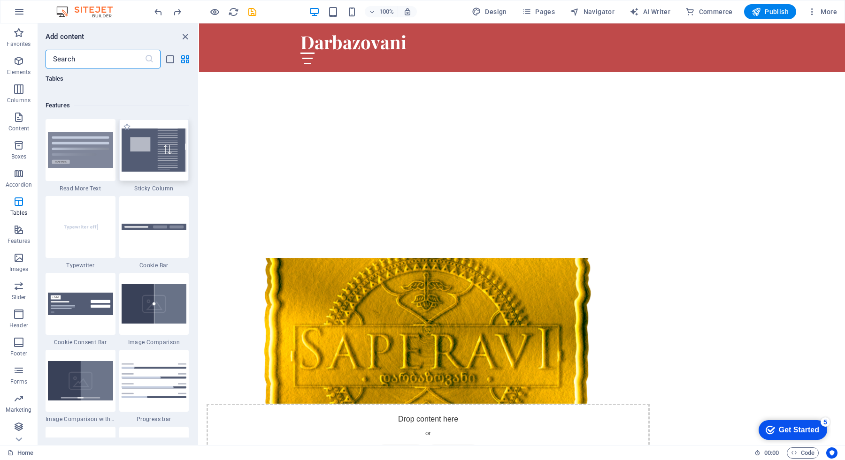
click at [163, 166] on img at bounding box center [154, 150] width 65 height 43
click at [151, 161] on img at bounding box center [154, 150] width 65 height 43
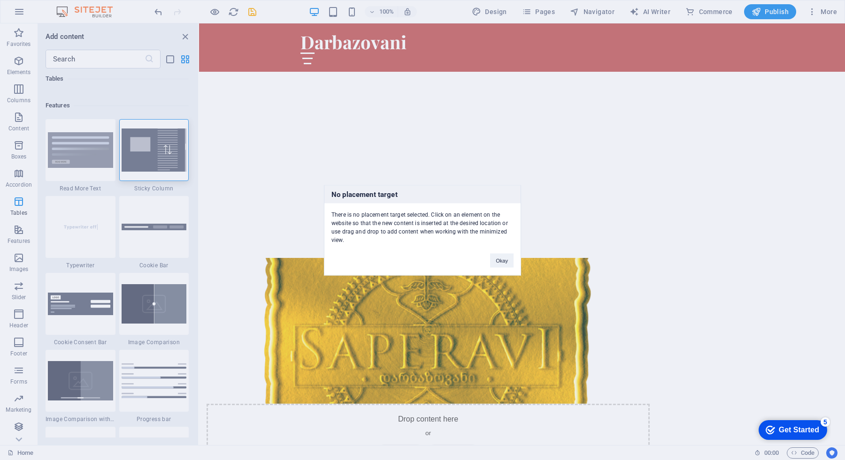
click at [484, 260] on div "Okay" at bounding box center [502, 256] width 38 height 24
click at [500, 265] on button "Okay" at bounding box center [501, 260] width 23 height 14
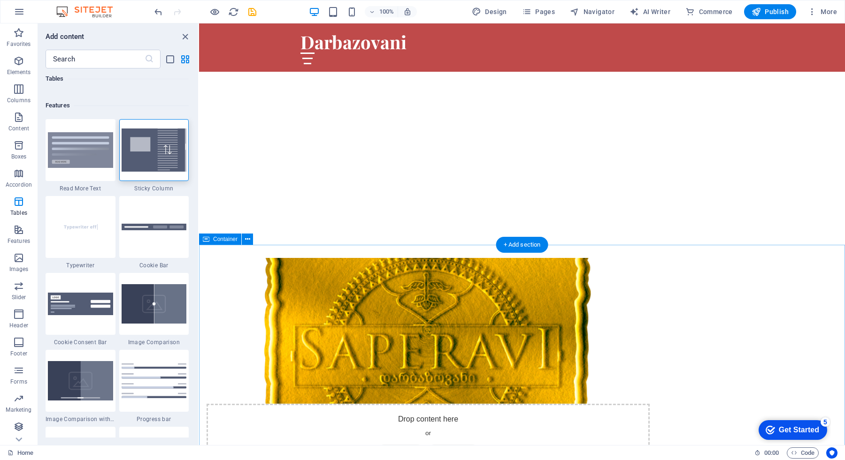
click at [169, 164] on img at bounding box center [154, 150] width 65 height 43
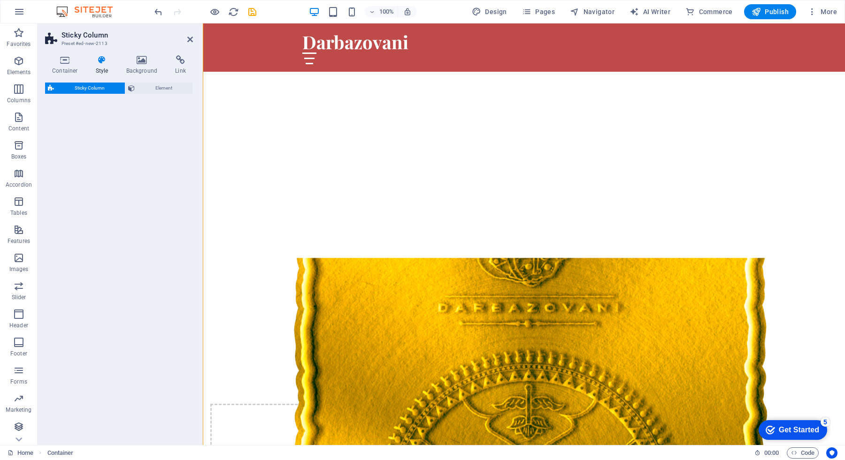
select select "%"
select select "rem"
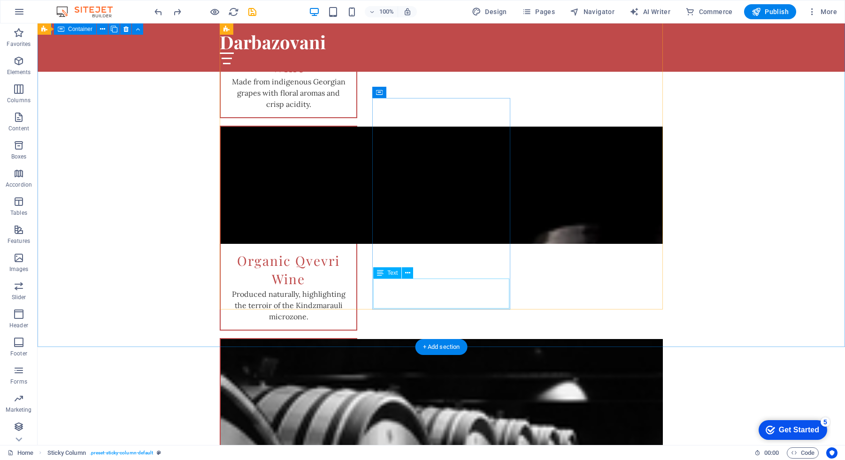
scroll to position [880, 0]
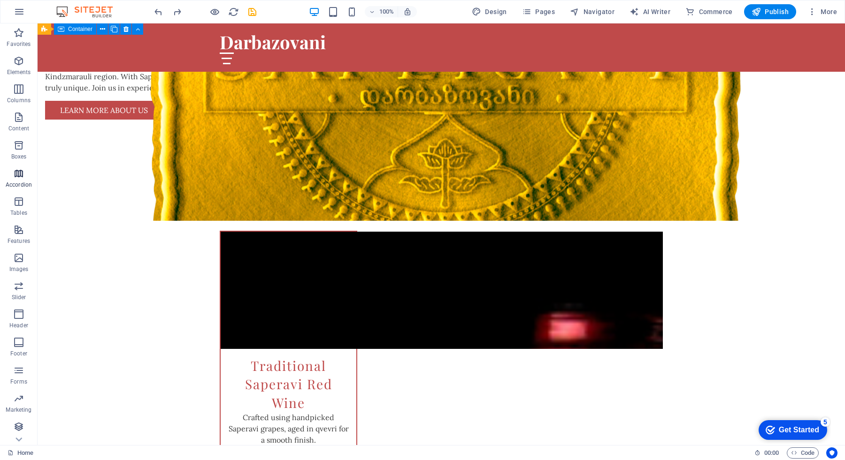
click at [22, 177] on icon "button" at bounding box center [18, 173] width 11 height 11
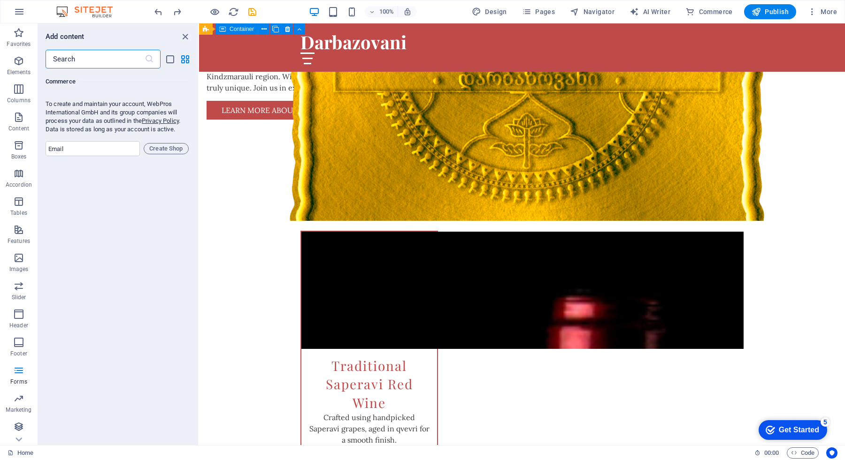
scroll to position [9138, 0]
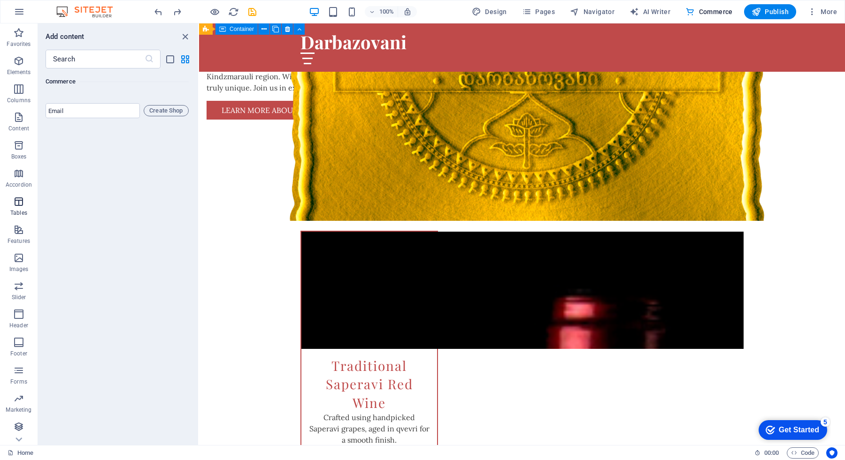
click at [22, 198] on icon "button" at bounding box center [18, 201] width 11 height 11
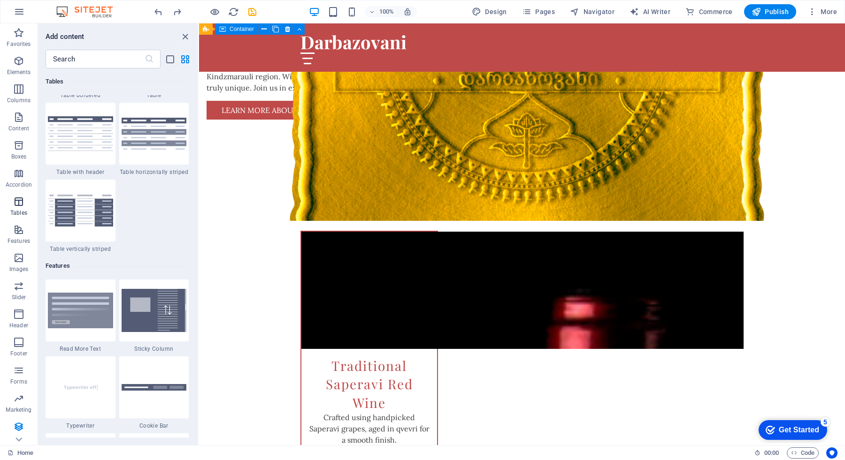
scroll to position [3250, 0]
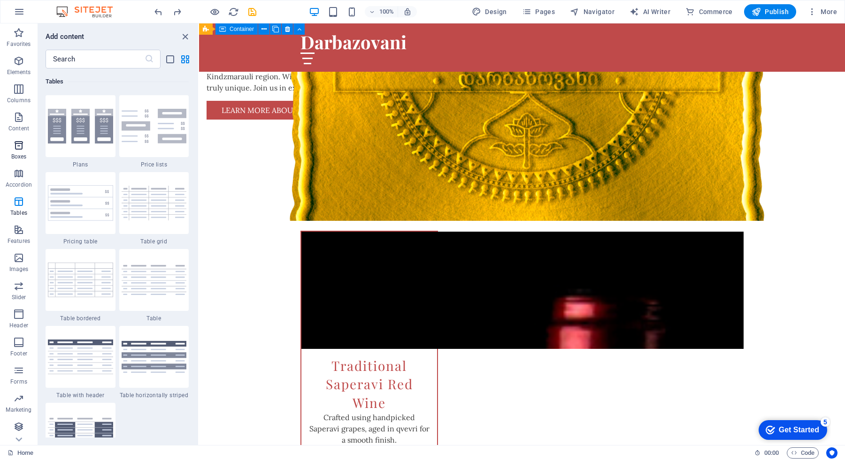
click at [20, 147] on icon "button" at bounding box center [18, 145] width 11 height 11
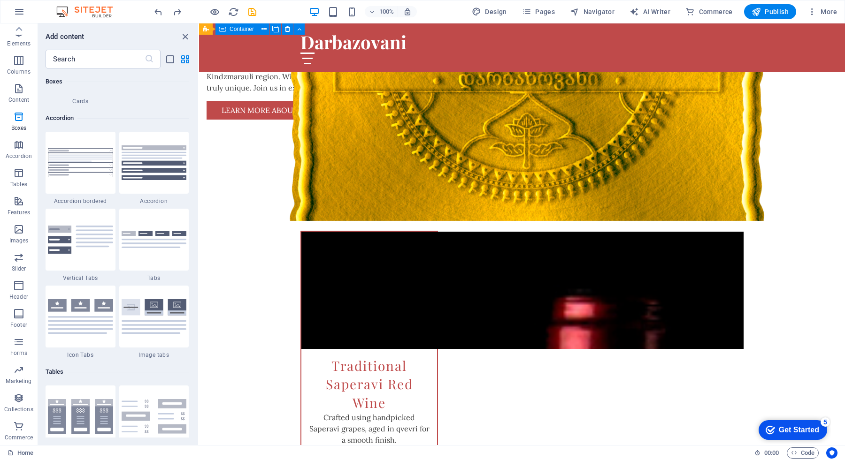
scroll to position [2961, 0]
click at [16, 101] on p "Content" at bounding box center [18, 100] width 21 height 8
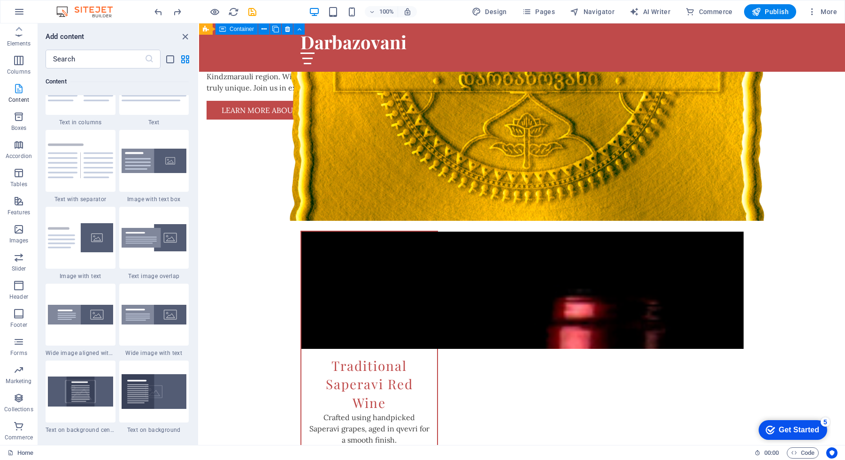
scroll to position [1642, 0]
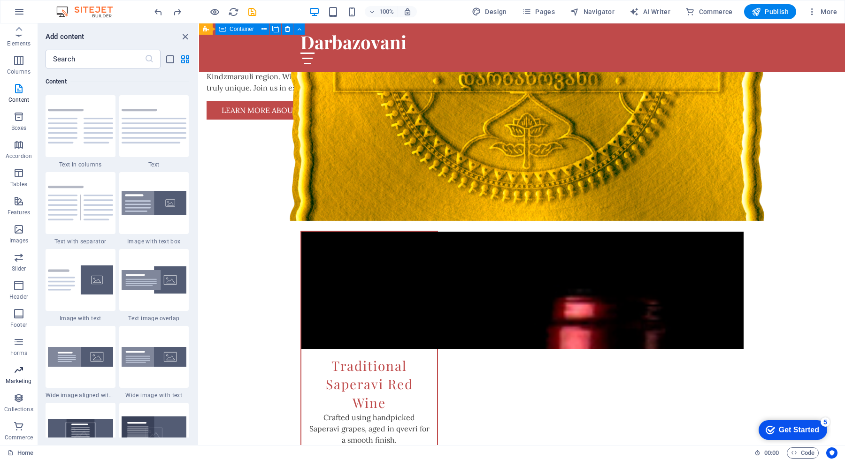
click at [22, 371] on icon "button" at bounding box center [18, 370] width 11 height 11
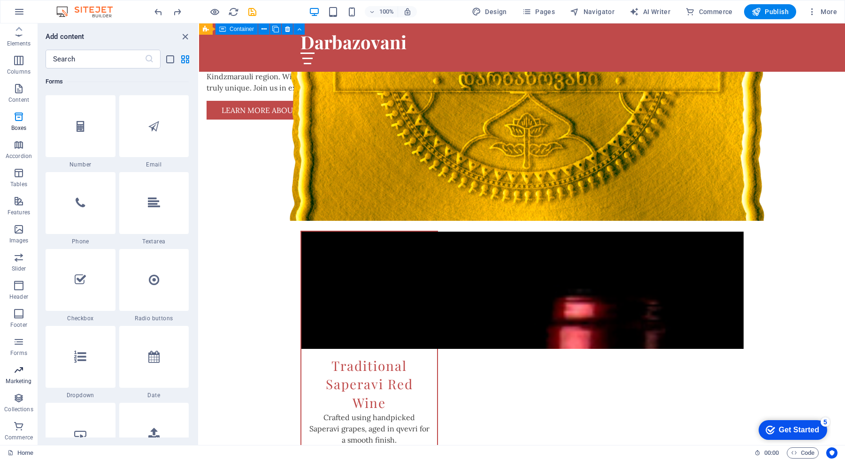
scroll to position [7643, 0]
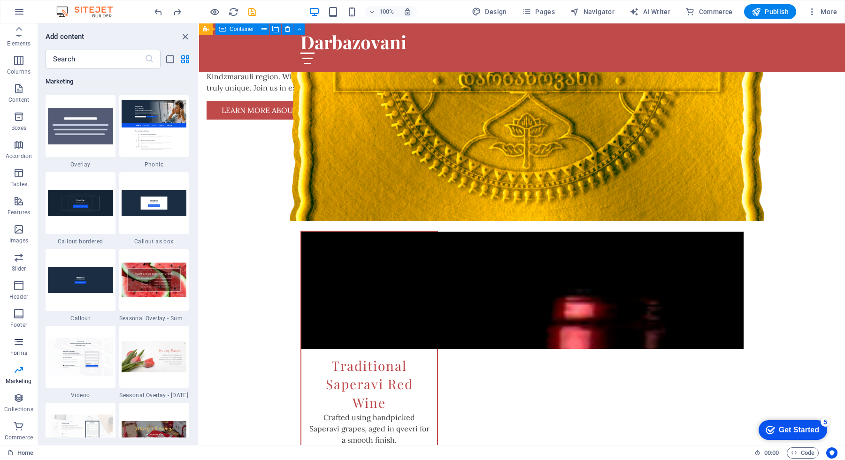
click at [20, 350] on p "Forms" at bounding box center [18, 354] width 17 height 8
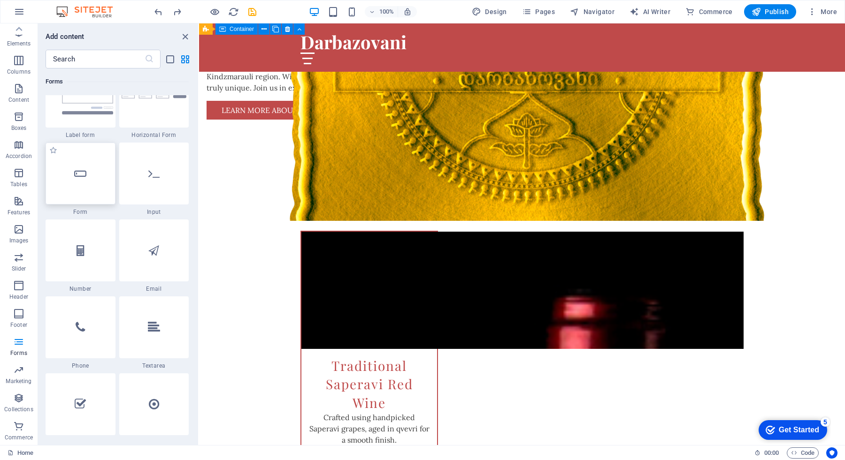
scroll to position [7037, 0]
click at [15, 58] on icon "button" at bounding box center [18, 60] width 11 height 11
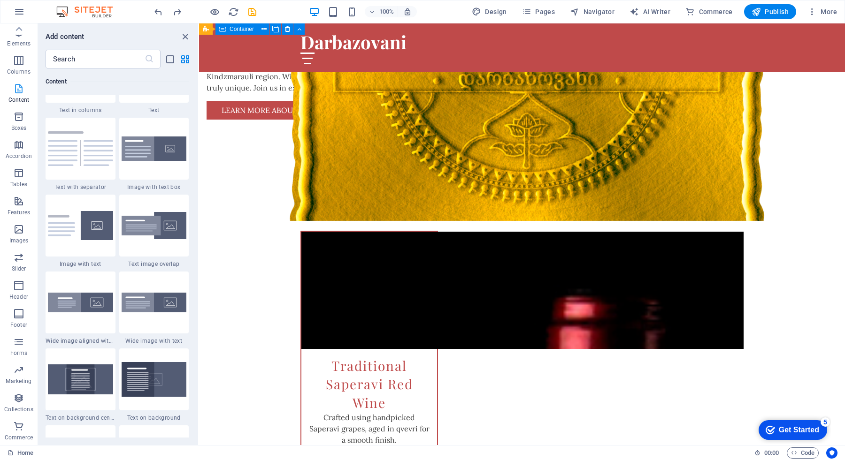
scroll to position [0, 0]
click at [22, 59] on icon "button" at bounding box center [18, 60] width 11 height 11
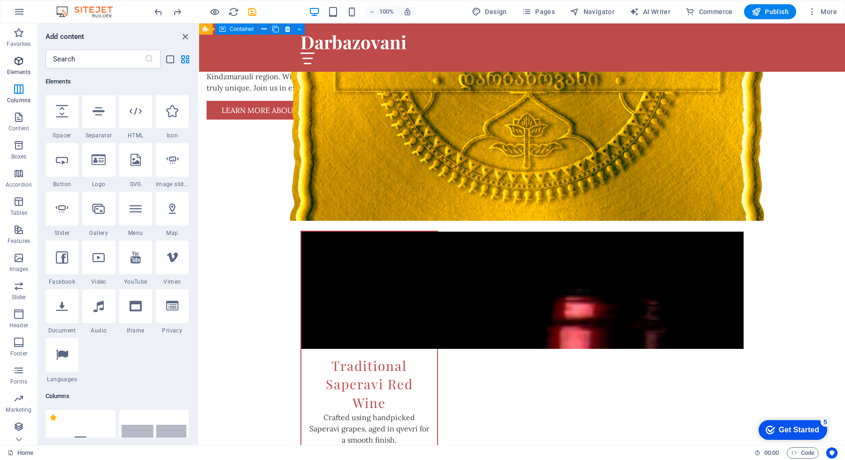
scroll to position [100, 0]
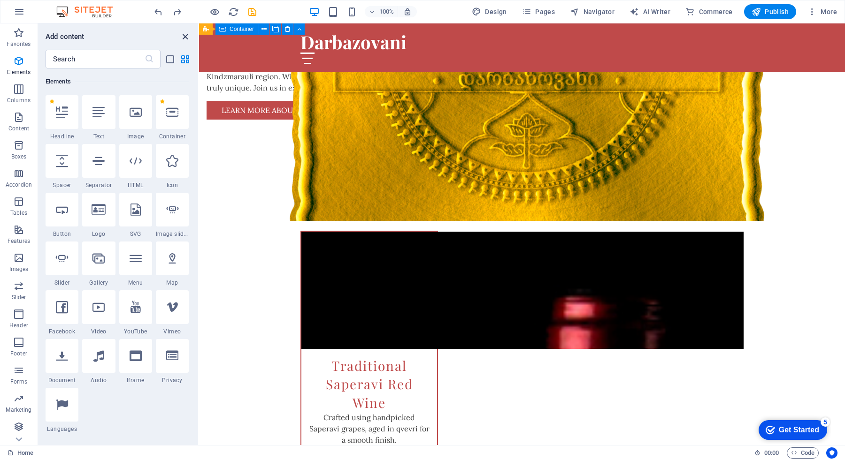
click at [187, 36] on icon "close panel" at bounding box center [185, 36] width 11 height 11
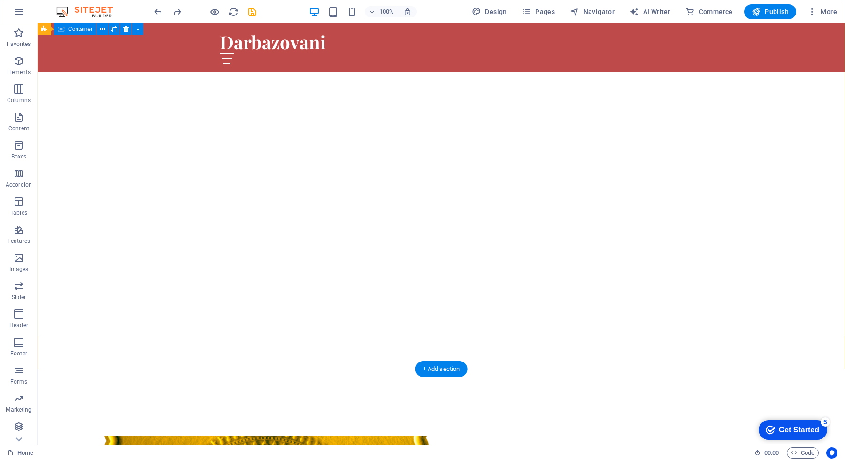
scroll to position [0, 0]
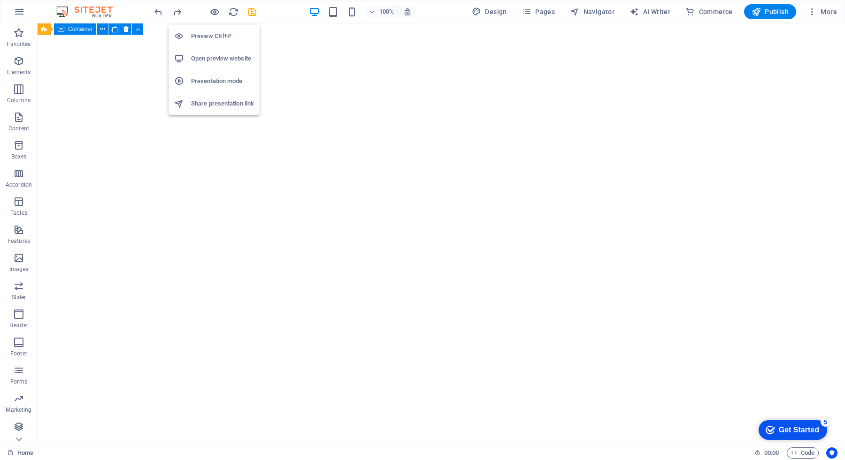
click at [212, 55] on h6 "Open preview website" at bounding box center [222, 58] width 63 height 11
click at [771, 13] on span "Publish" at bounding box center [769, 11] width 37 height 9
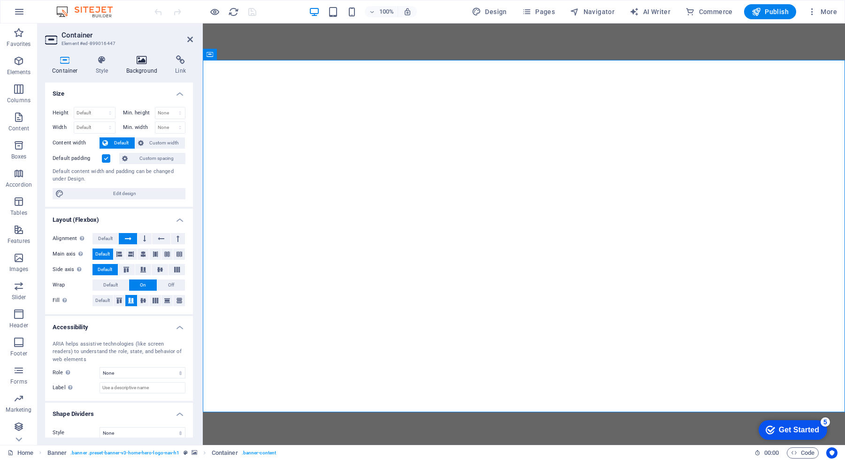
click at [139, 65] on h4 "Background" at bounding box center [143, 65] width 49 height 20
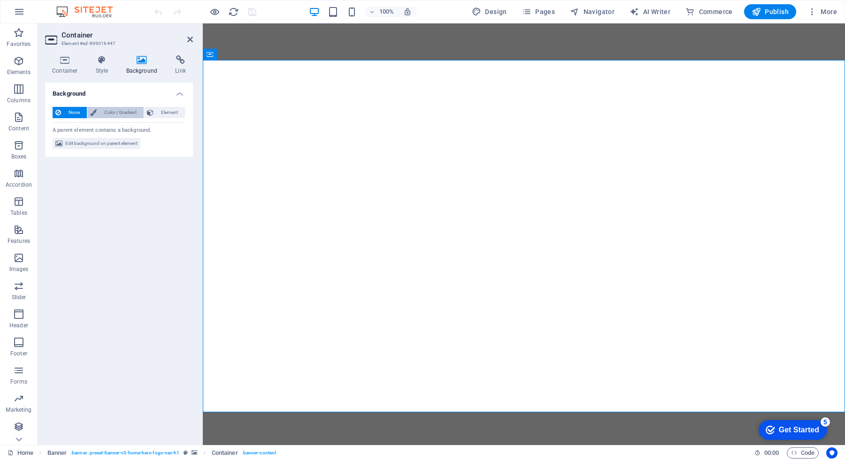
click at [120, 113] on span "Color / Gradient" at bounding box center [119, 112] width 41 height 11
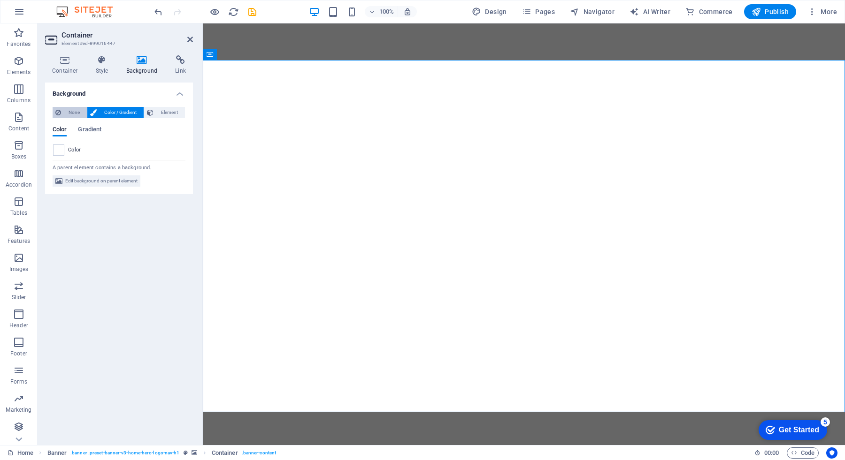
click at [76, 113] on span "None" at bounding box center [74, 112] width 20 height 11
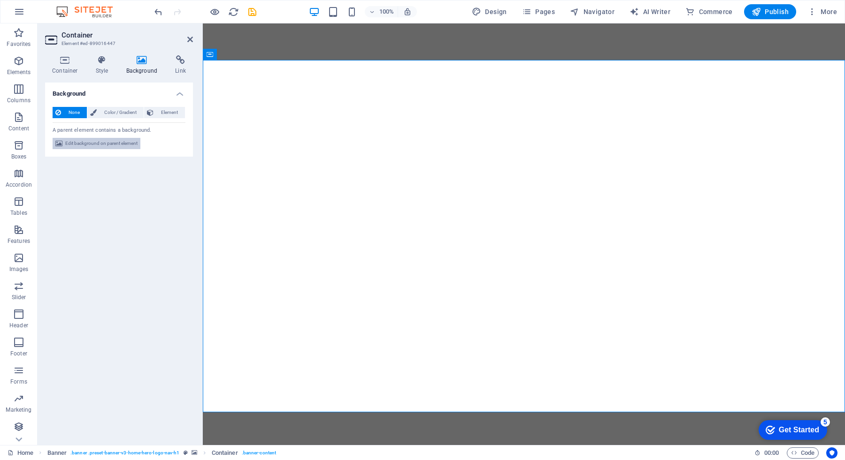
click at [84, 141] on span "Edit background on parent element" at bounding box center [101, 143] width 72 height 11
select select "ms"
select select "s"
select select "progressive"
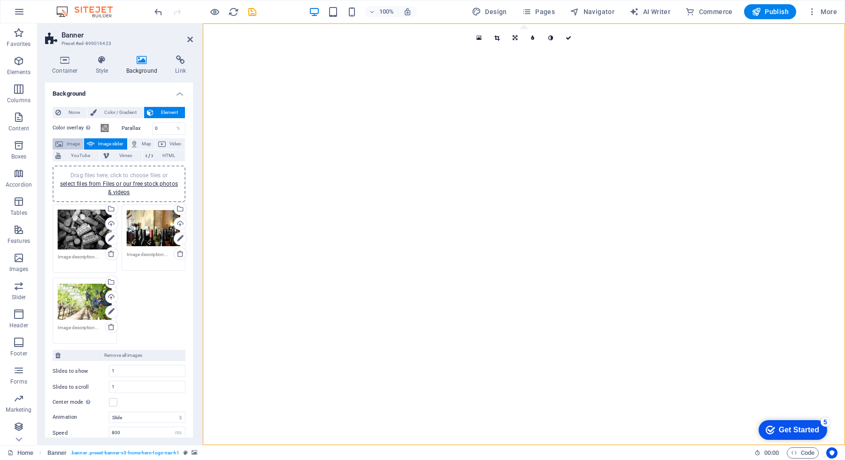
click at [72, 144] on span "Image" at bounding box center [73, 143] width 15 height 11
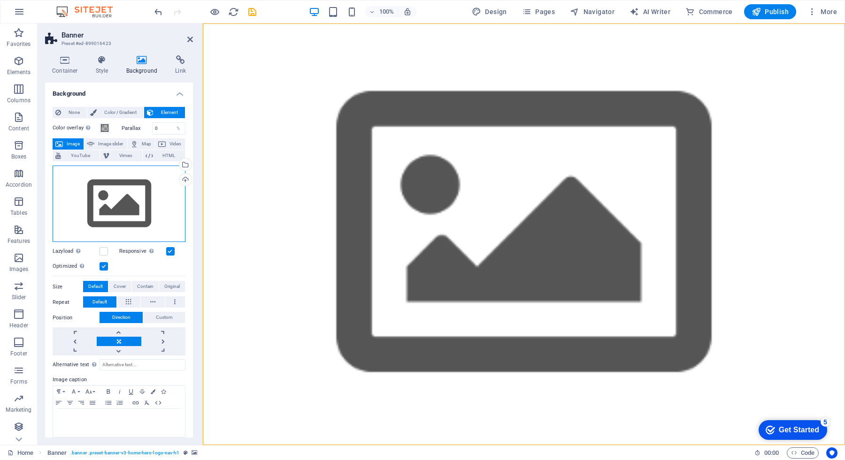
click at [144, 201] on div "Drag files here, click to choose files or select files from Files or our free s…" at bounding box center [119, 204] width 133 height 77
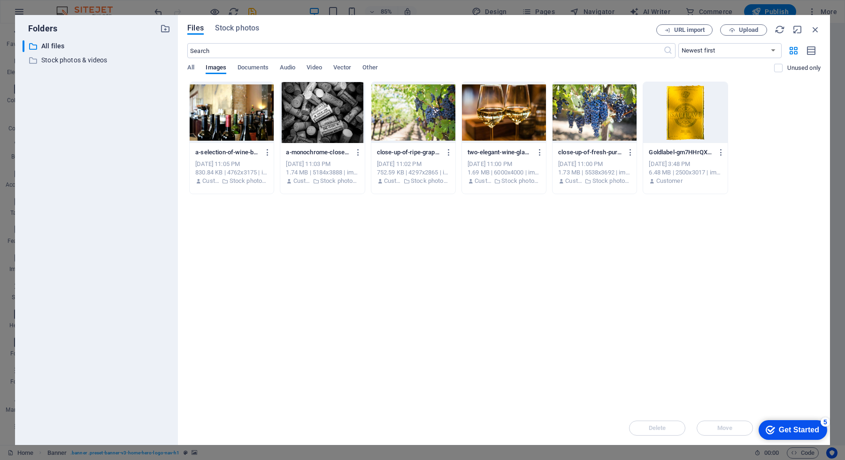
click at [417, 119] on div at bounding box center [413, 112] width 84 height 61
click at [425, 122] on div "1" at bounding box center [413, 112] width 84 height 61
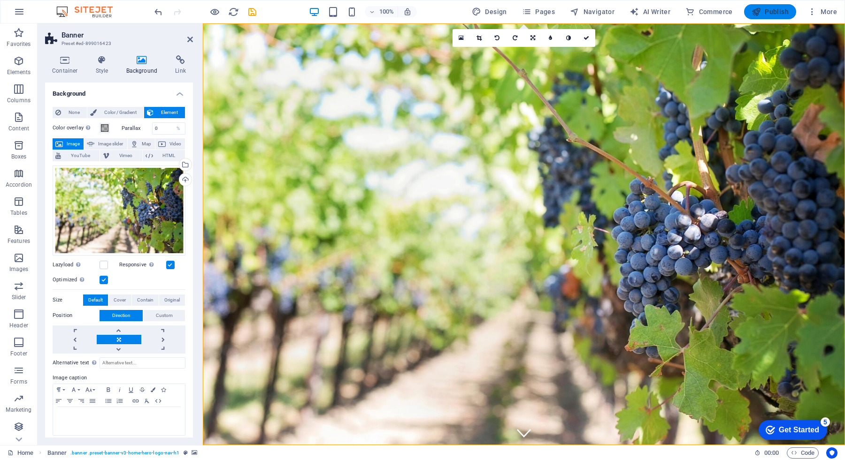
click at [760, 13] on icon "button" at bounding box center [755, 11] width 9 height 9
